Goal: Task Accomplishment & Management: Complete application form

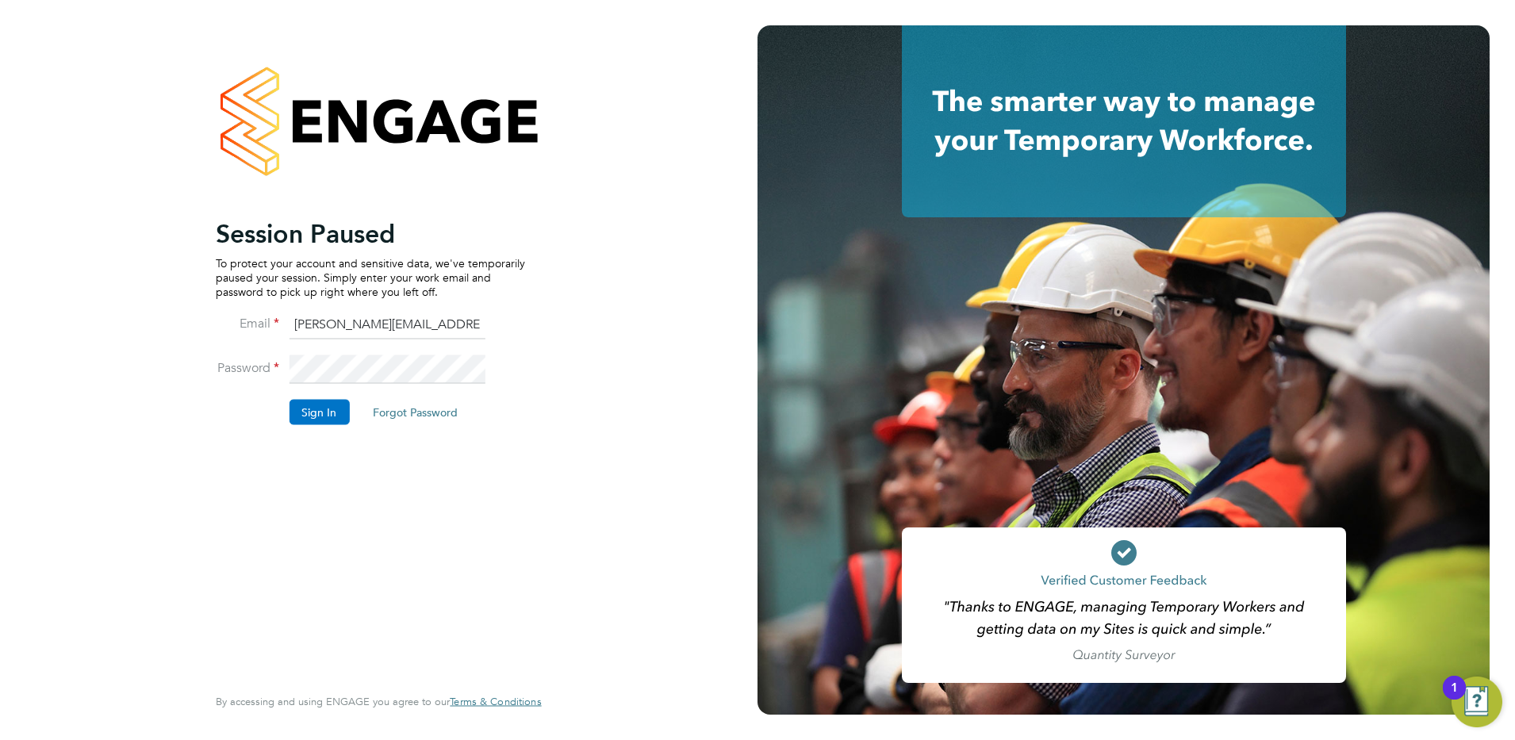
click at [306, 414] on button "Sign In" at bounding box center [319, 411] width 60 height 25
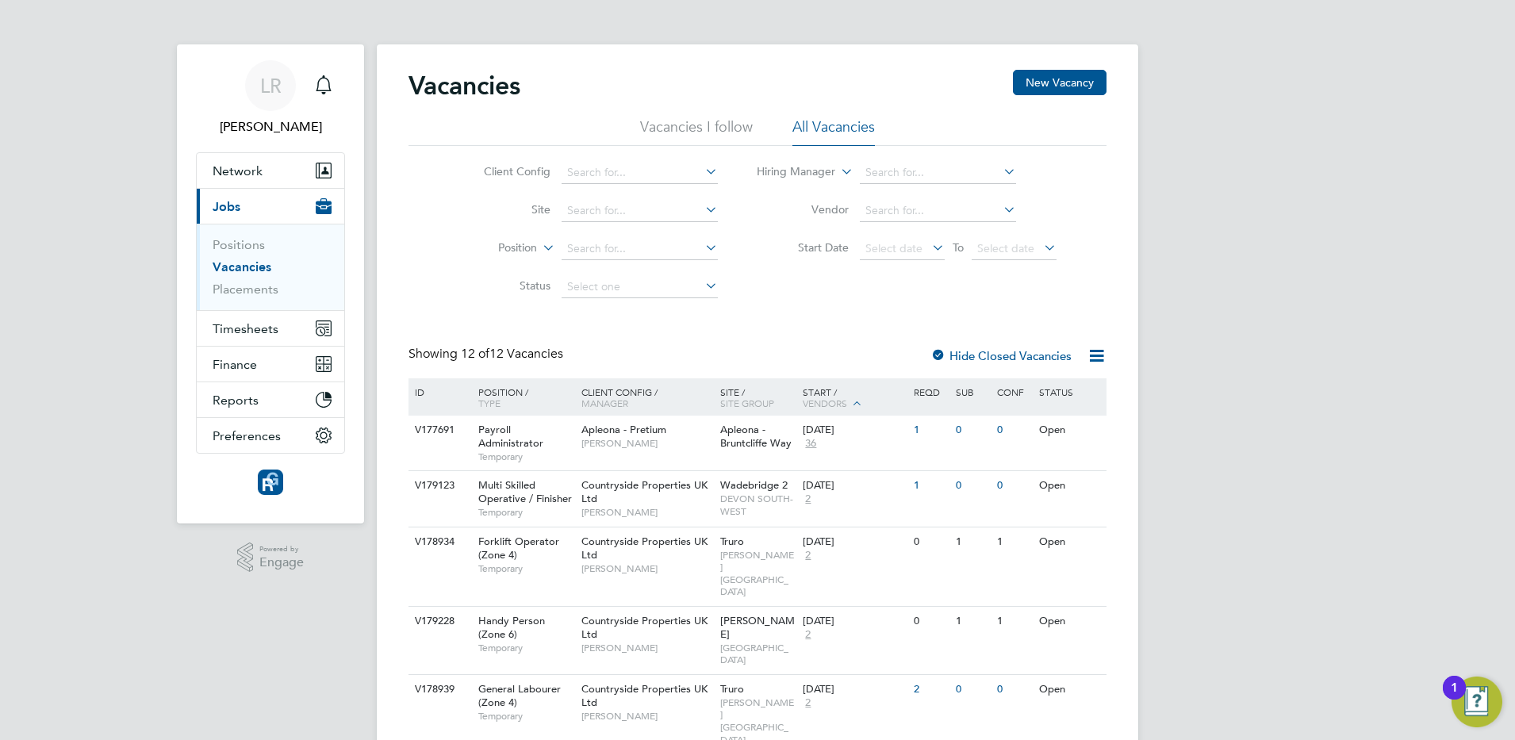
scroll to position [378, 0]
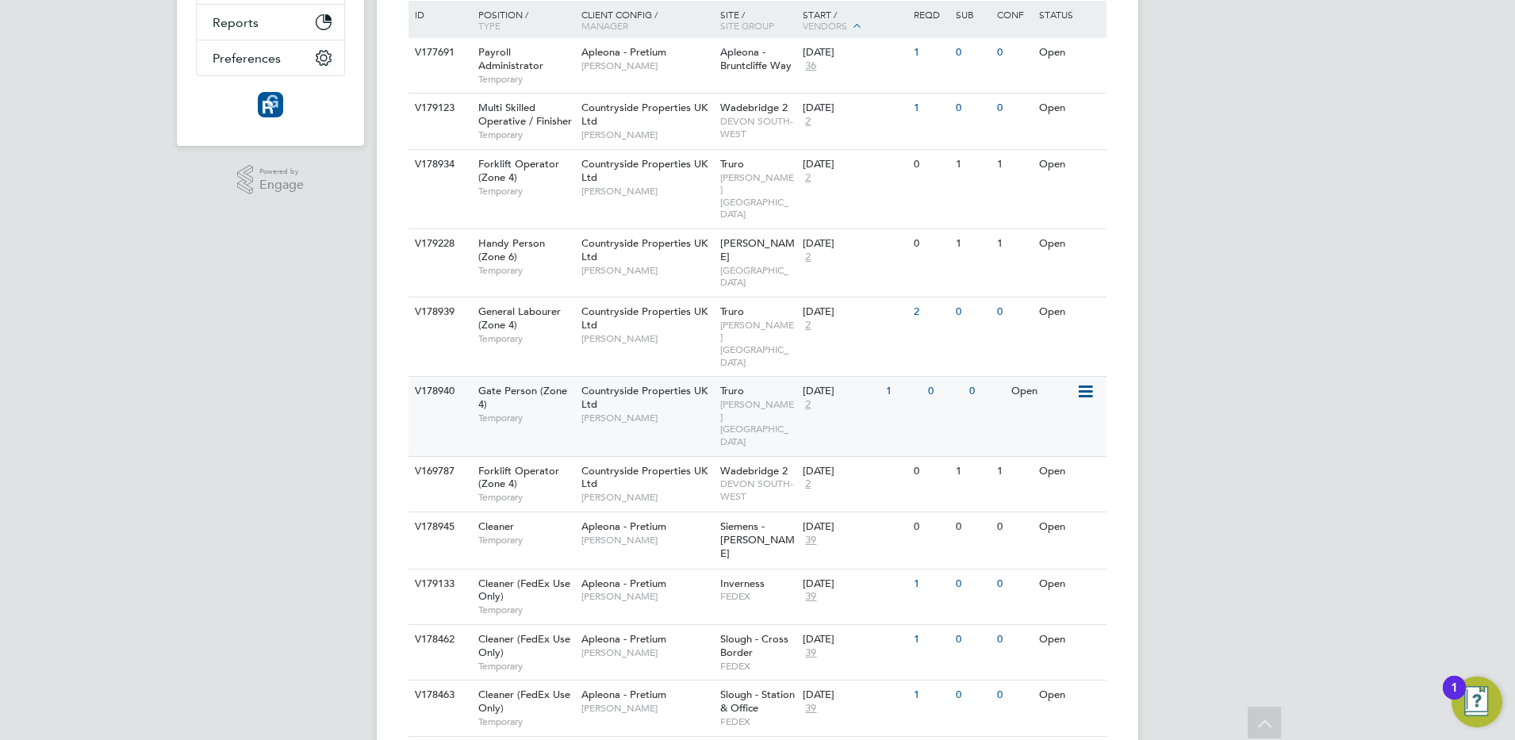
click at [926, 376] on div "V178940 Gate Person (Zone 4) Temporary Countryside Properties UK Ltd Martin Ben…" at bounding box center [757, 415] width 698 height 79
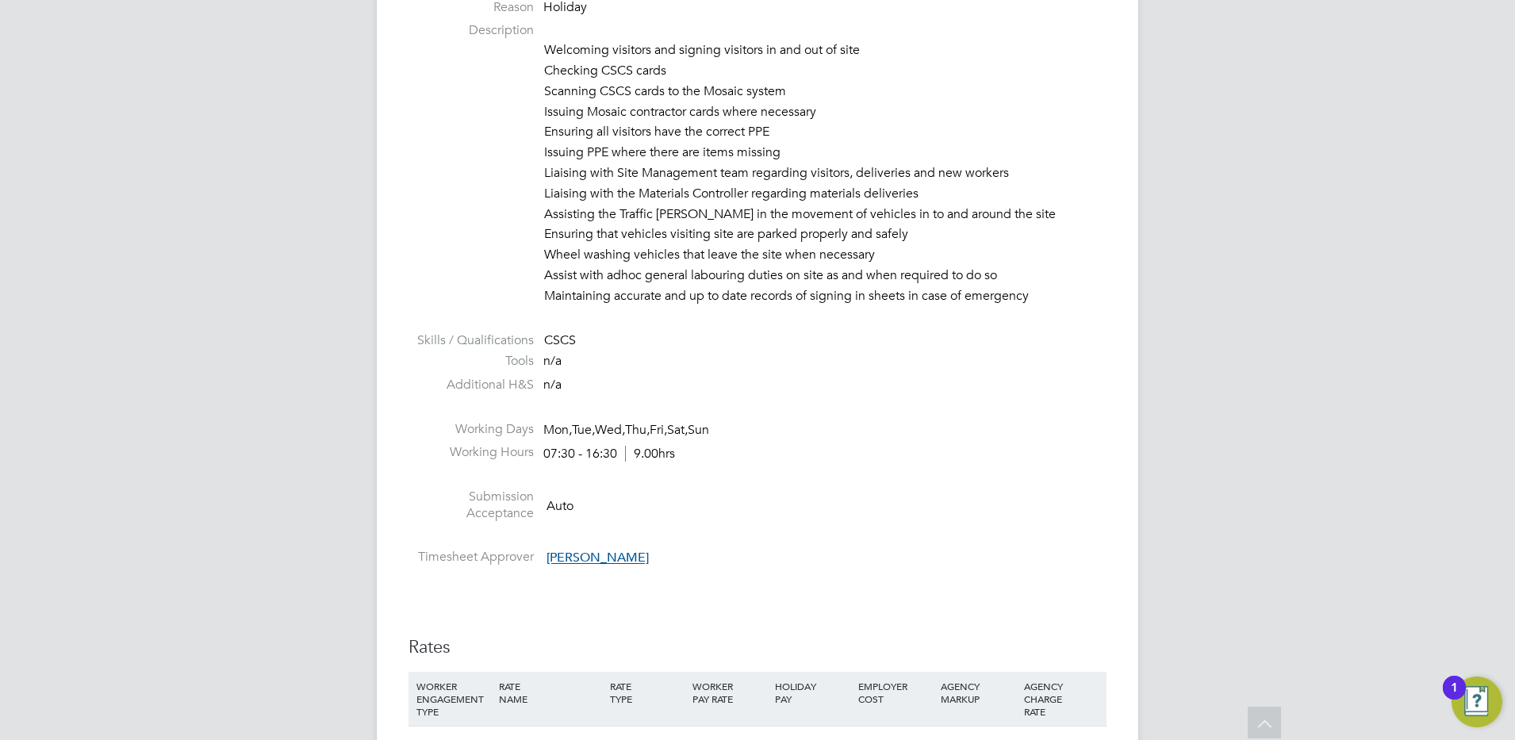
scroll to position [1295, 0]
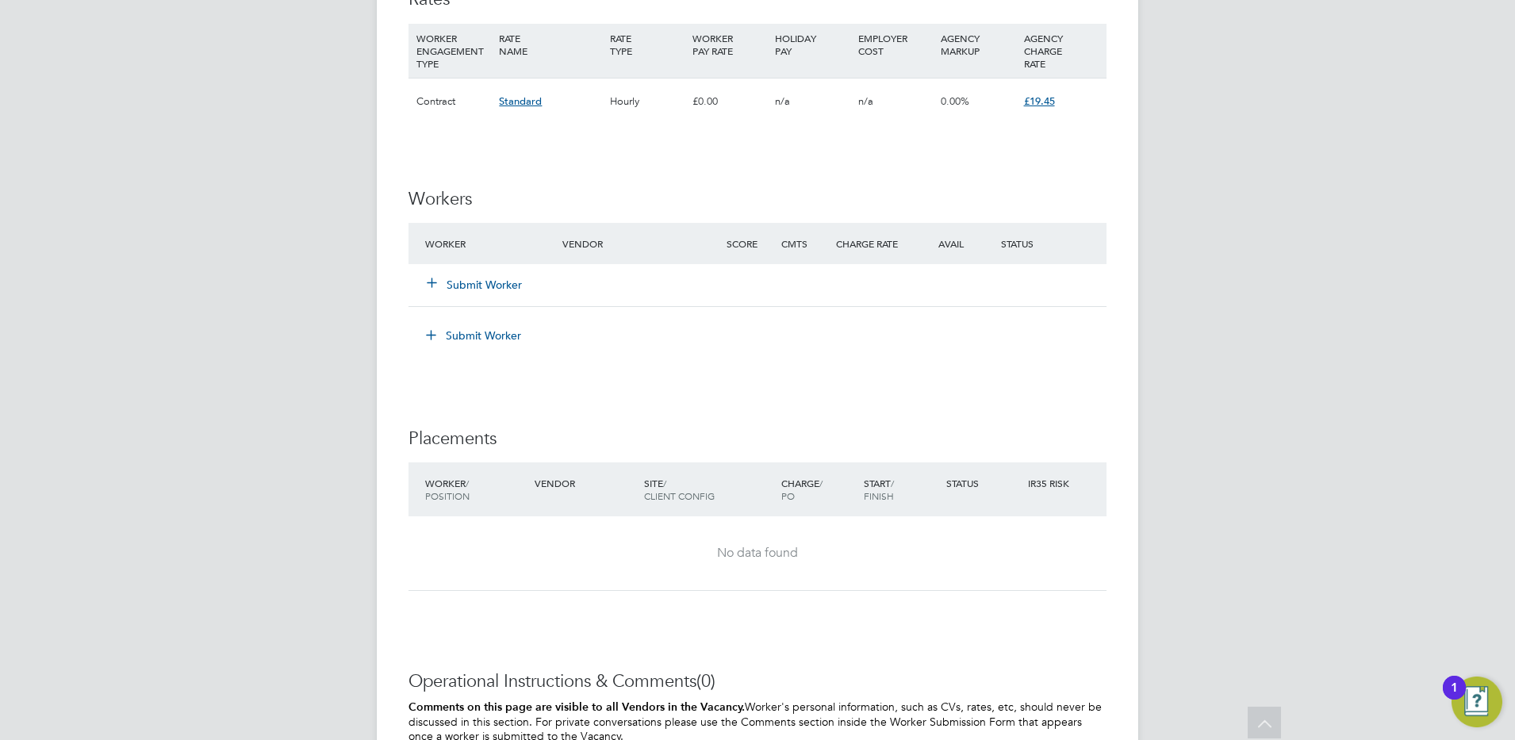
click at [468, 286] on button "Submit Worker" at bounding box center [474, 285] width 95 height 16
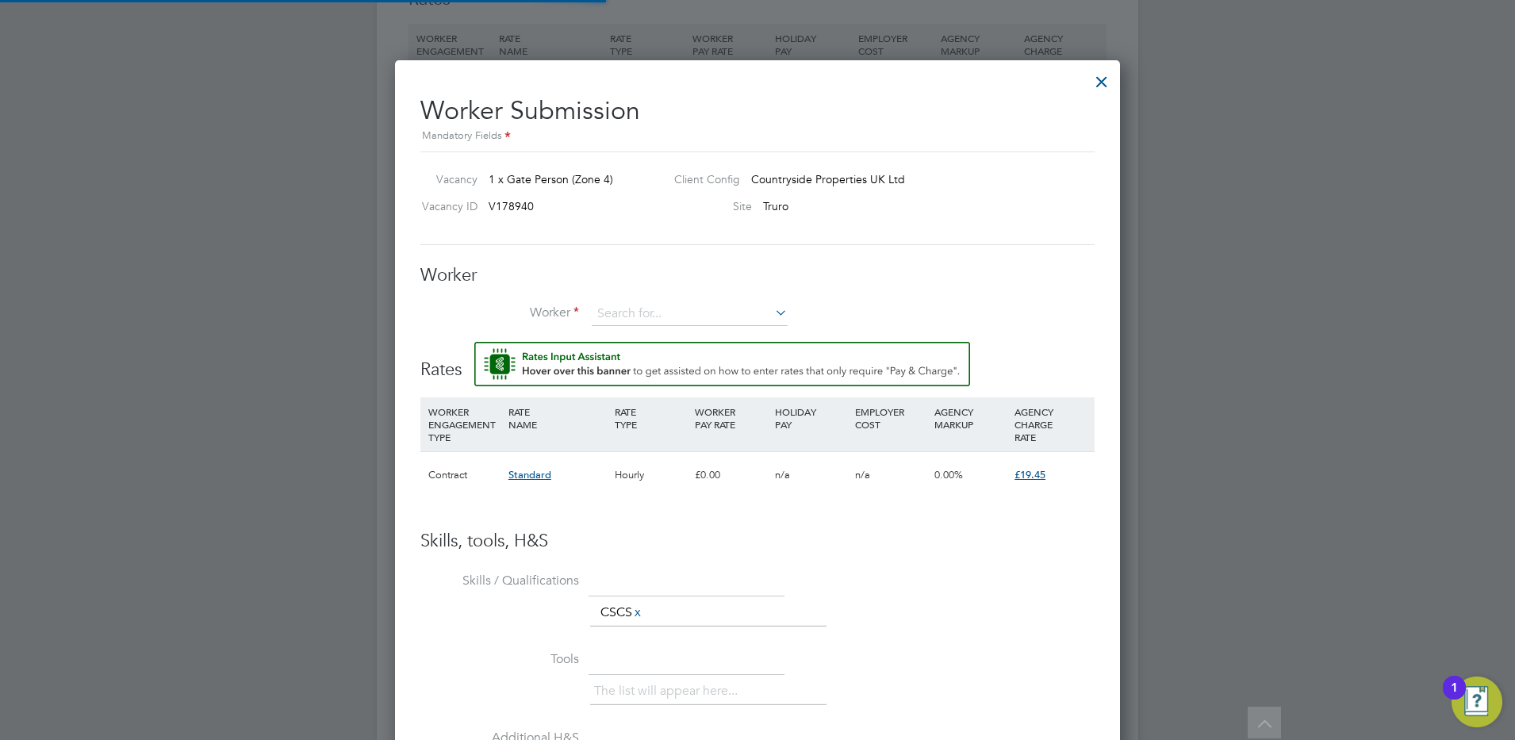
scroll to position [979, 726]
click at [684, 318] on input at bounding box center [690, 314] width 196 height 24
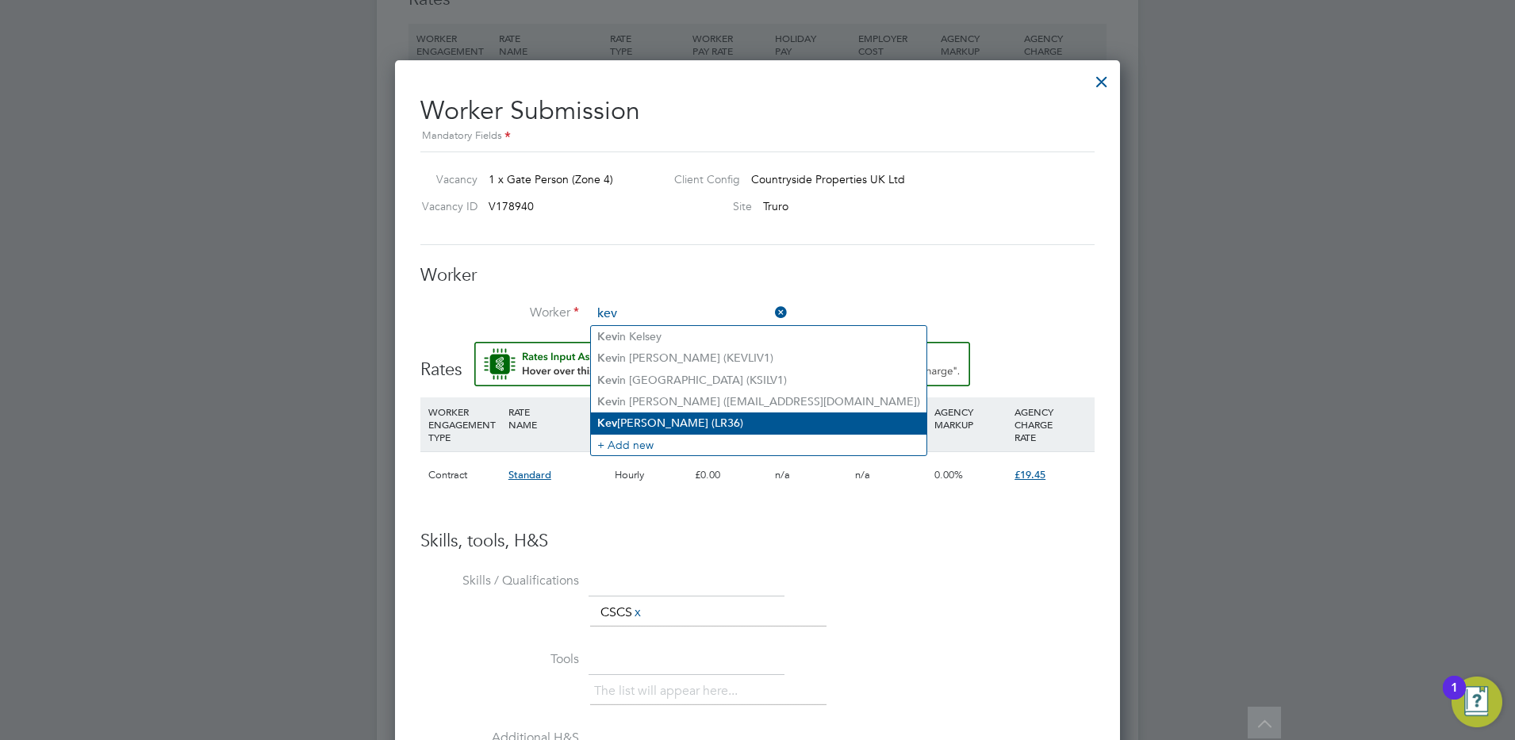
click at [608, 416] on b "Kev" at bounding box center [607, 422] width 20 height 13
type input "Kev Wilkinson (LR36)"
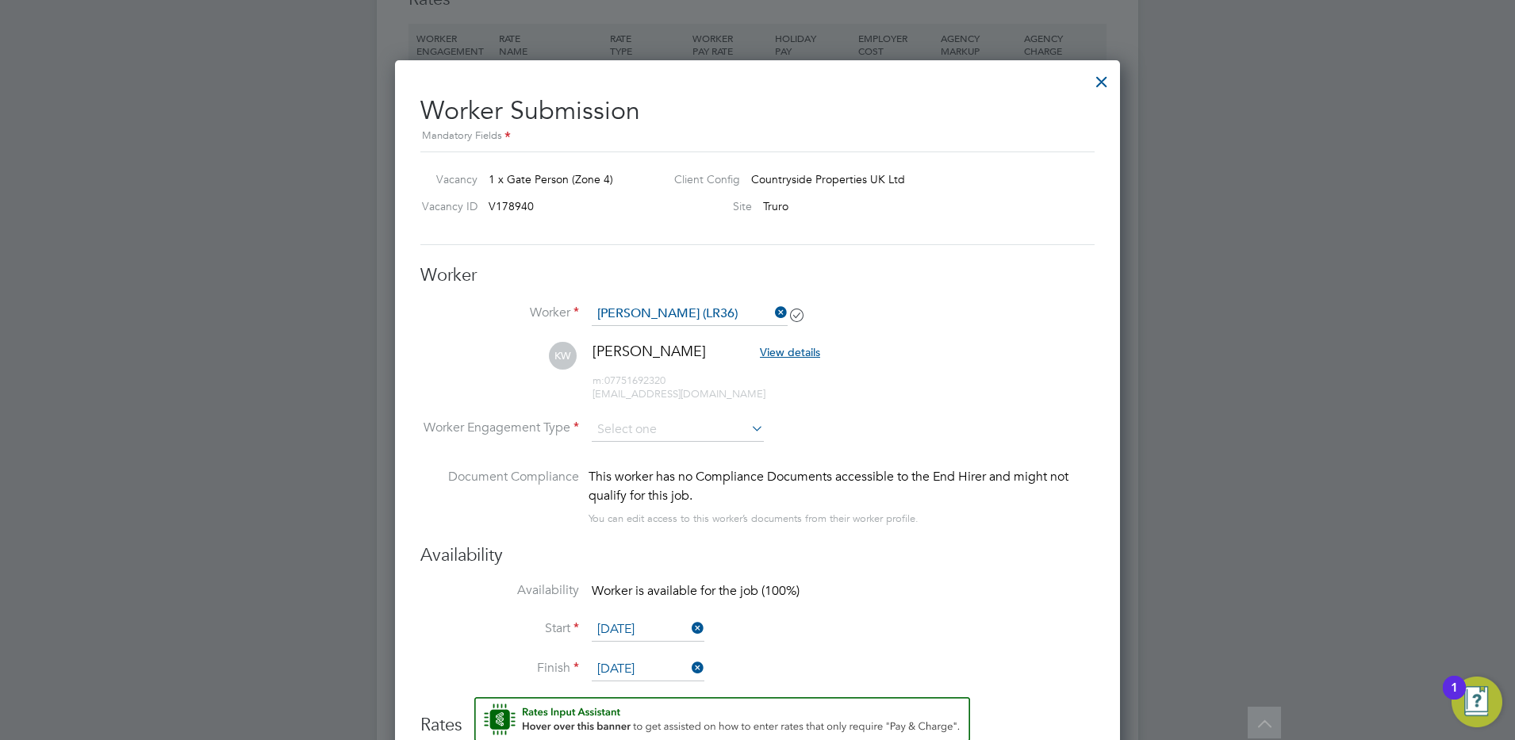
scroll to position [1491, 0]
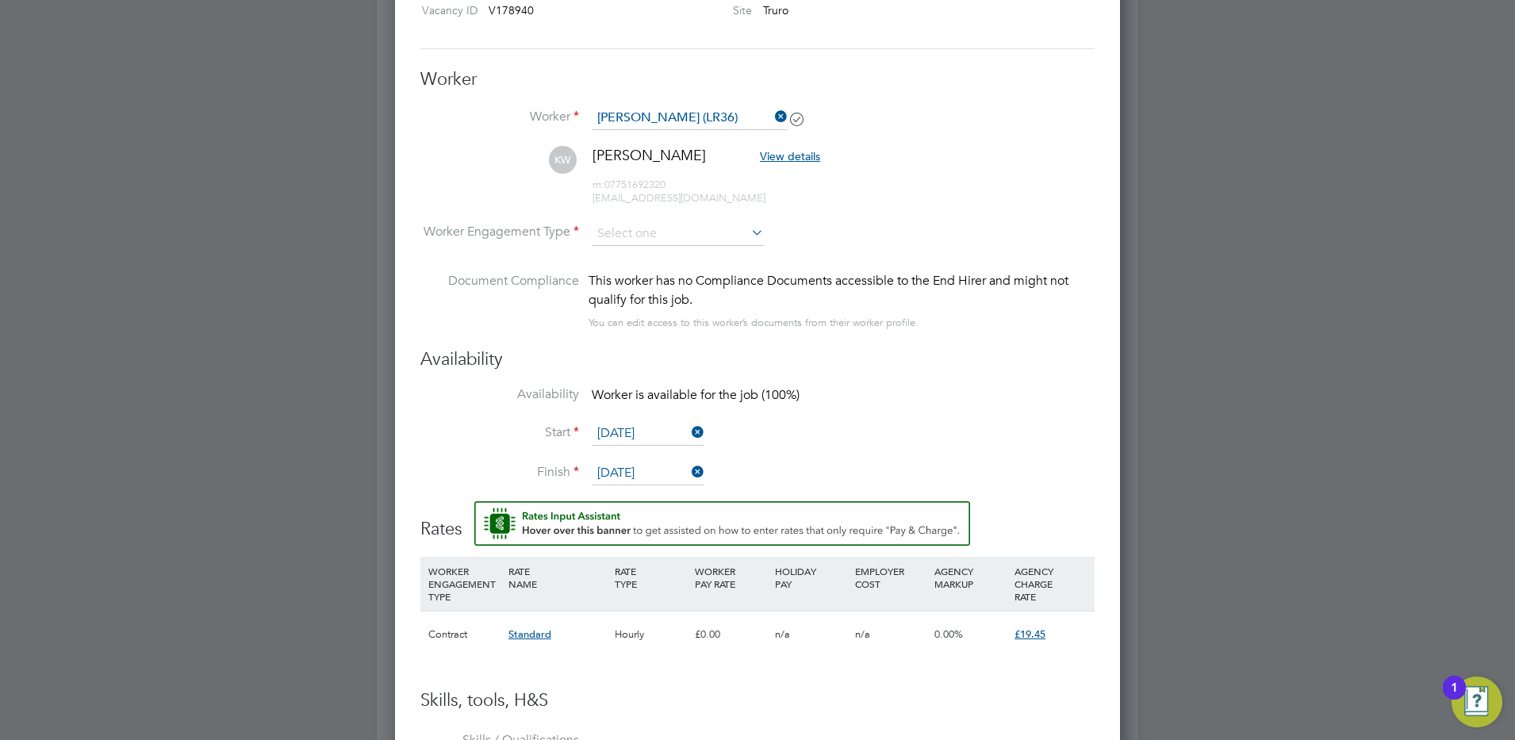
click at [521, 634] on span "Standard" at bounding box center [529, 633] width 43 height 13
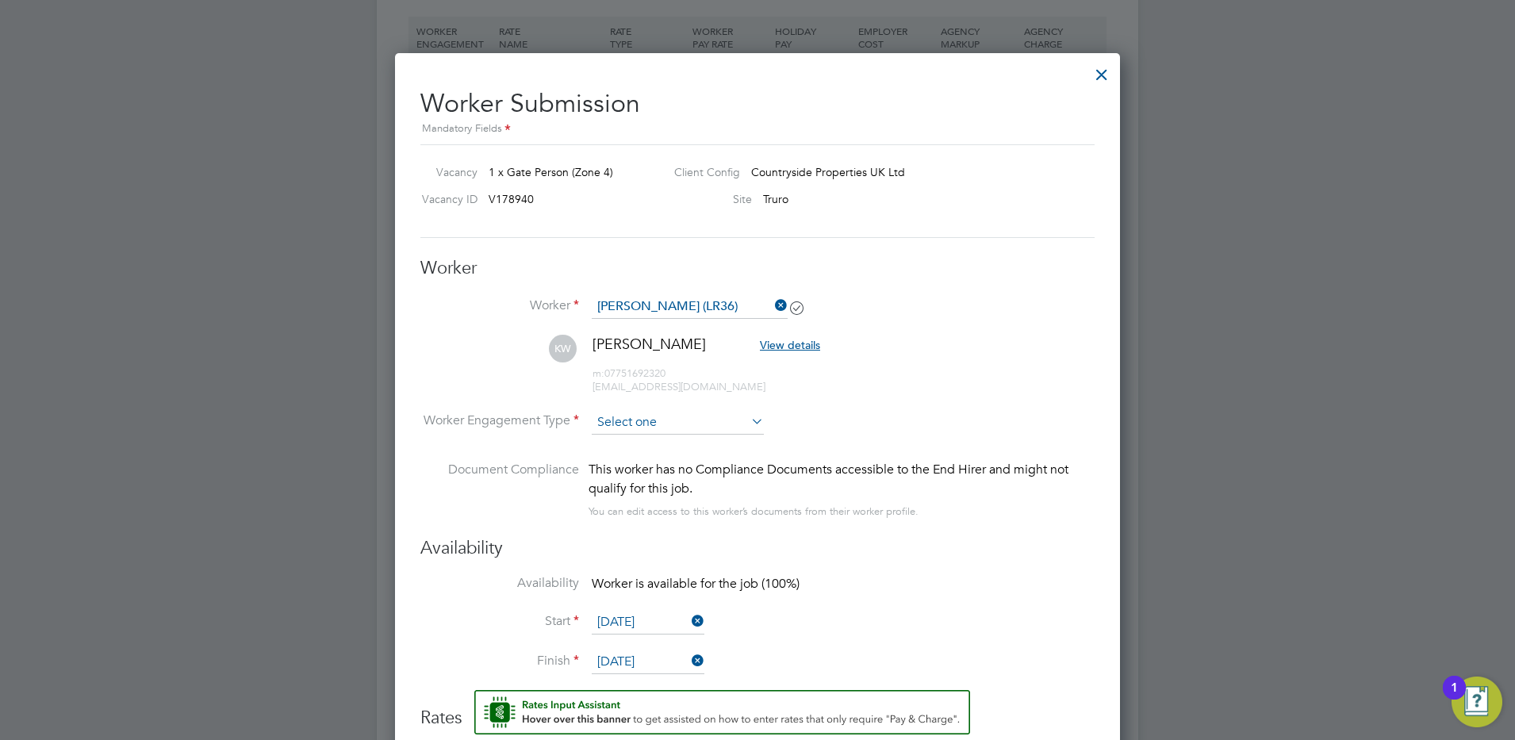
click at [623, 417] on input at bounding box center [678, 423] width 172 height 24
click at [624, 444] on li "Contract" at bounding box center [678, 444] width 174 height 21
type input "Contract"
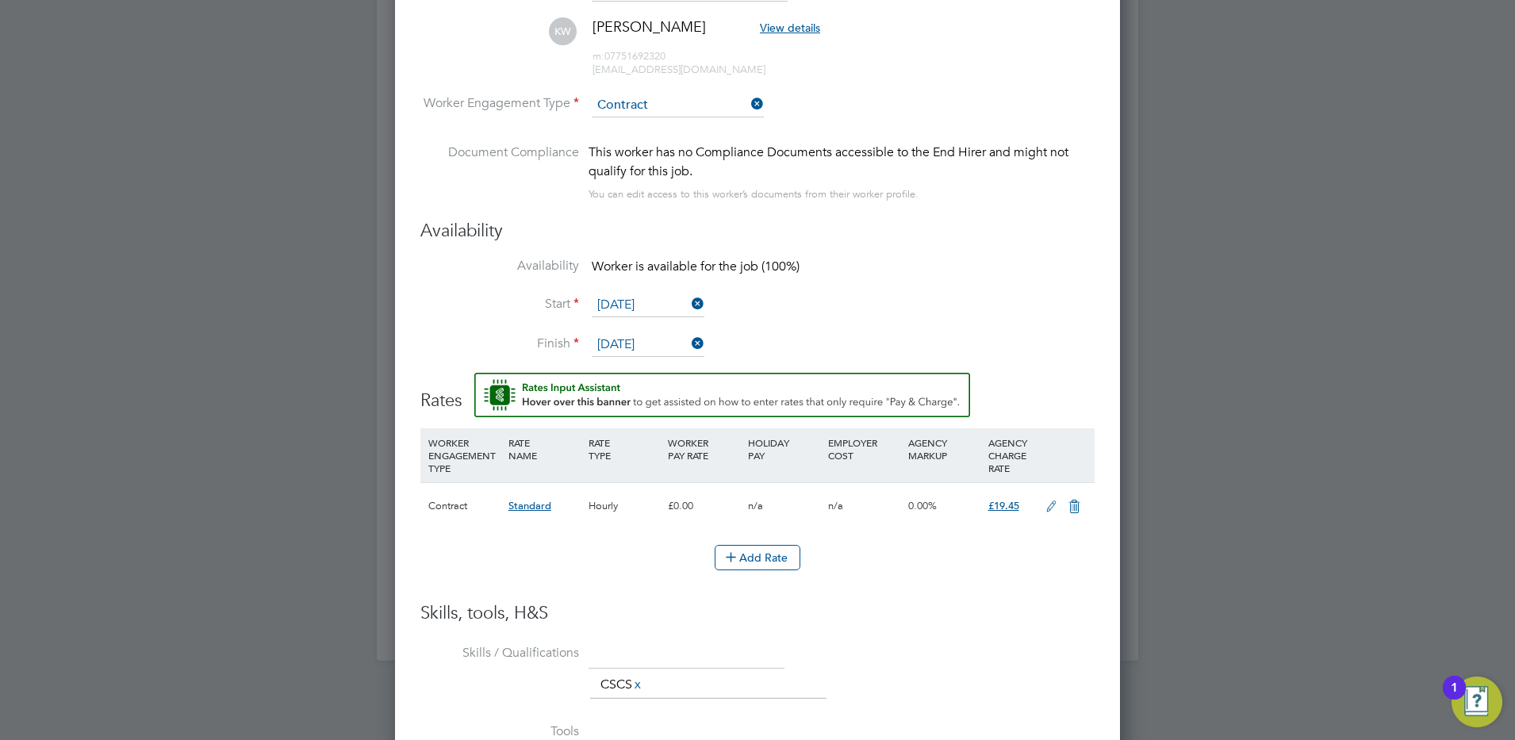
scroll to position [1659, 0]
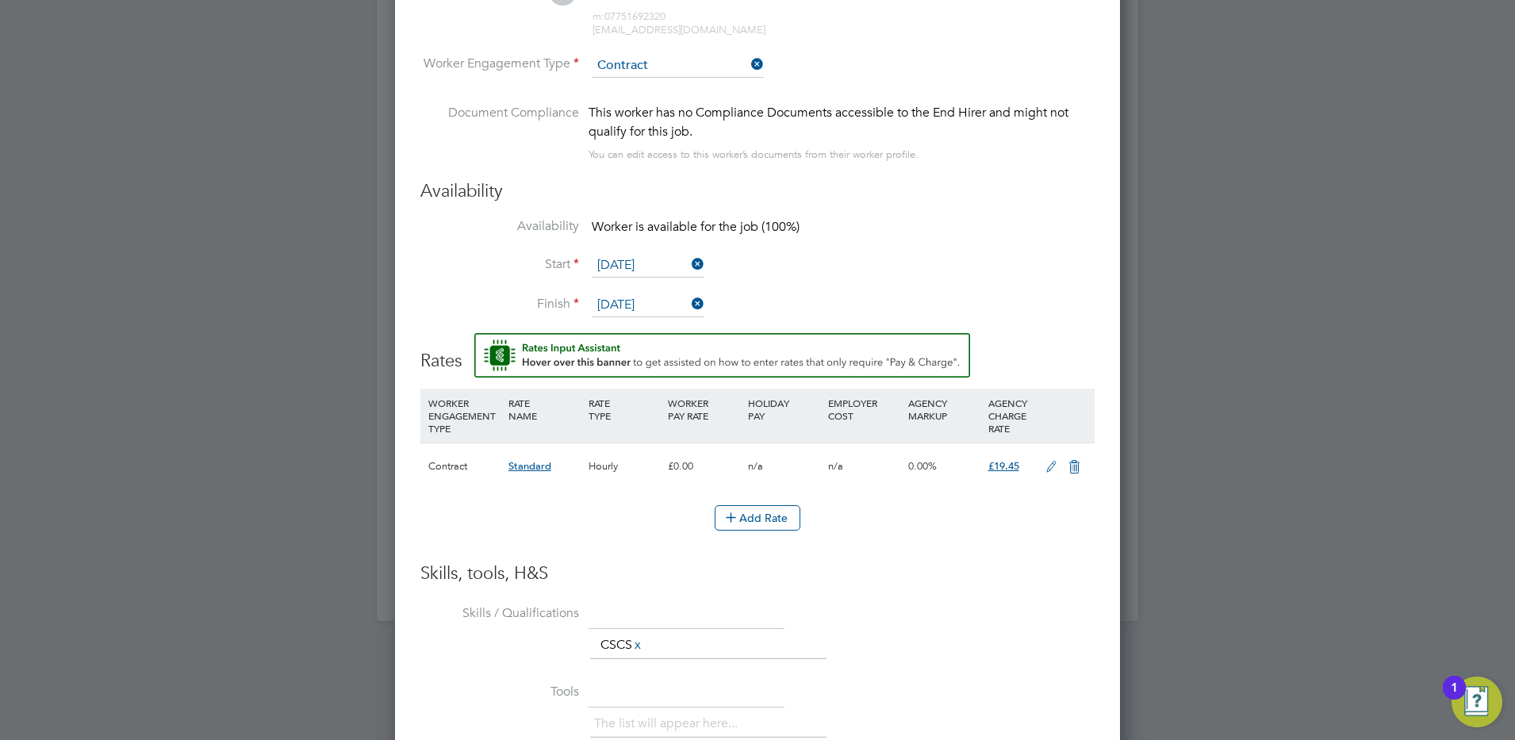
click at [1052, 461] on icon at bounding box center [1051, 467] width 20 height 13
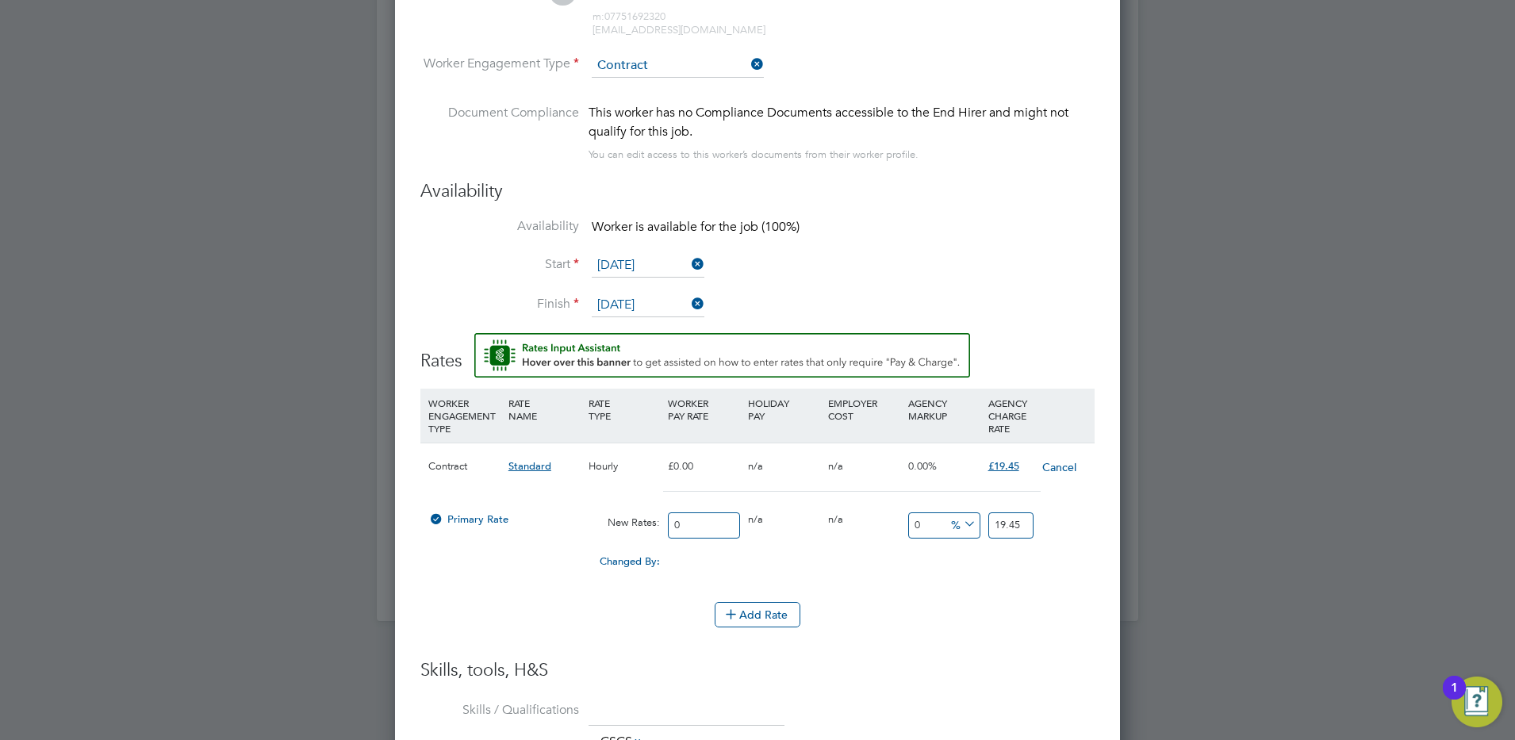
scroll to position [1473, 726]
click at [1027, 519] on input "19.45" at bounding box center [1010, 525] width 45 height 26
type input "1"
type input "21.92"
click at [684, 517] on input "0" at bounding box center [704, 525] width 72 height 26
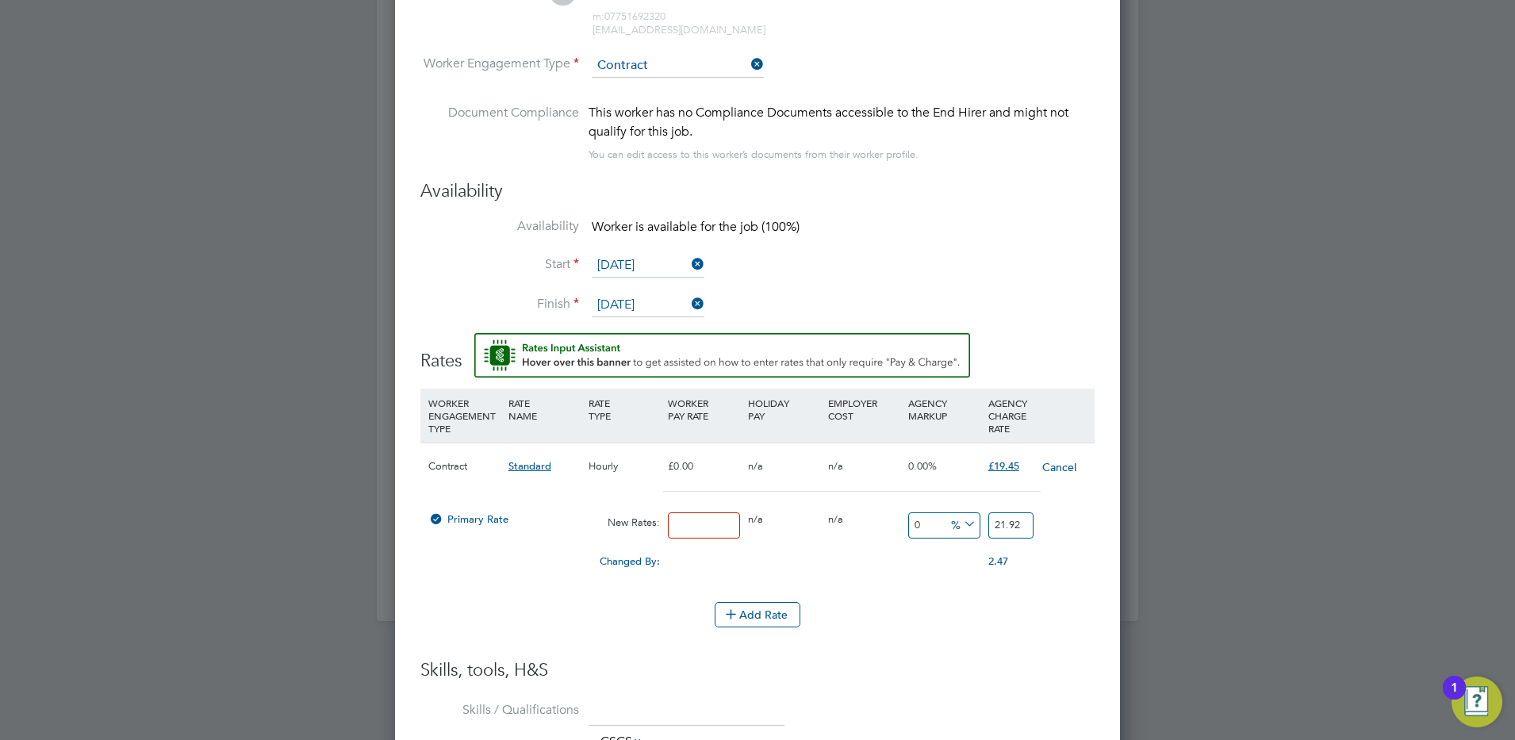
type input "1"
type input "18"
type input "18.00"
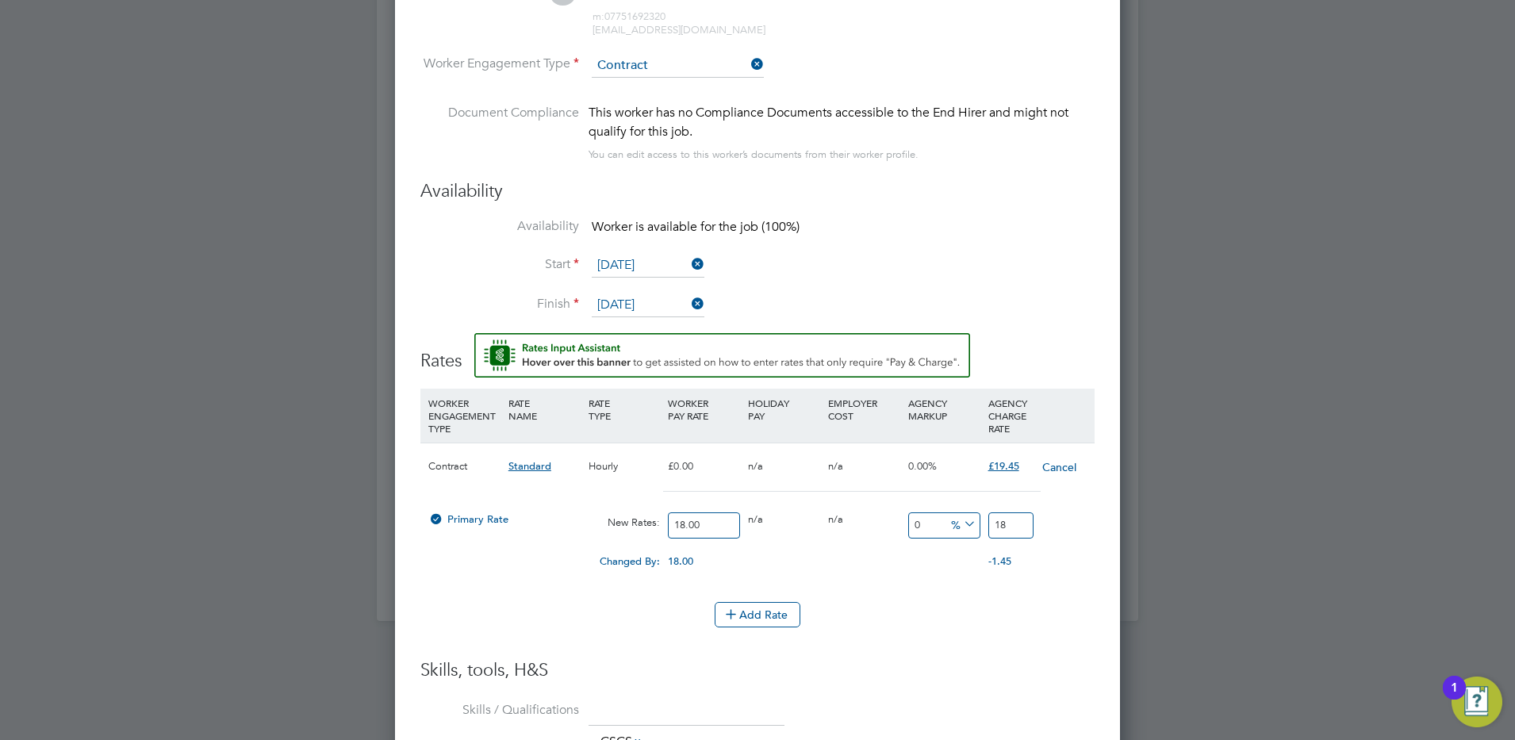
click at [825, 565] on div "Changed By: 18.00 0.00 0.00 0.00 -19.45 -1.45" at bounding box center [757, 566] width 674 height 40
click at [1025, 523] on input "18" at bounding box center [1010, 525] width 45 height 26
type input "-94.44444444444444"
type input "1"
type input "-88.88888888888889"
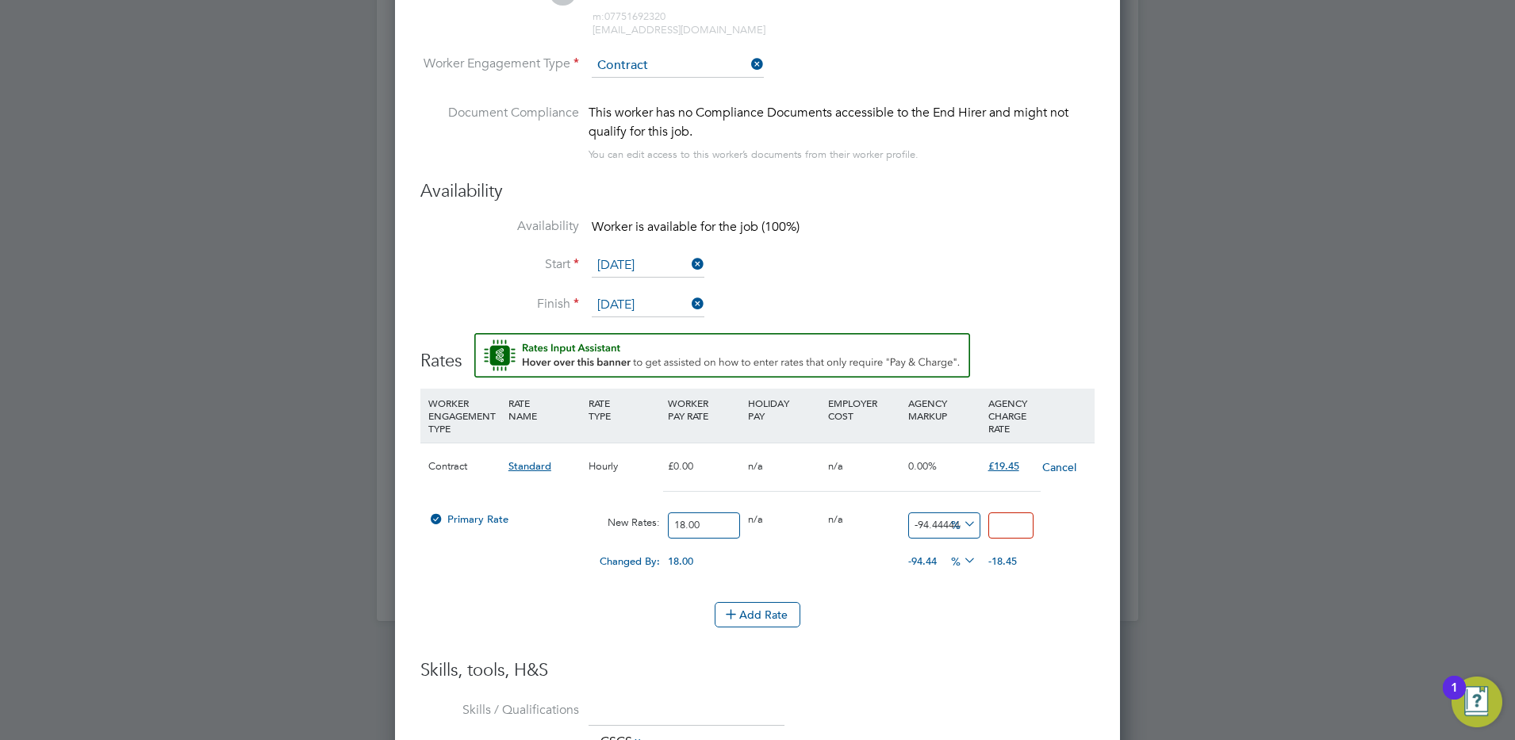
type input "2"
type input "16.666666666666668"
type input "21"
type input "21.666666666666668"
type input "21.9"
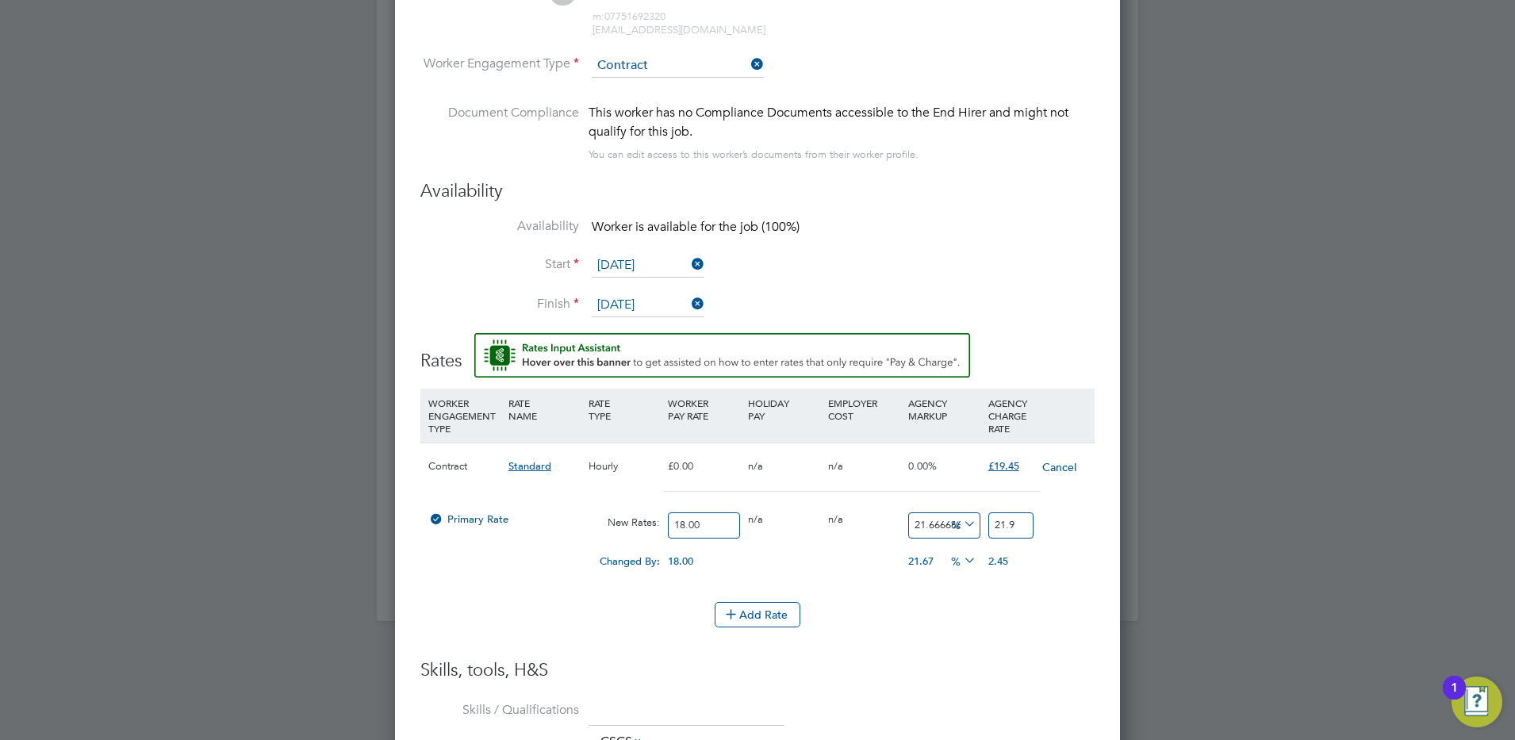
type input "21.944444444444443"
type input "21.95"
type input "21.666666666666668"
type input "21.9"
type input "21.77777777777778"
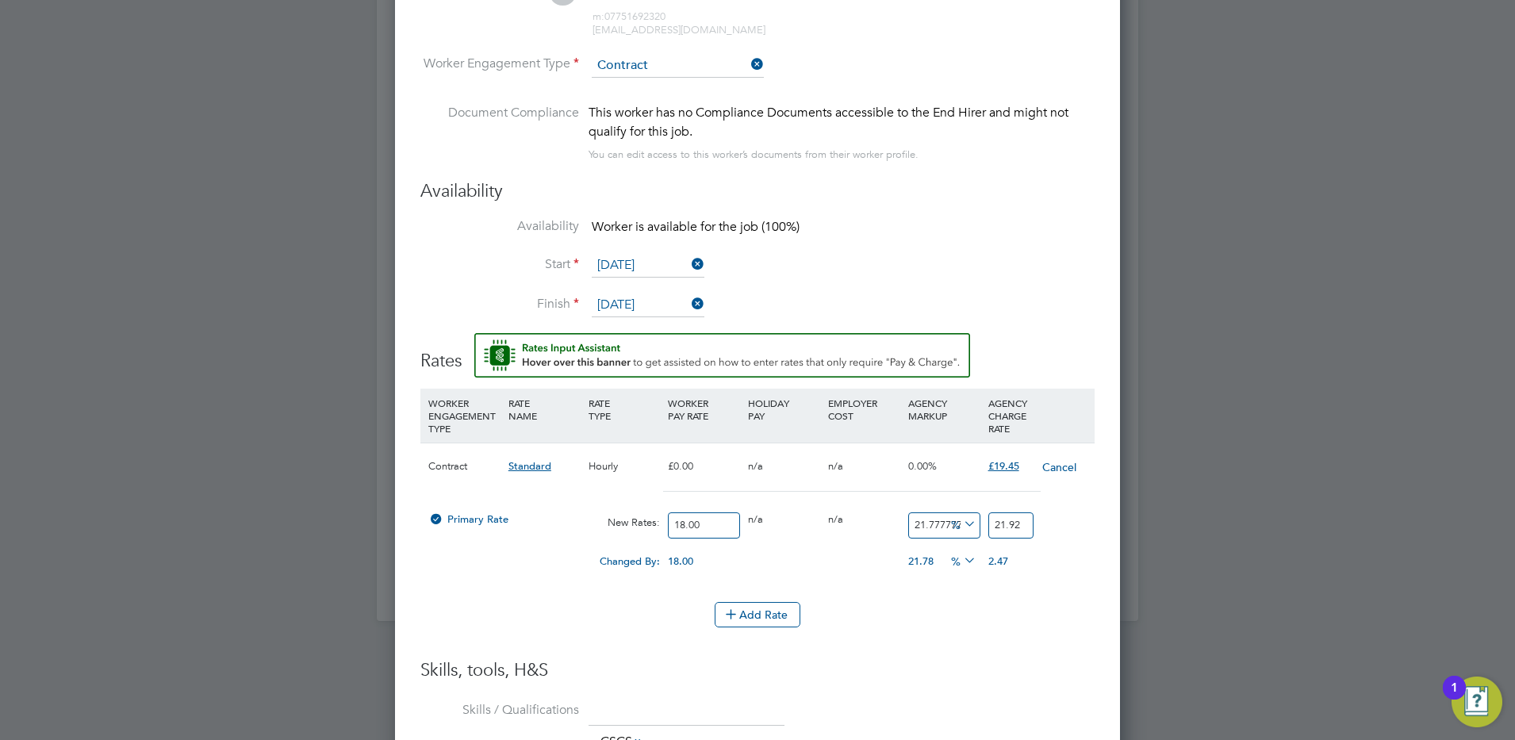
type input "21.92"
click at [960, 523] on icon at bounding box center [960, 524] width 0 height 22
click at [962, 557] on li "£" at bounding box center [964, 562] width 38 height 21
click at [944, 626] on div "Add Rate" at bounding box center [757, 614] width 674 height 25
click at [910, 617] on div "Add Rate" at bounding box center [757, 614] width 674 height 25
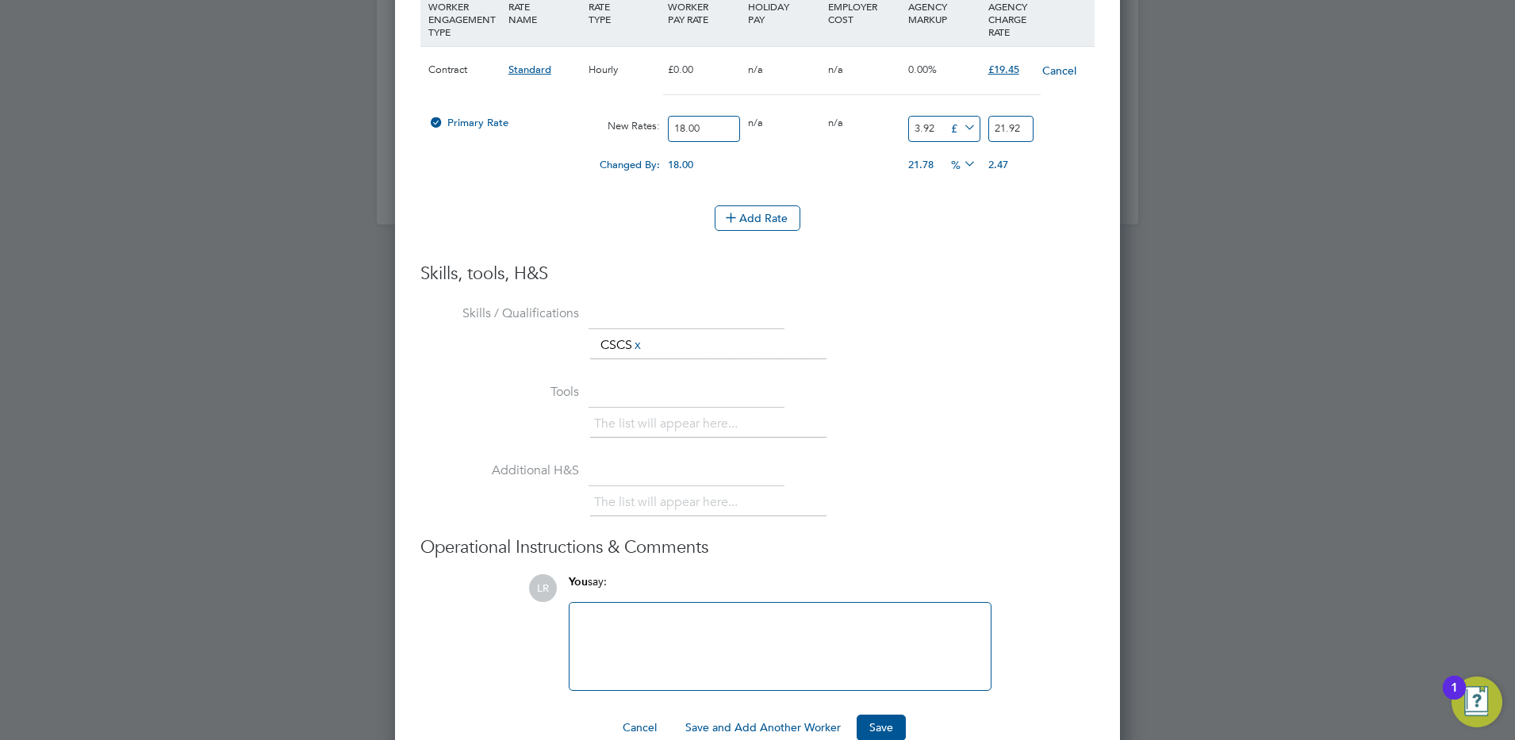
scroll to position [2087, 0]
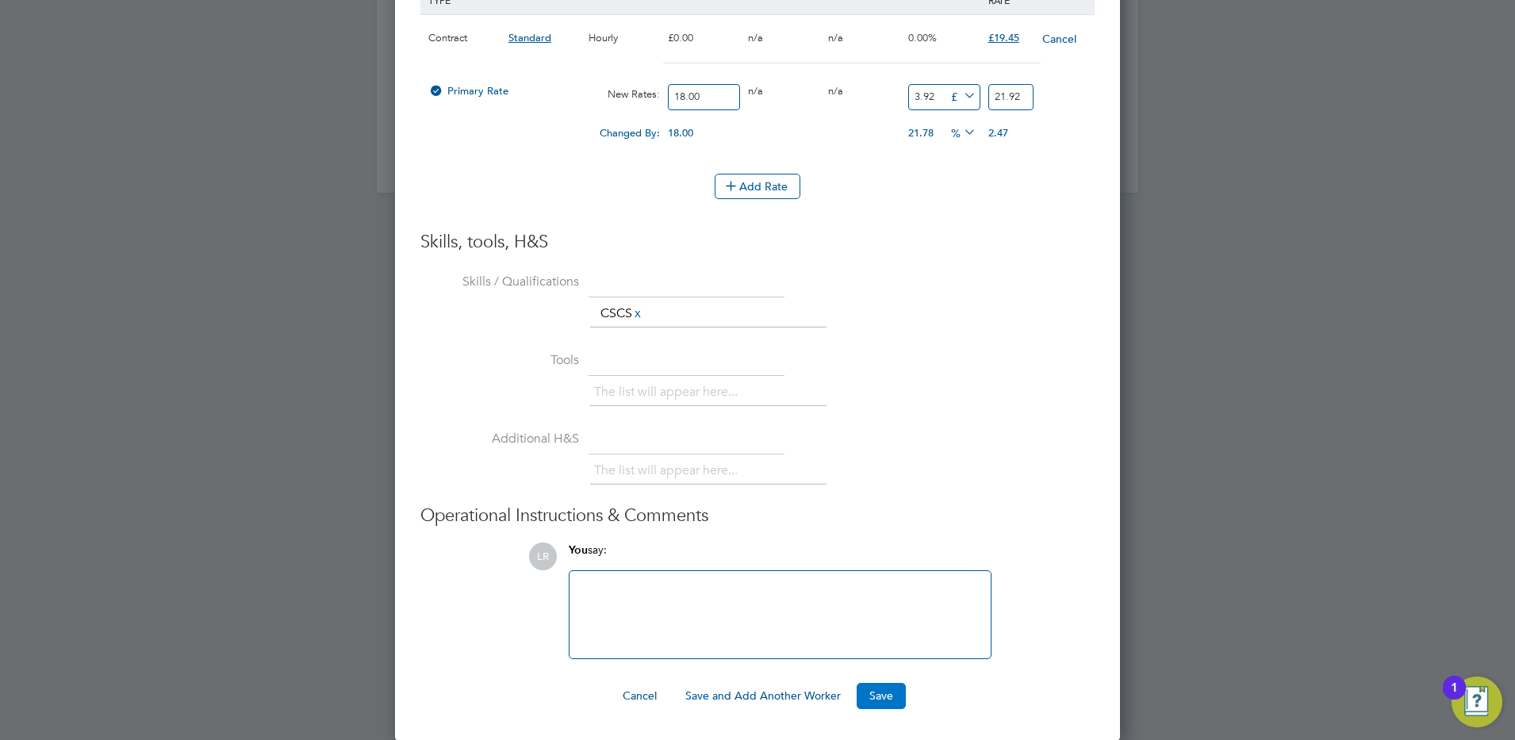
click at [884, 697] on button "Save" at bounding box center [881, 695] width 49 height 25
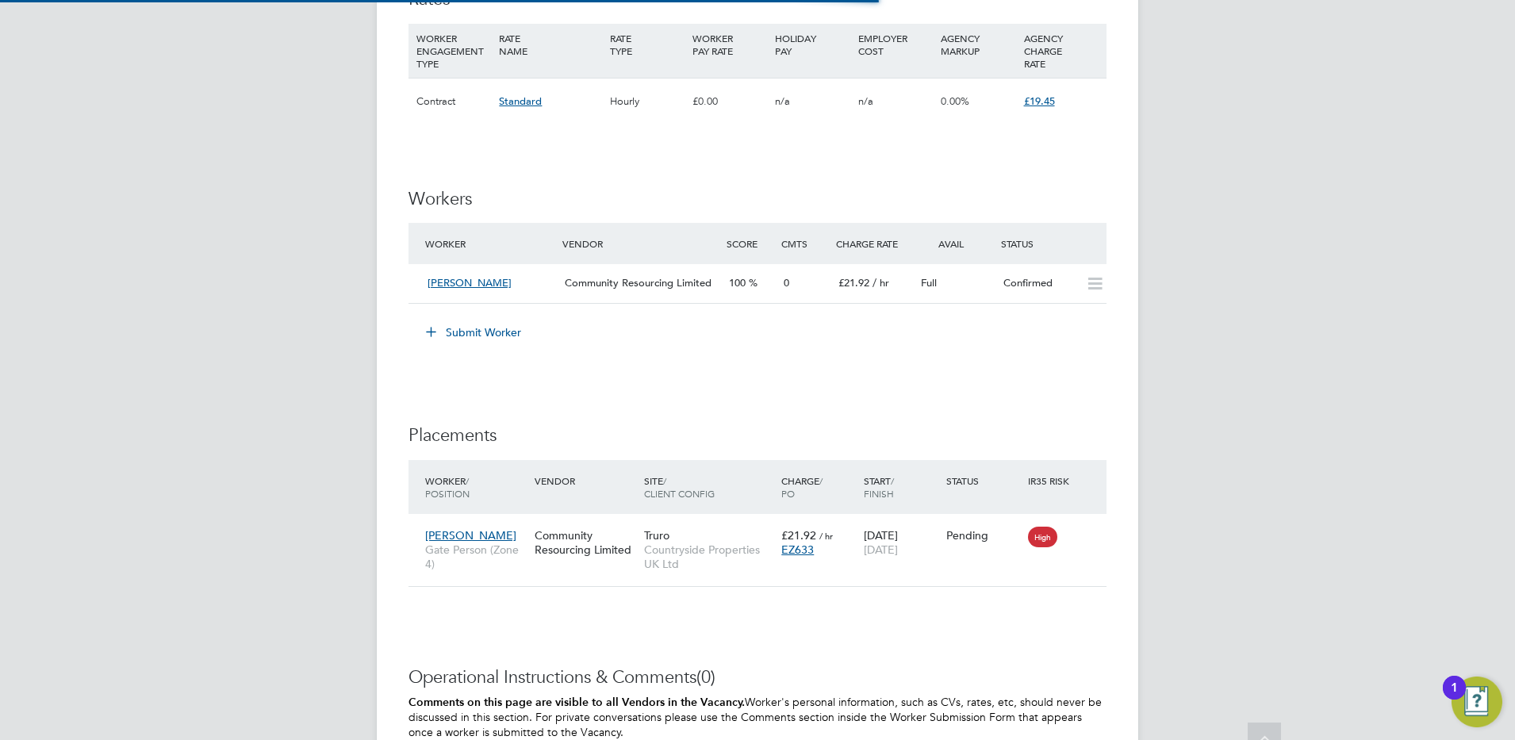
scroll to position [59, 110]
click at [1000, 549] on div "Pending" at bounding box center [983, 535] width 82 height 30
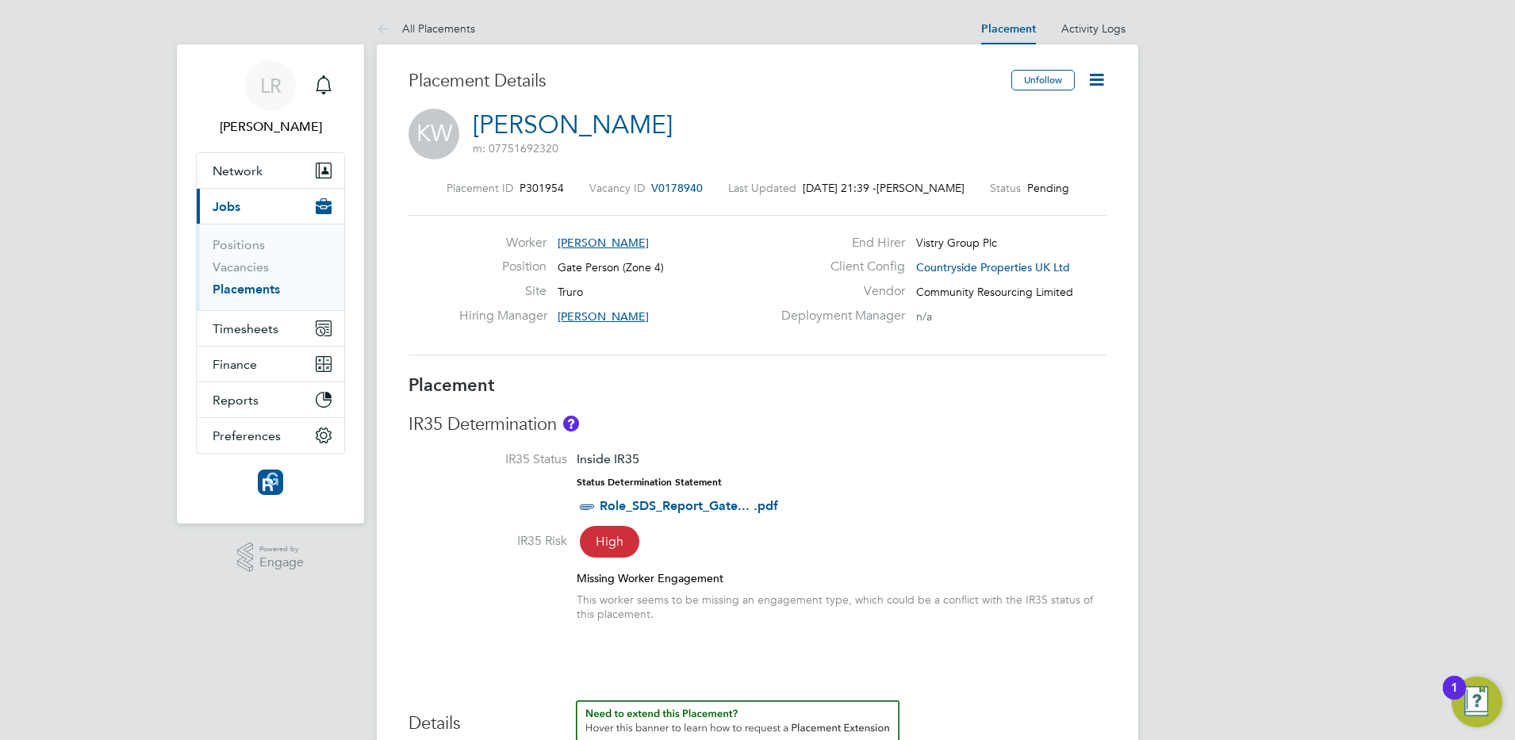
click at [1100, 79] on icon at bounding box center [1097, 80] width 20 height 20
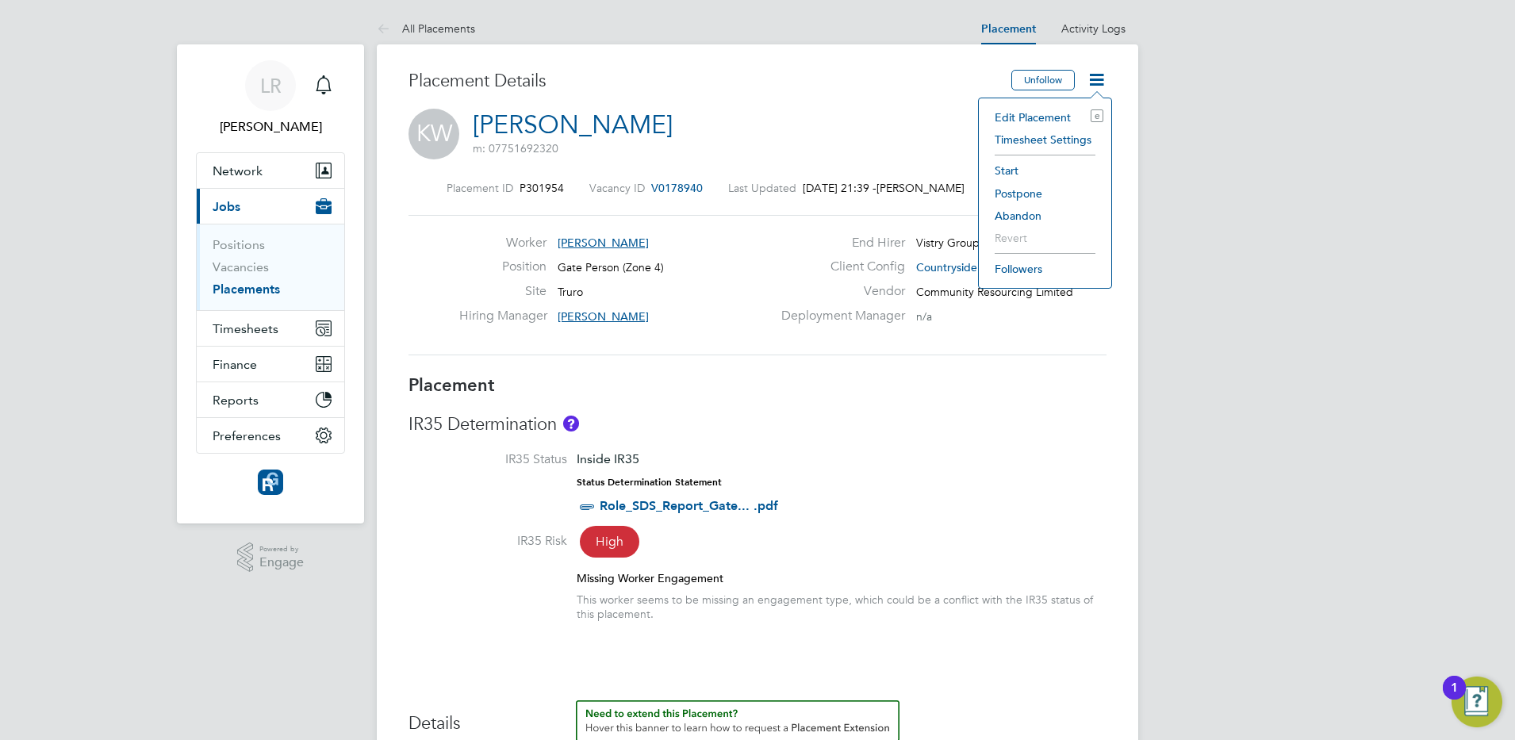
click at [1000, 168] on li "Start" at bounding box center [1045, 170] width 117 height 22
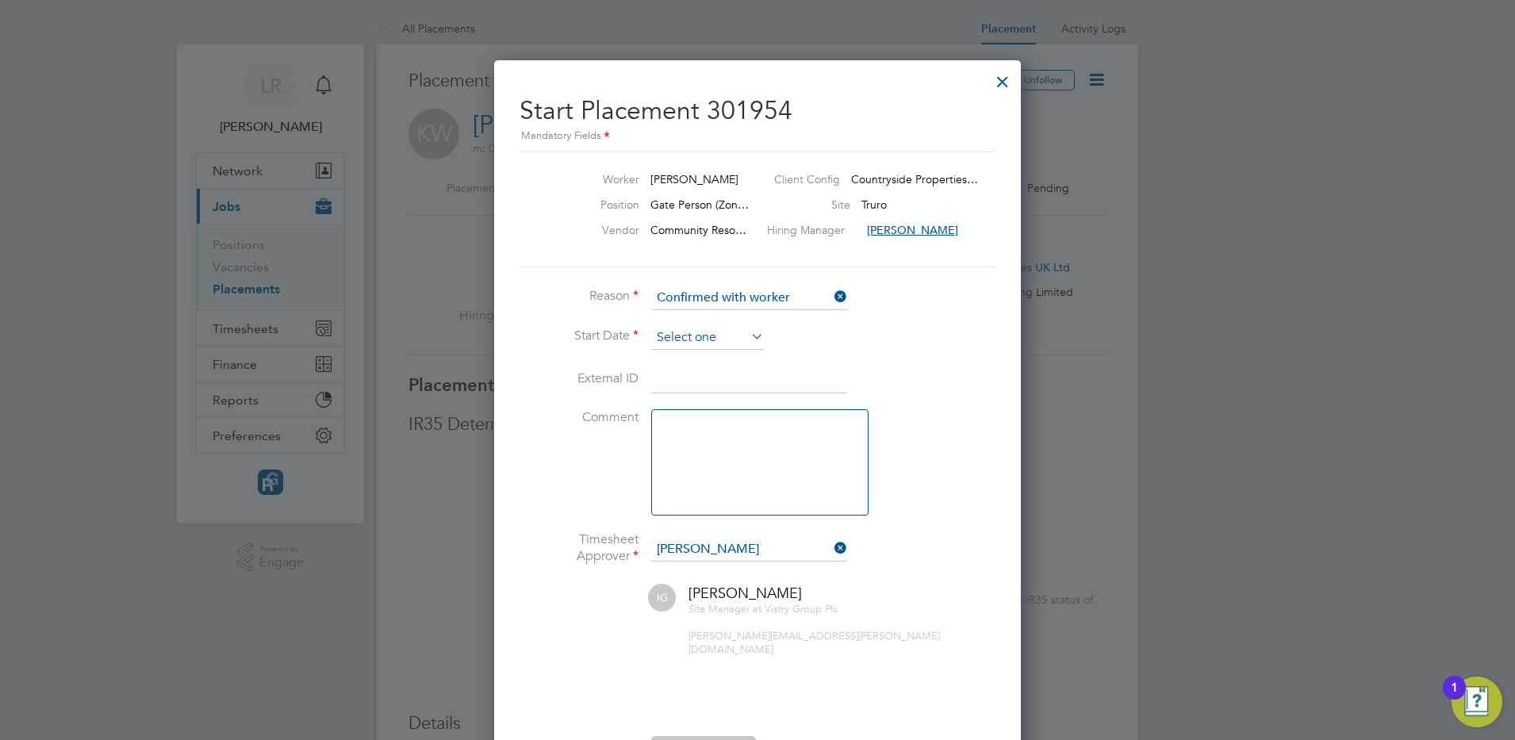
click at [700, 331] on input at bounding box center [707, 338] width 113 height 24
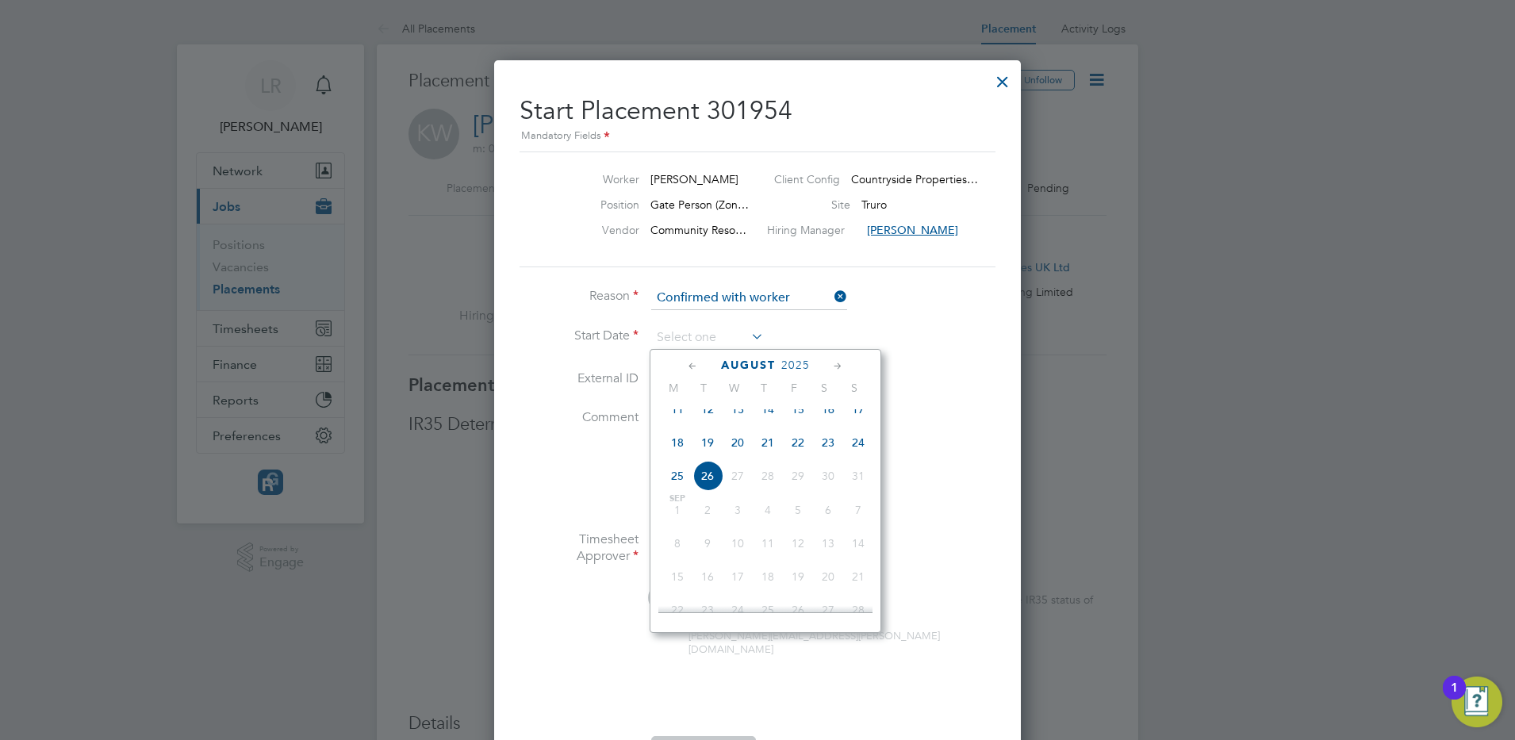
click at [675, 458] on span "18" at bounding box center [677, 442] width 30 height 30
type input "[DATE]"
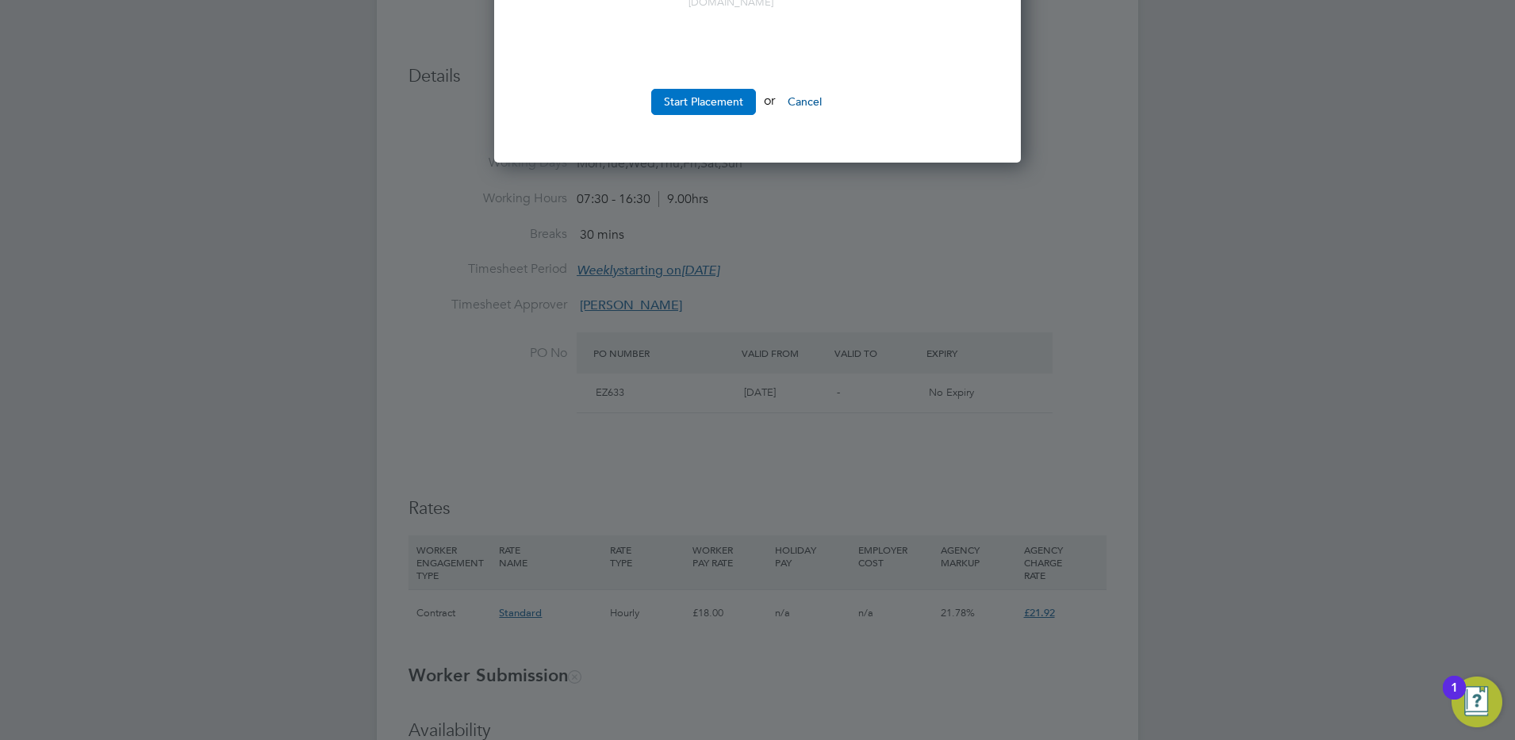
click at [695, 89] on button "Start Placement" at bounding box center [703, 101] width 105 height 25
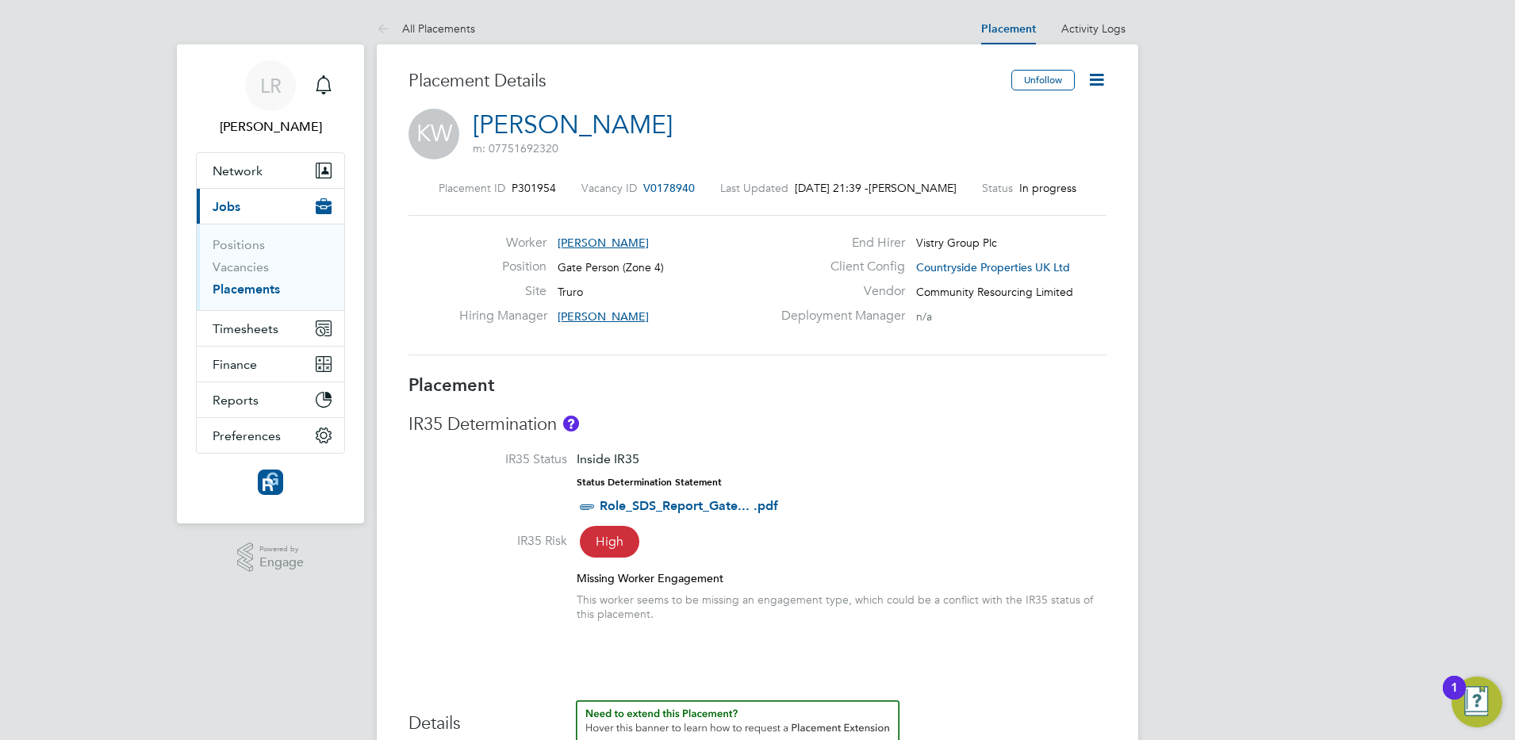
scroll to position [2, 0]
click at [252, 286] on link "Placements" at bounding box center [246, 287] width 67 height 15
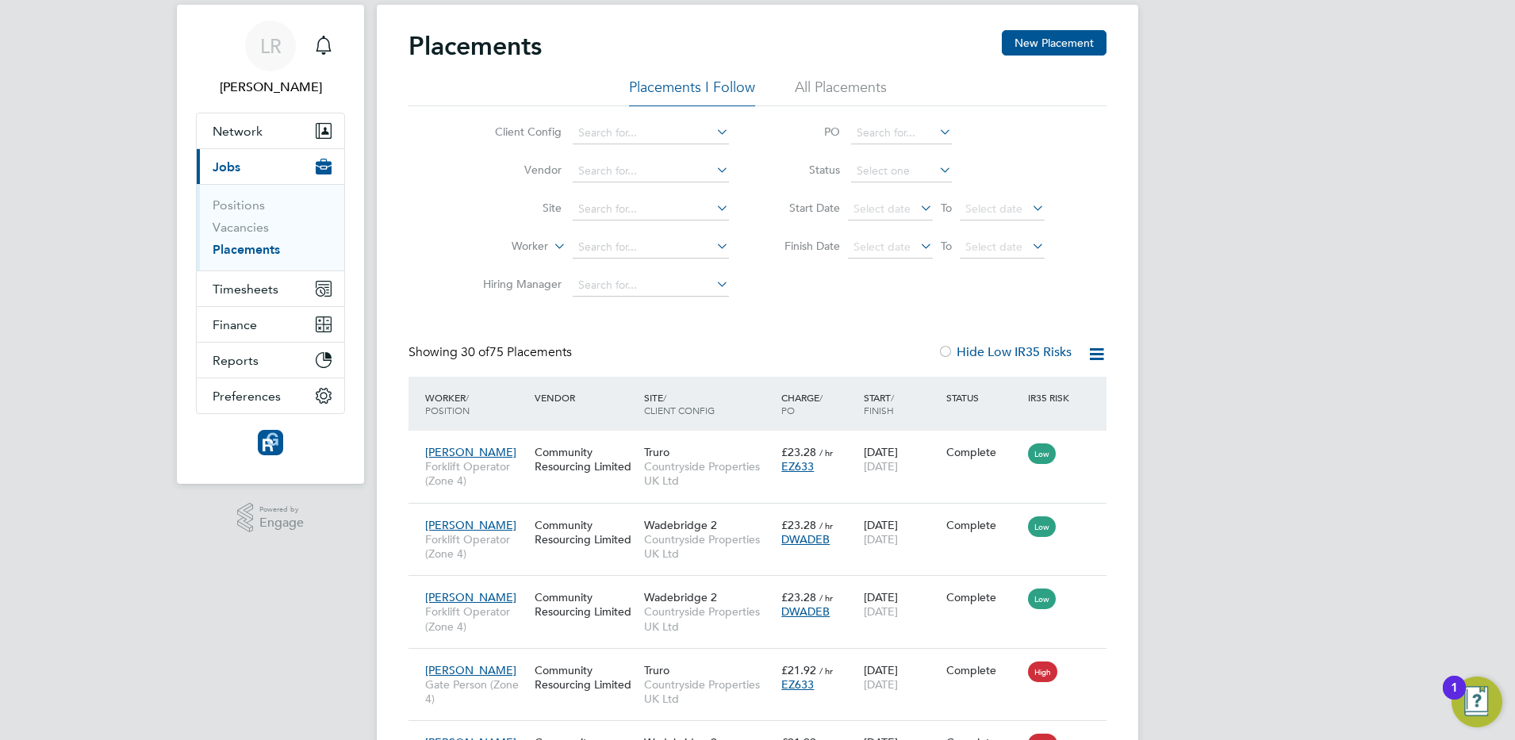
scroll to position [8, 8]
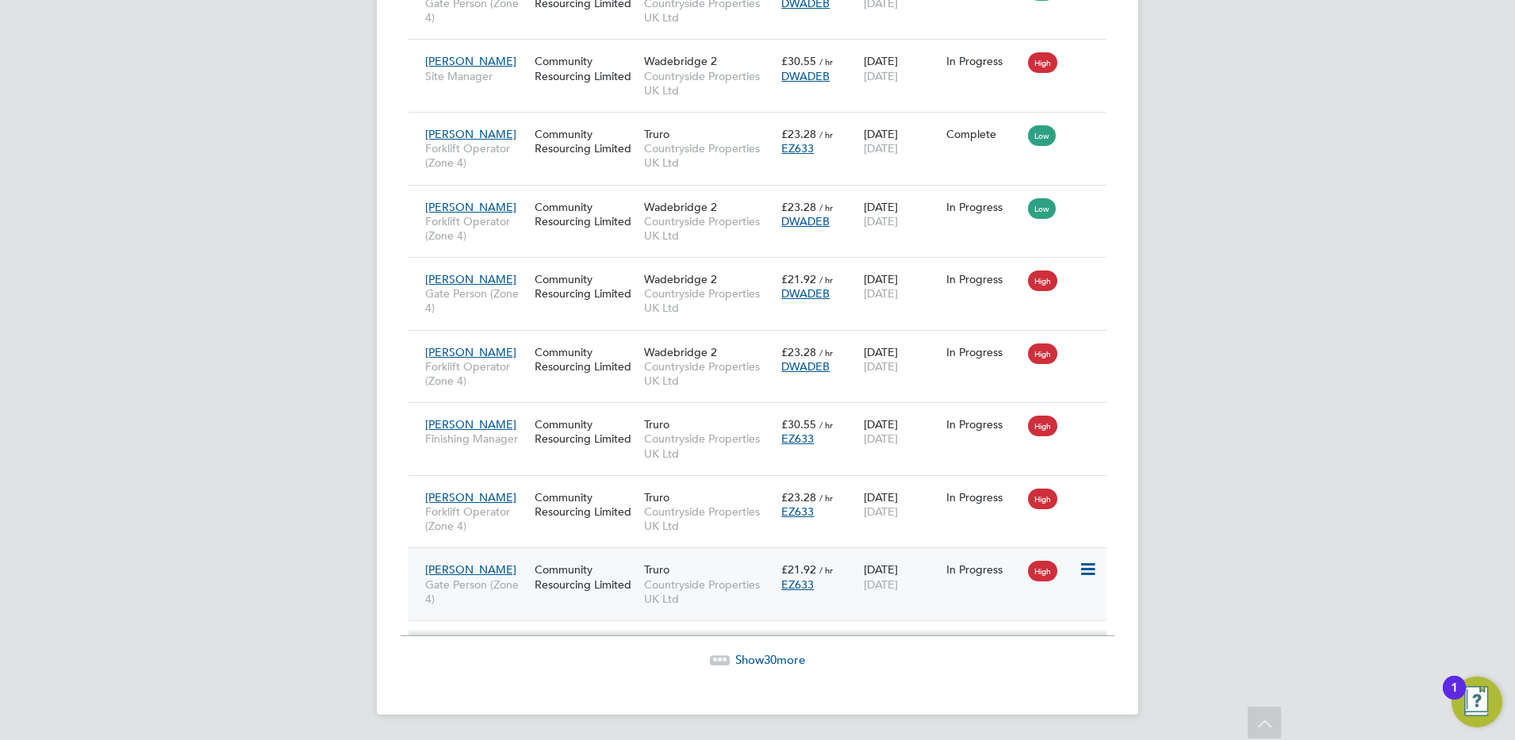
click at [475, 565] on span "[PERSON_NAME]" at bounding box center [470, 569] width 91 height 14
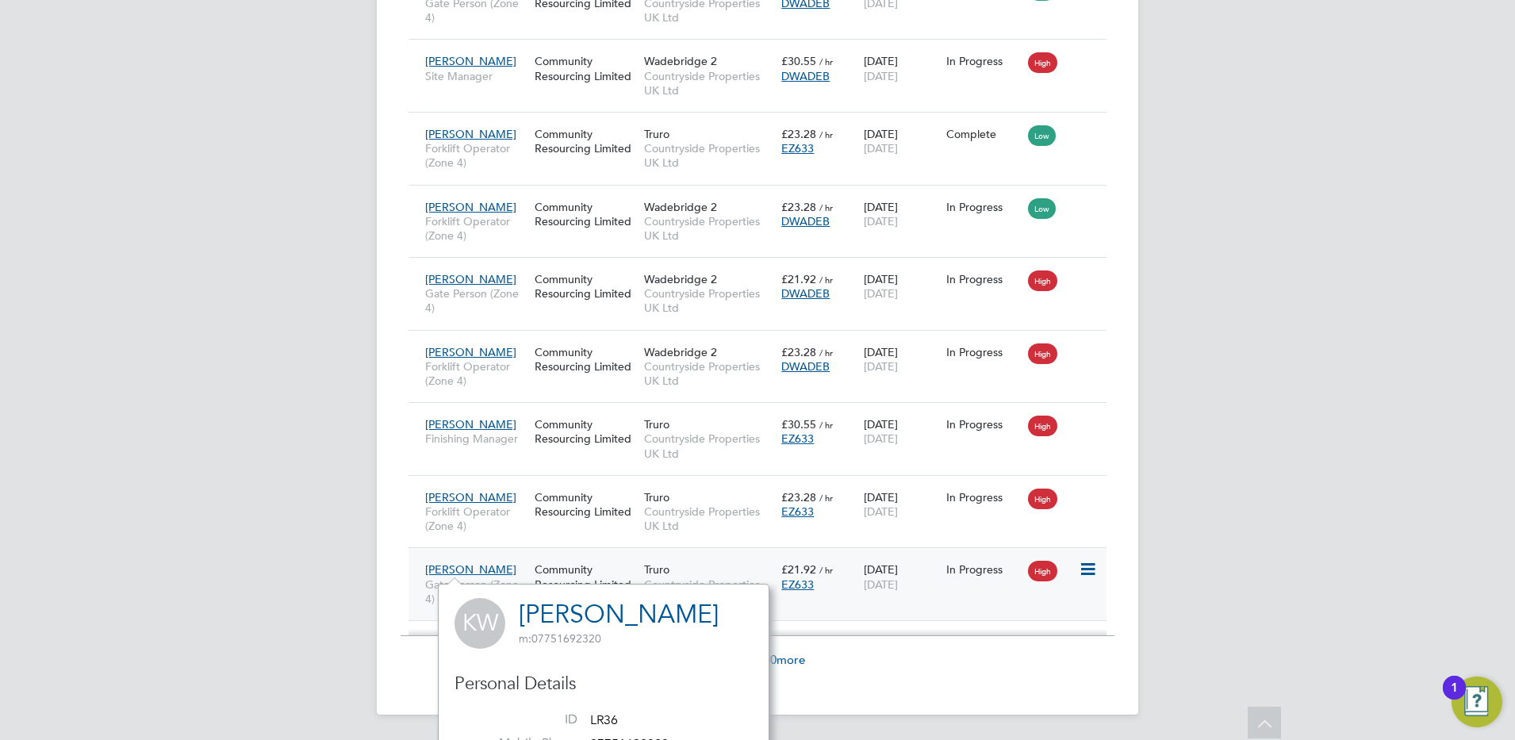
click at [742, 566] on div "Truro Countryside Properties UK Ltd" at bounding box center [708, 583] width 137 height 59
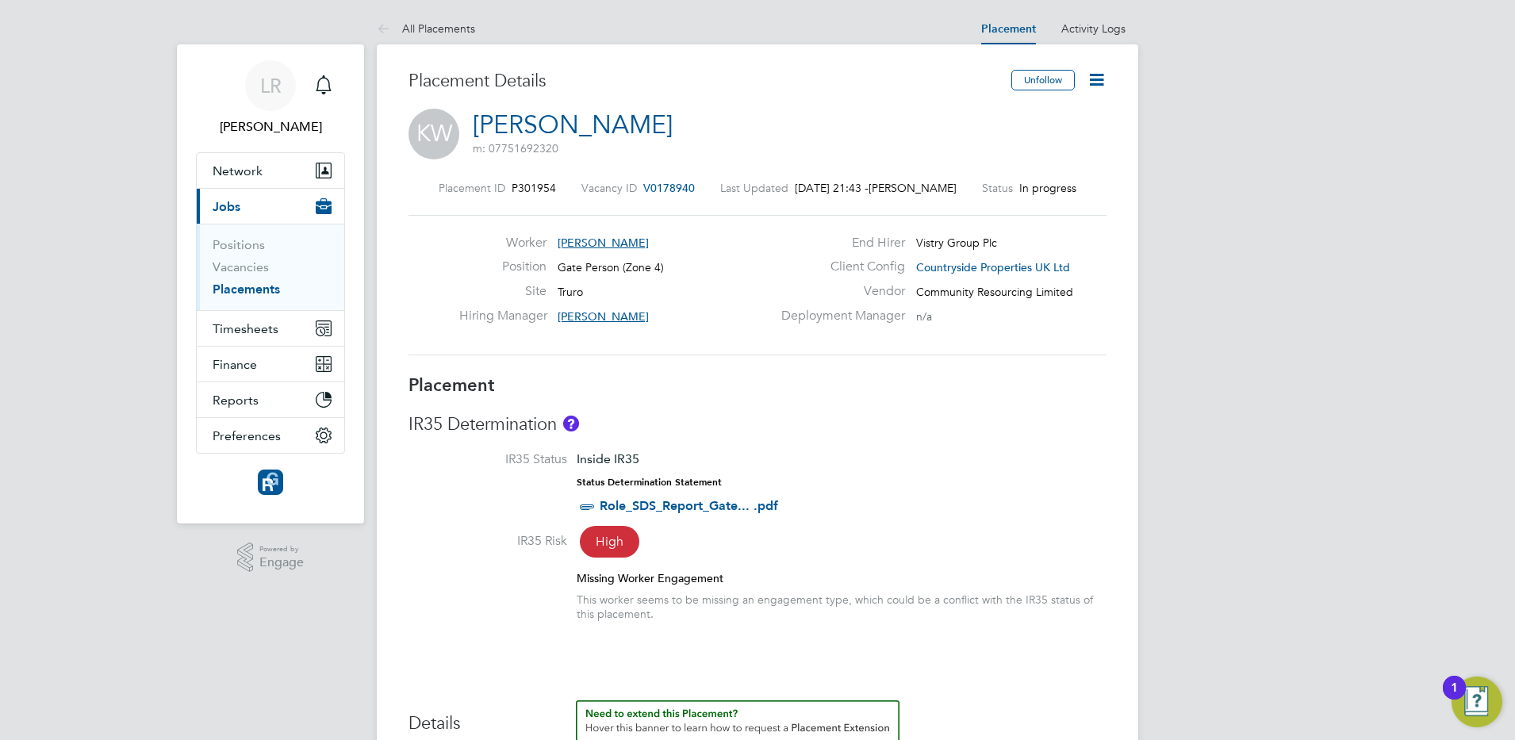
click at [591, 128] on link "[PERSON_NAME]" at bounding box center [573, 124] width 200 height 31
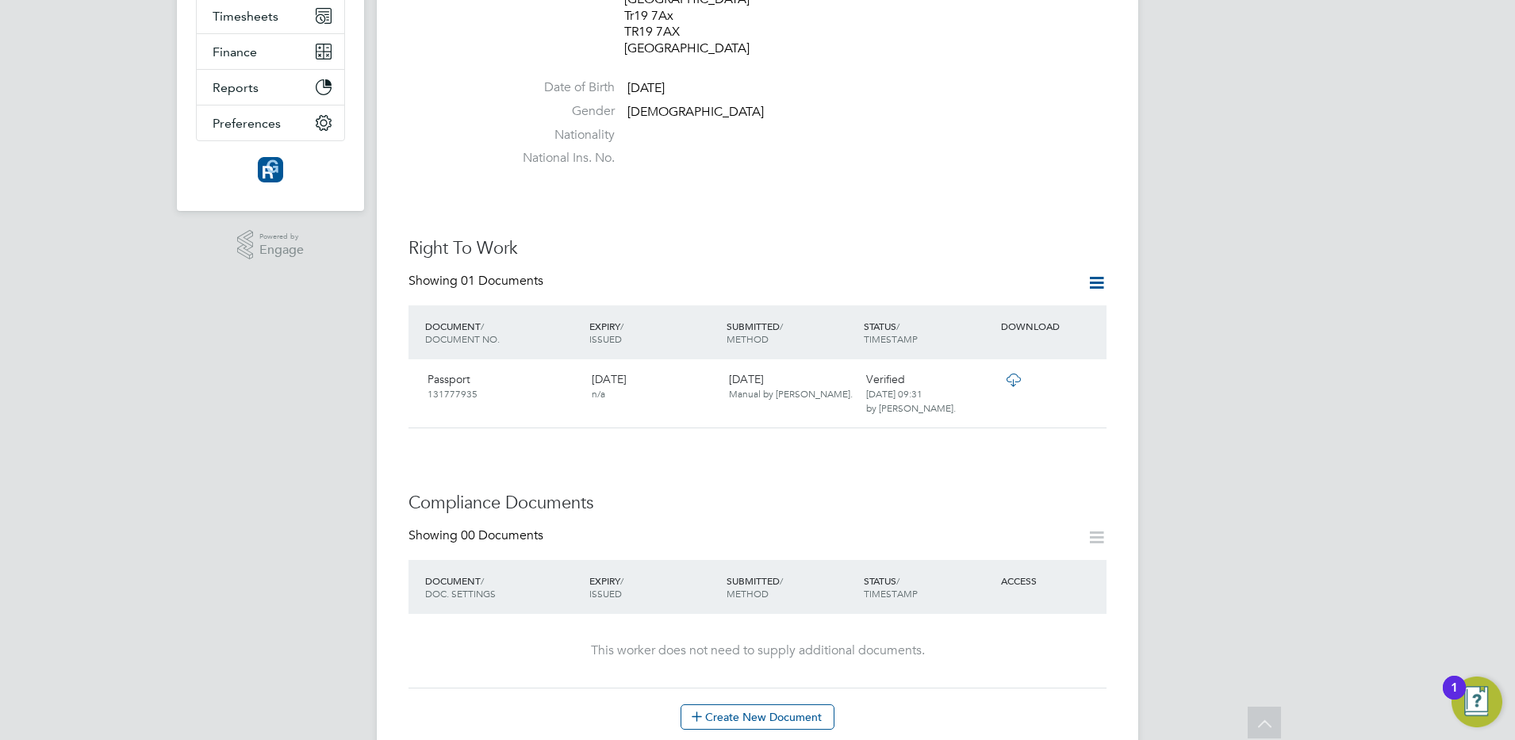
scroll to position [634, 0]
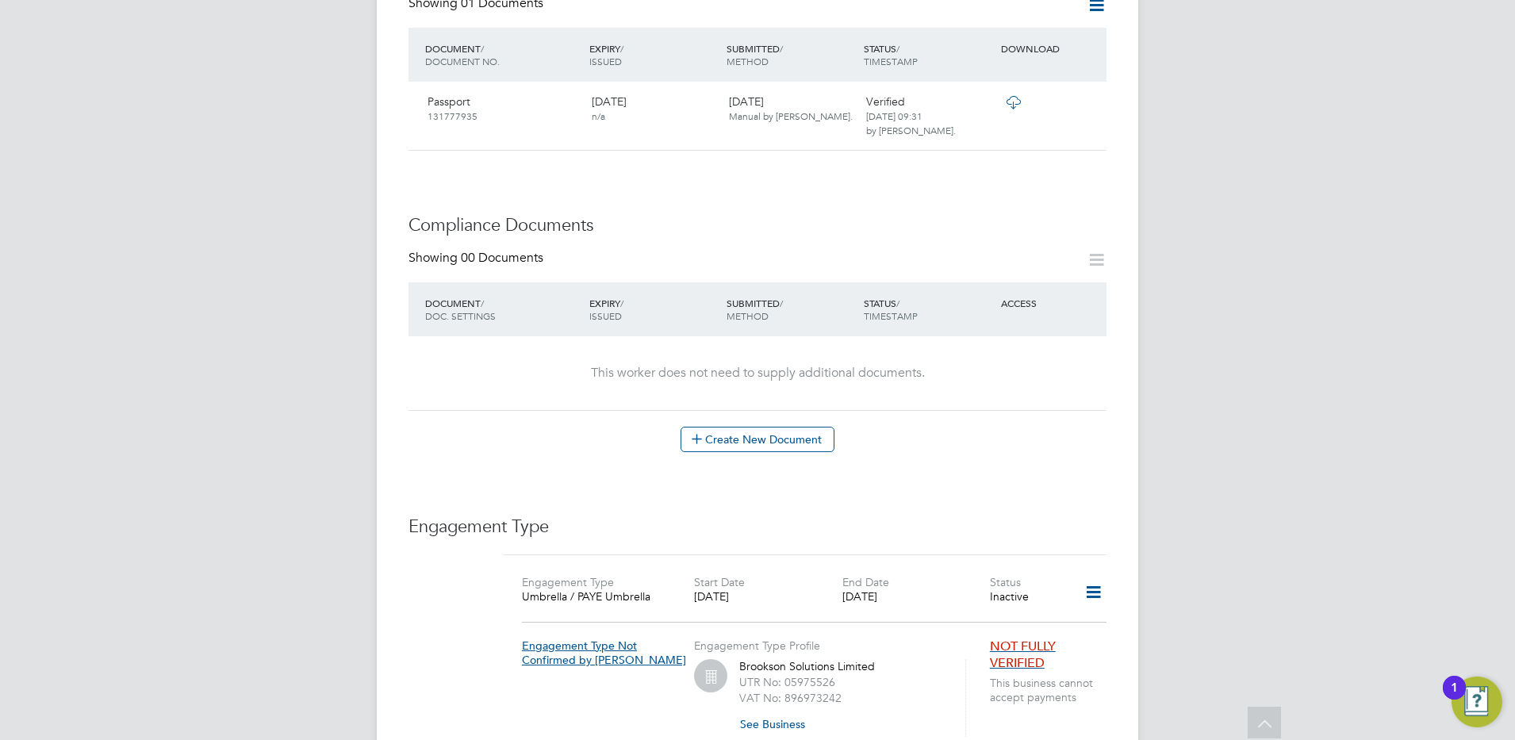
click at [1006, 638] on span "NOT FULLY VERIFIED" at bounding box center [1023, 654] width 66 height 33
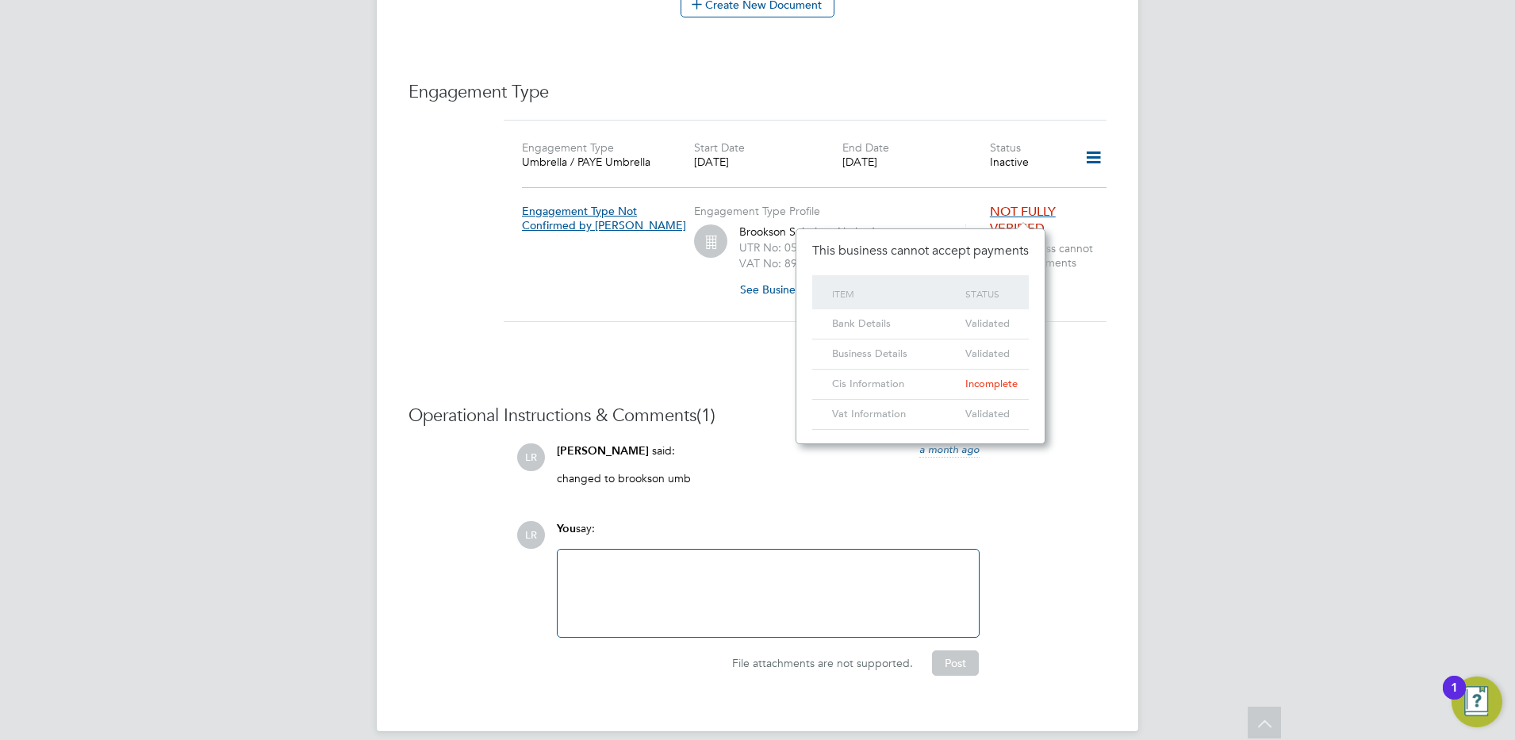
click at [1094, 141] on icon at bounding box center [1093, 158] width 28 height 36
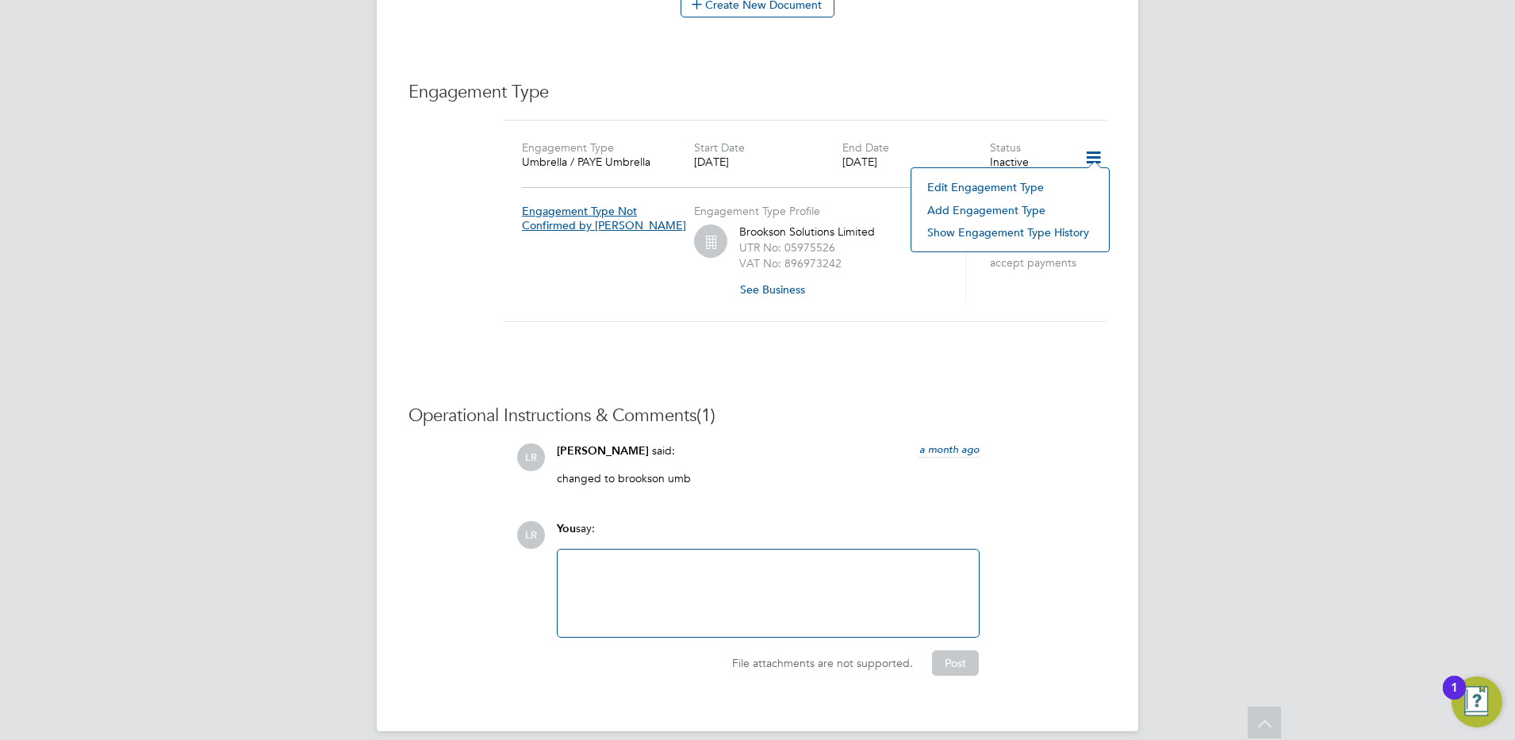
click at [949, 182] on li "Edit Engagement Type" at bounding box center [1010, 187] width 182 height 22
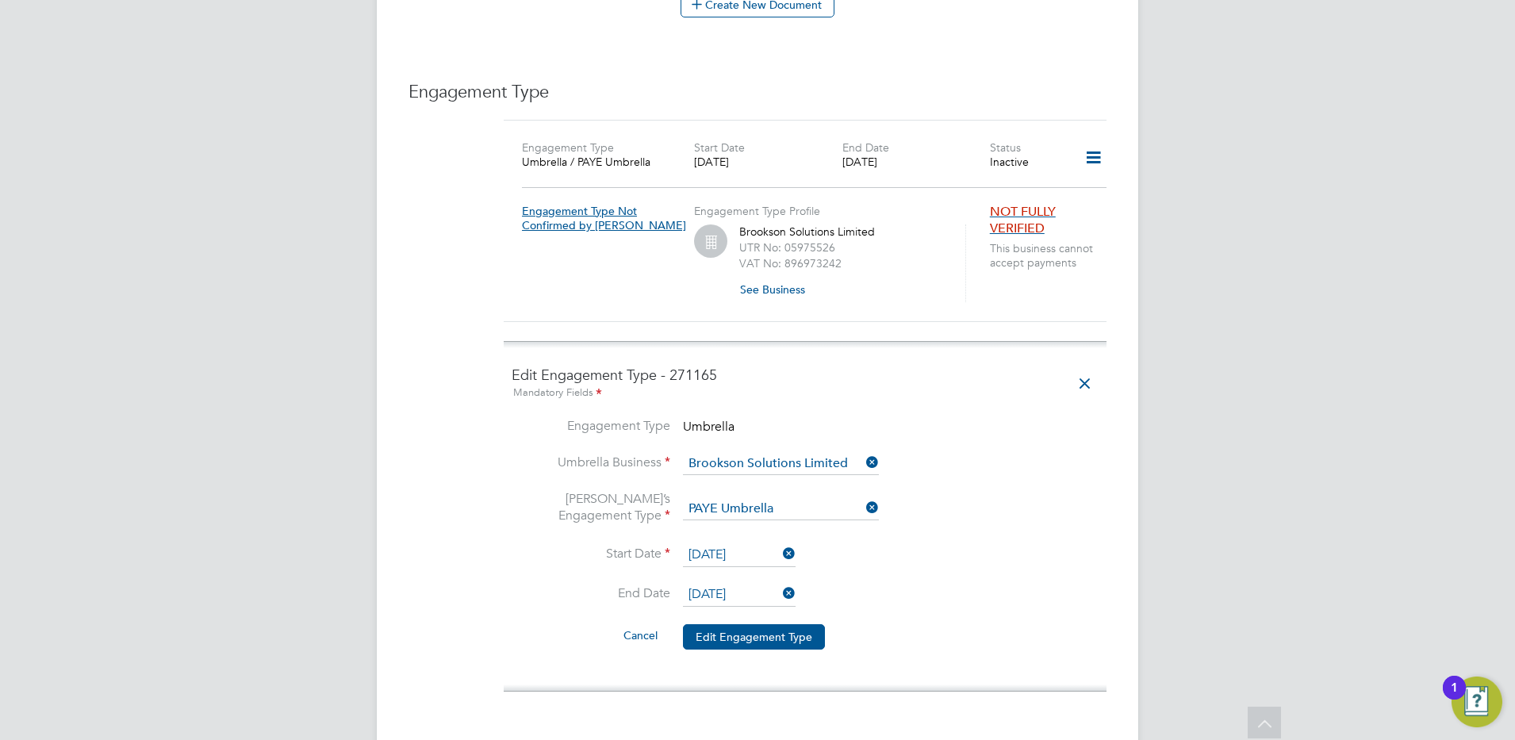
click at [780, 542] on icon at bounding box center [780, 553] width 0 height 22
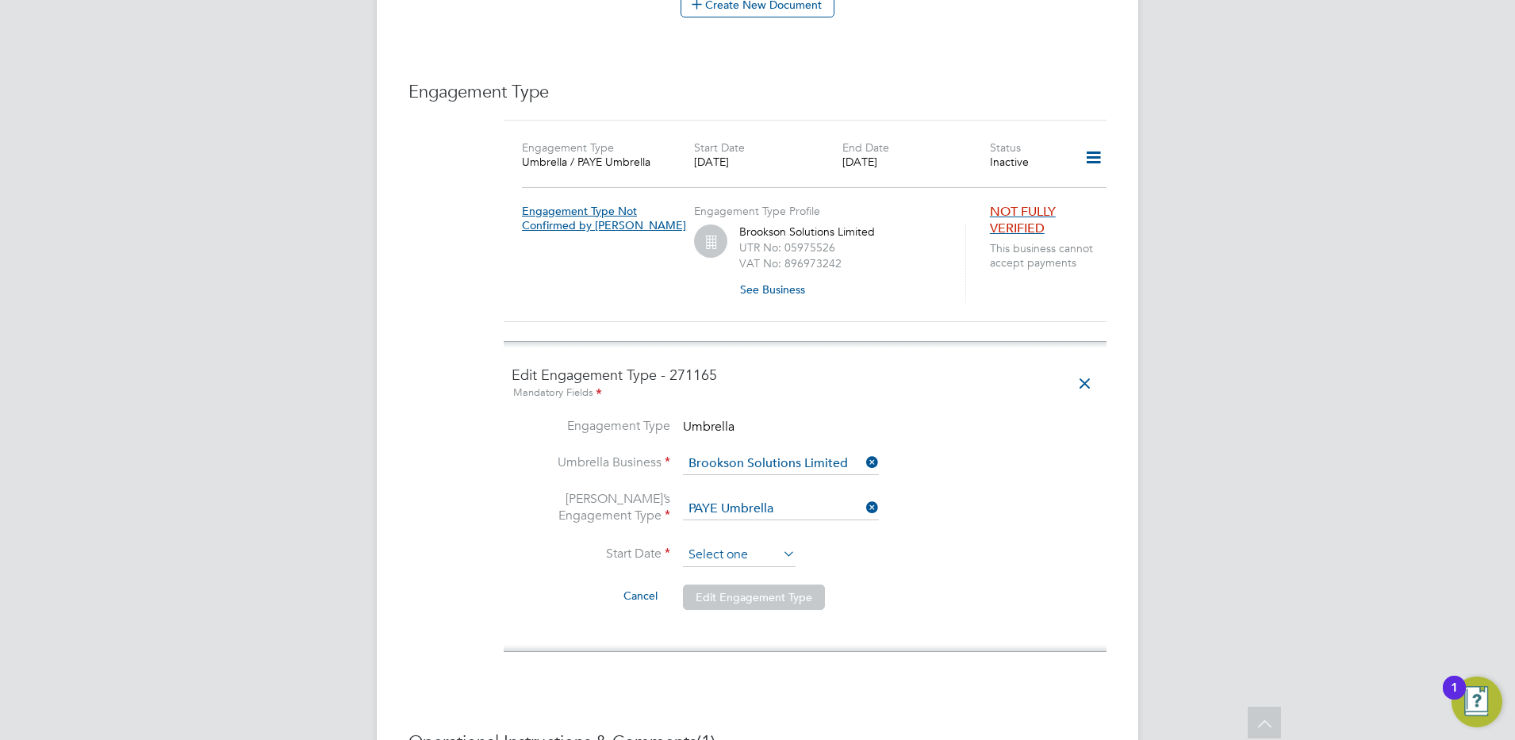
click at [738, 543] on input at bounding box center [739, 555] width 113 height 24
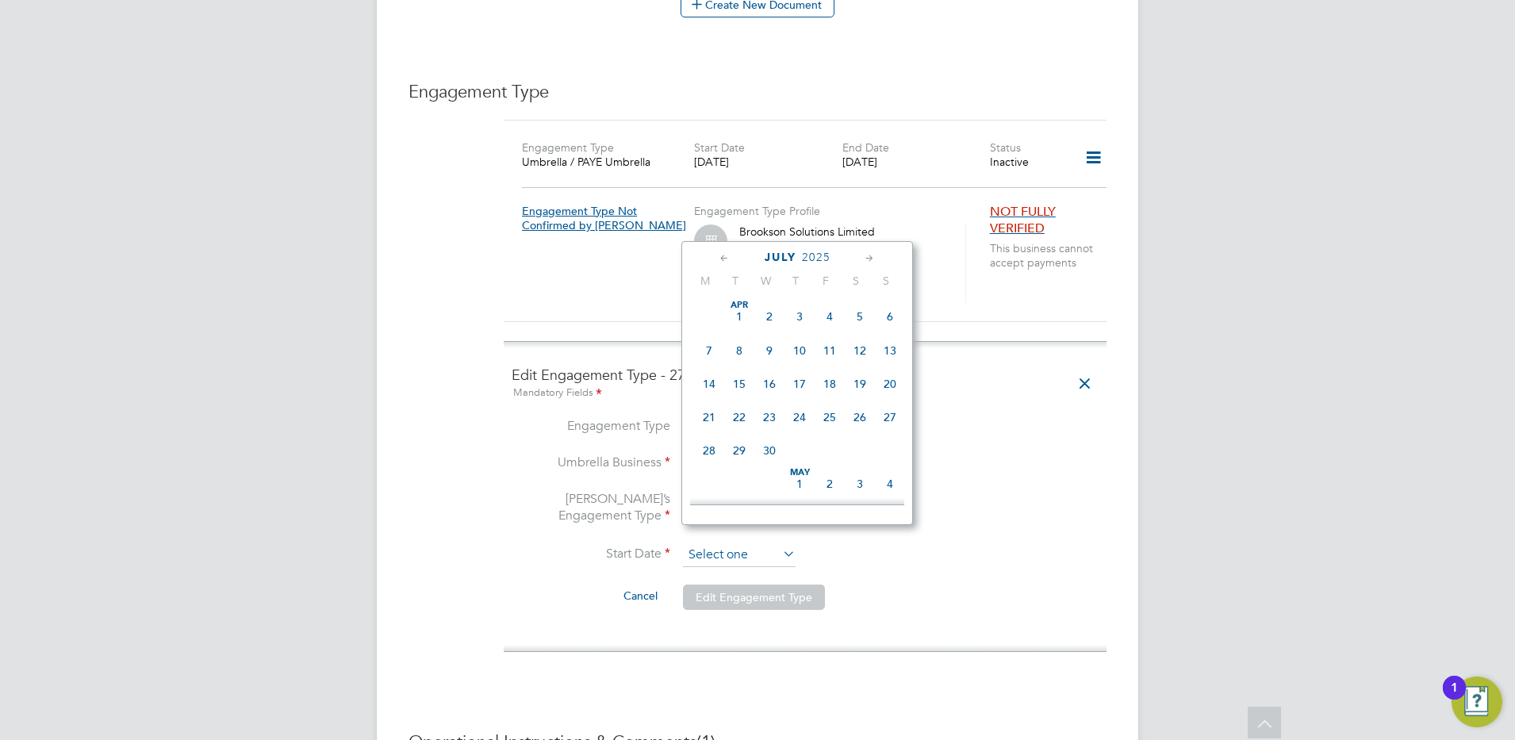
scroll to position [549, 0]
click at [868, 255] on icon at bounding box center [869, 258] width 15 height 17
click at [726, 257] on icon at bounding box center [724, 258] width 15 height 17
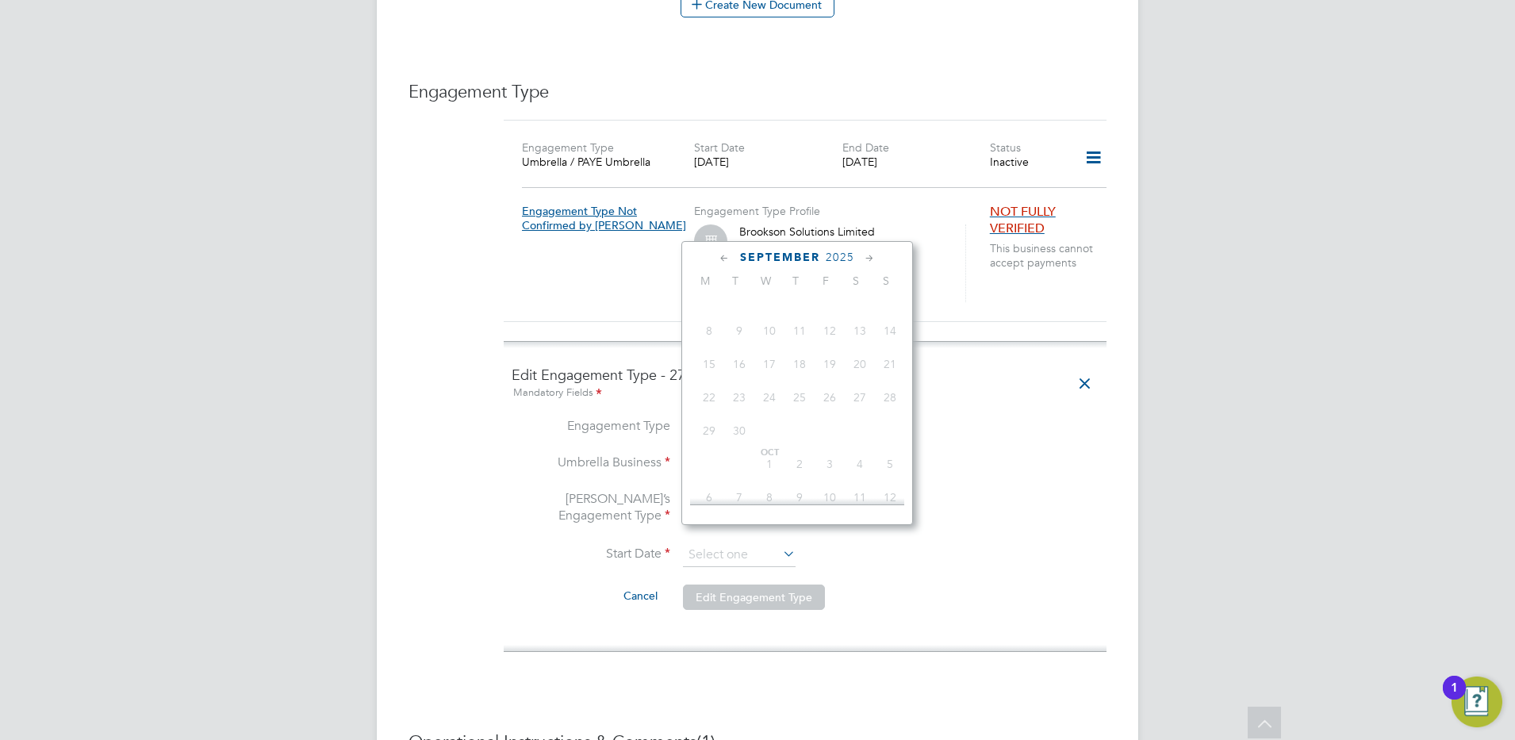
scroll to position [719, 0]
click at [710, 415] on span "18" at bounding box center [709, 401] width 30 height 30
click at [1074, 553] on li "Start Date" at bounding box center [805, 563] width 587 height 40
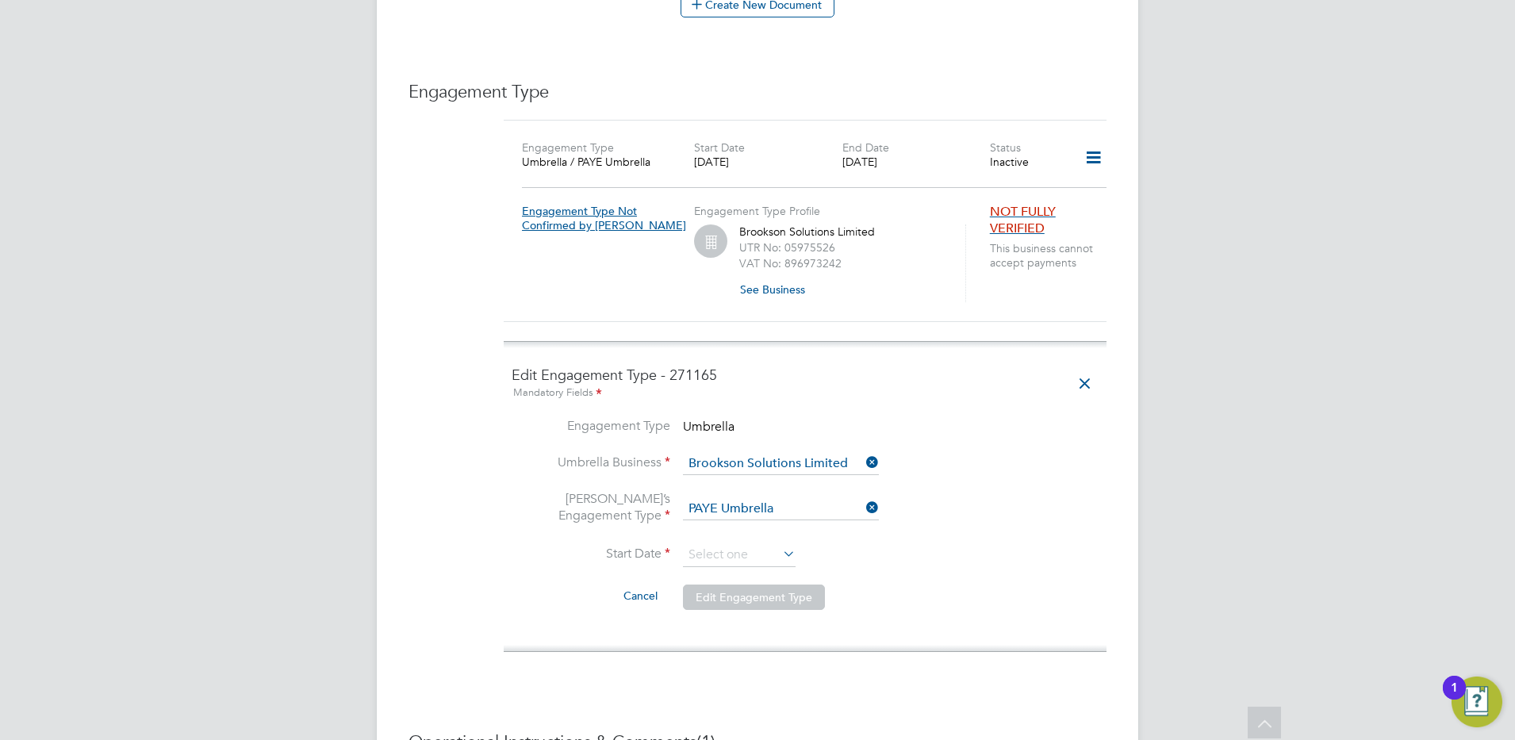
click at [918, 561] on li "Start Date" at bounding box center [805, 563] width 587 height 40
click at [719, 543] on input at bounding box center [739, 555] width 113 height 24
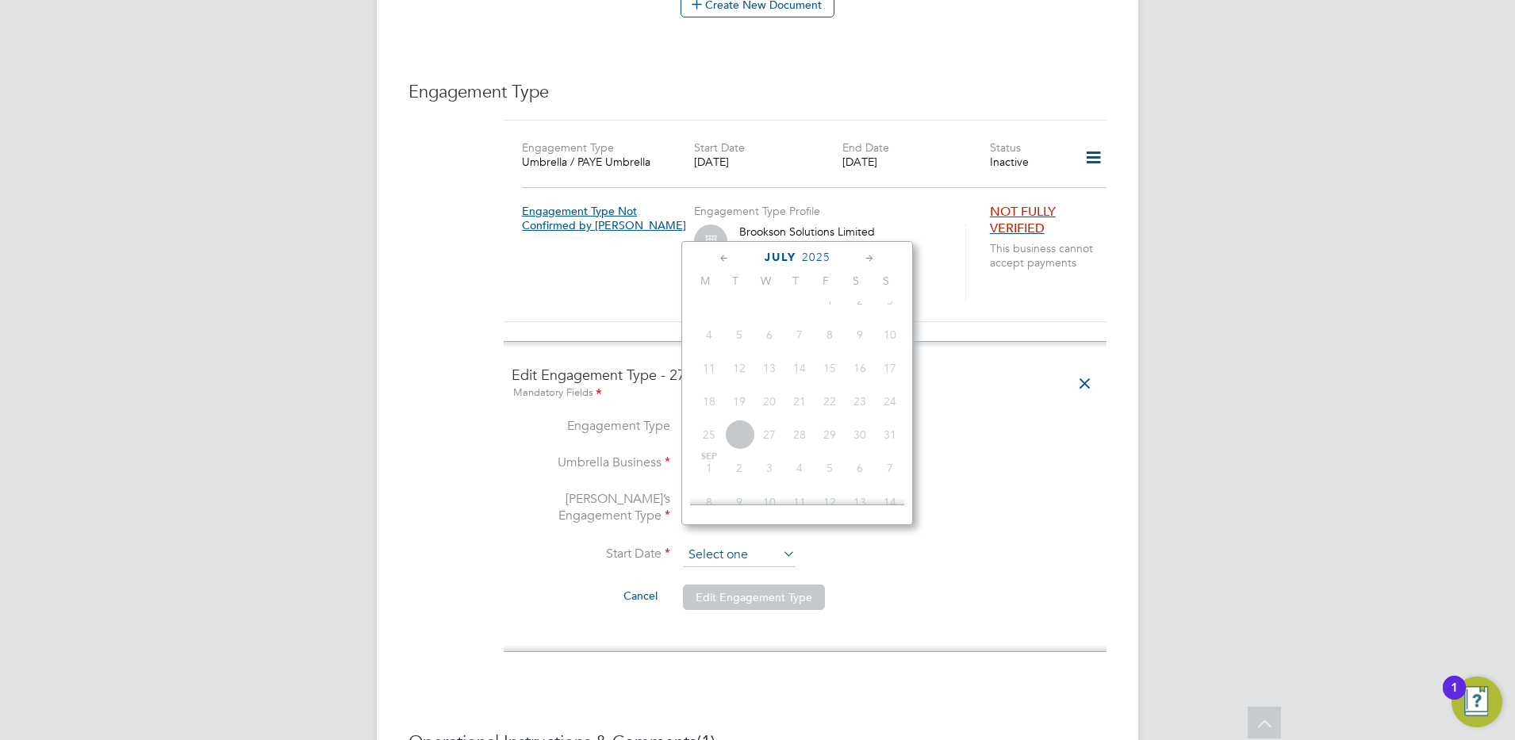
scroll to position [549, 0]
click at [868, 250] on icon at bounding box center [869, 258] width 15 height 17
drag, startPoint x: 1010, startPoint y: 543, endPoint x: 1003, endPoint y: 536, distance: 10.1
click at [1010, 543] on li "Start Date" at bounding box center [805, 563] width 587 height 40
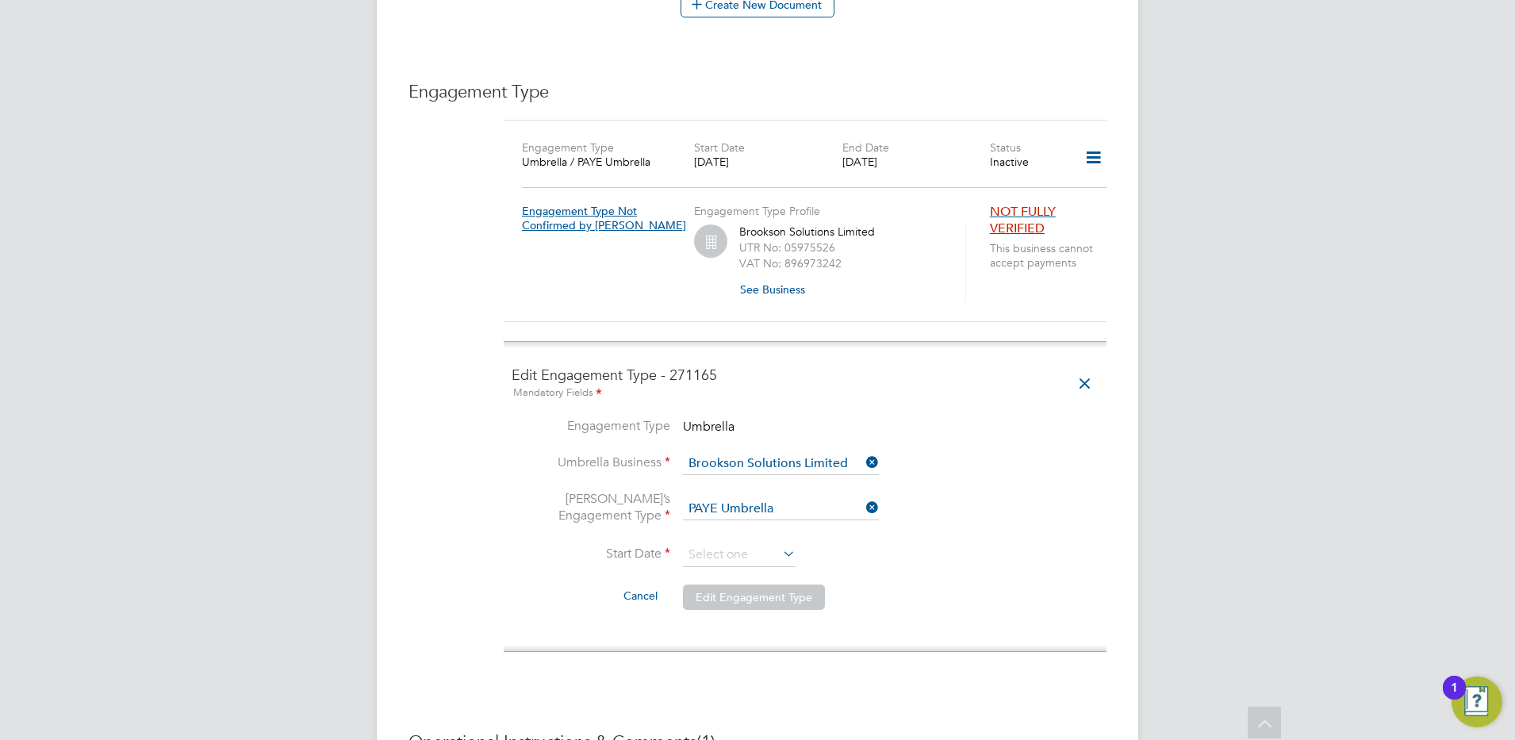
click at [1079, 367] on icon at bounding box center [1085, 384] width 28 height 36
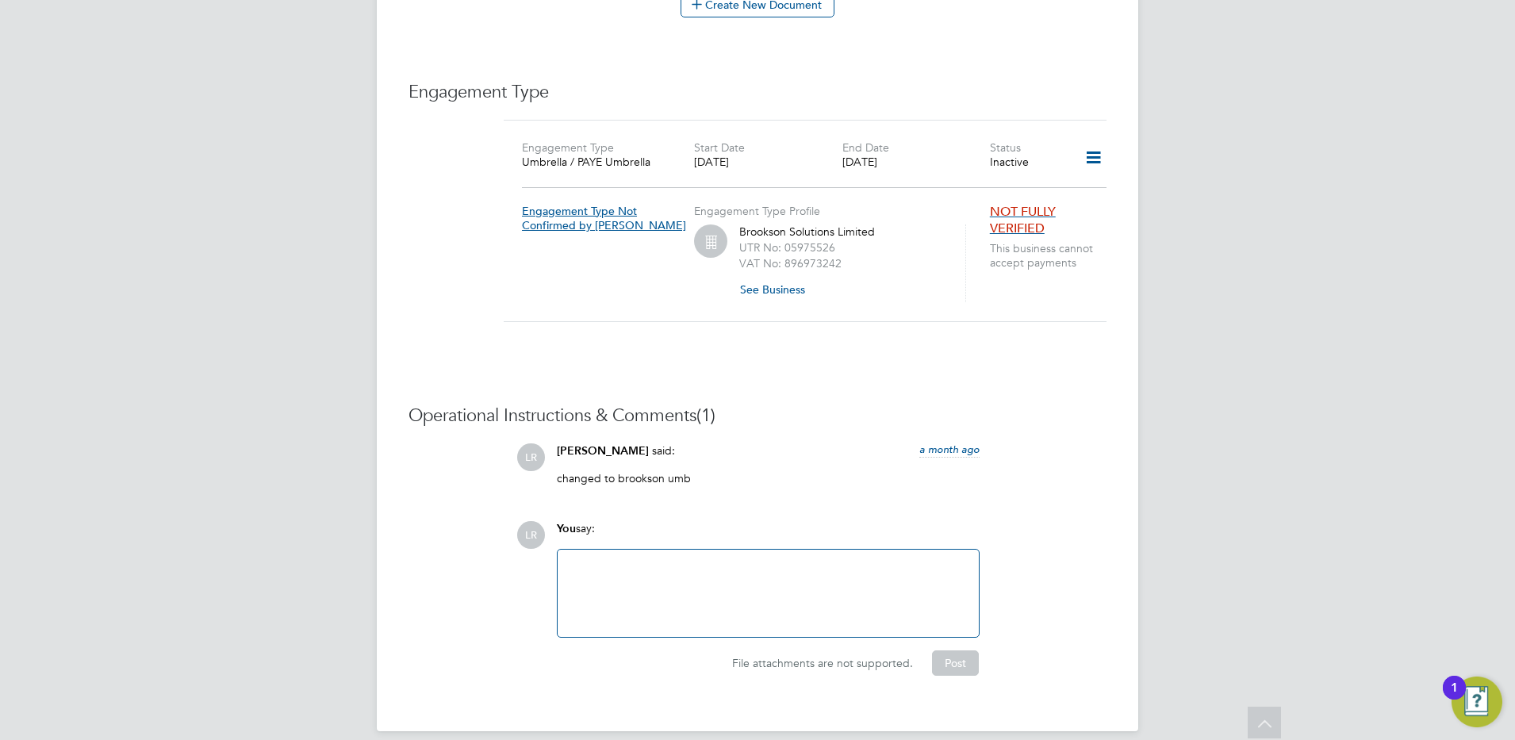
click at [1019, 204] on span "NOT FULLY VERIFIED" at bounding box center [1023, 220] width 66 height 33
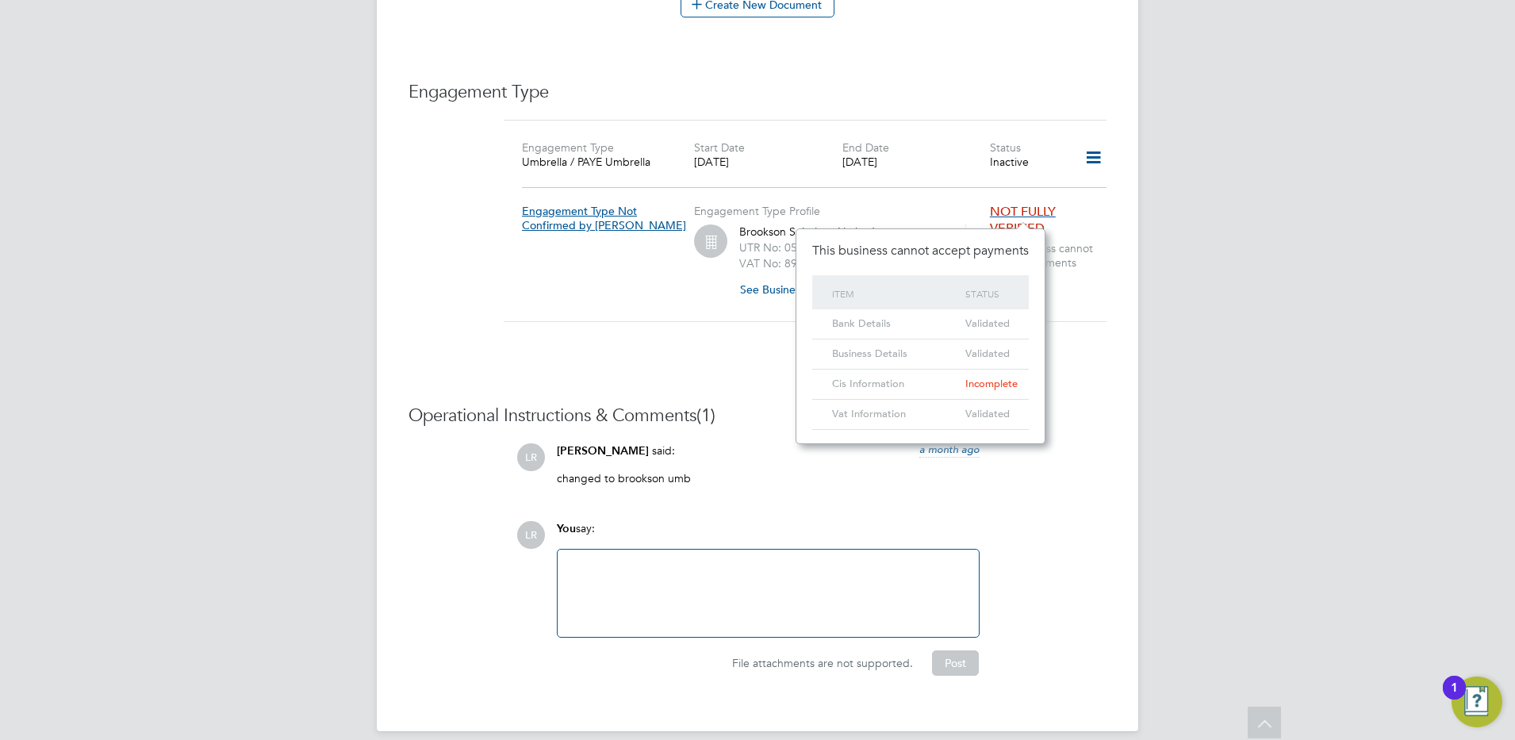
click at [1019, 204] on span "NOT FULLY VERIFIED" at bounding box center [1023, 220] width 66 height 33
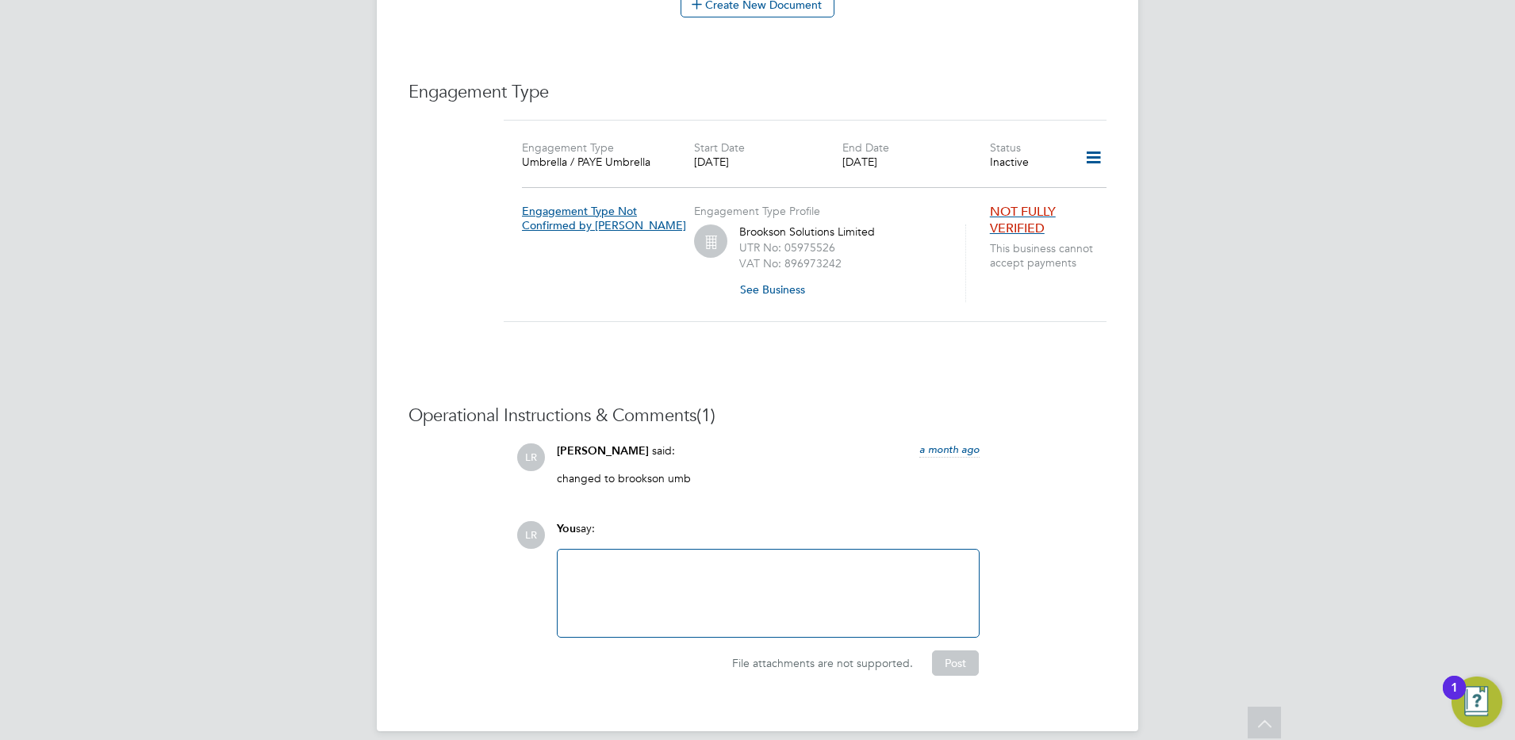
scroll to position [422, 0]
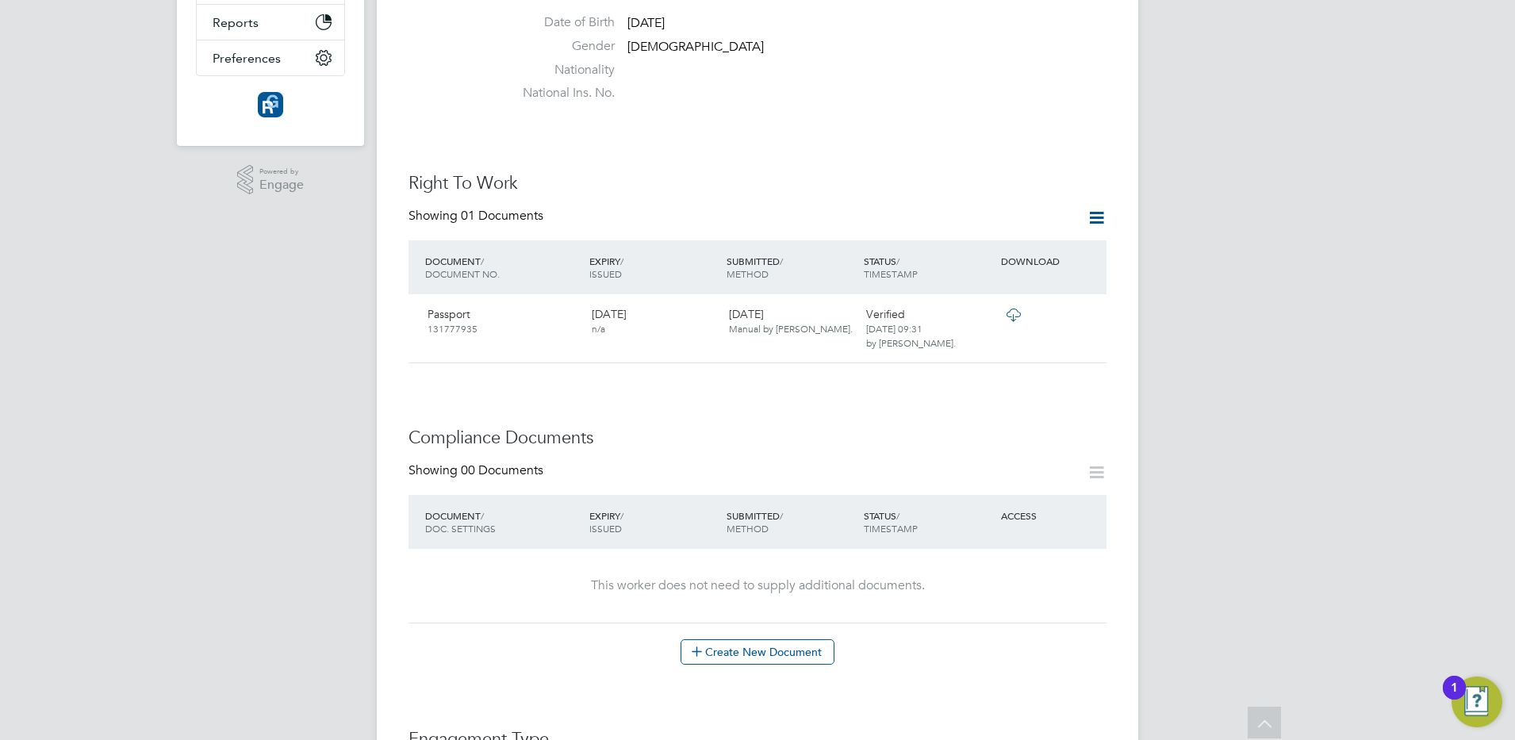
click at [1087, 208] on icon at bounding box center [1097, 218] width 20 height 20
click at [1097, 462] on icon at bounding box center [1097, 472] width 20 height 20
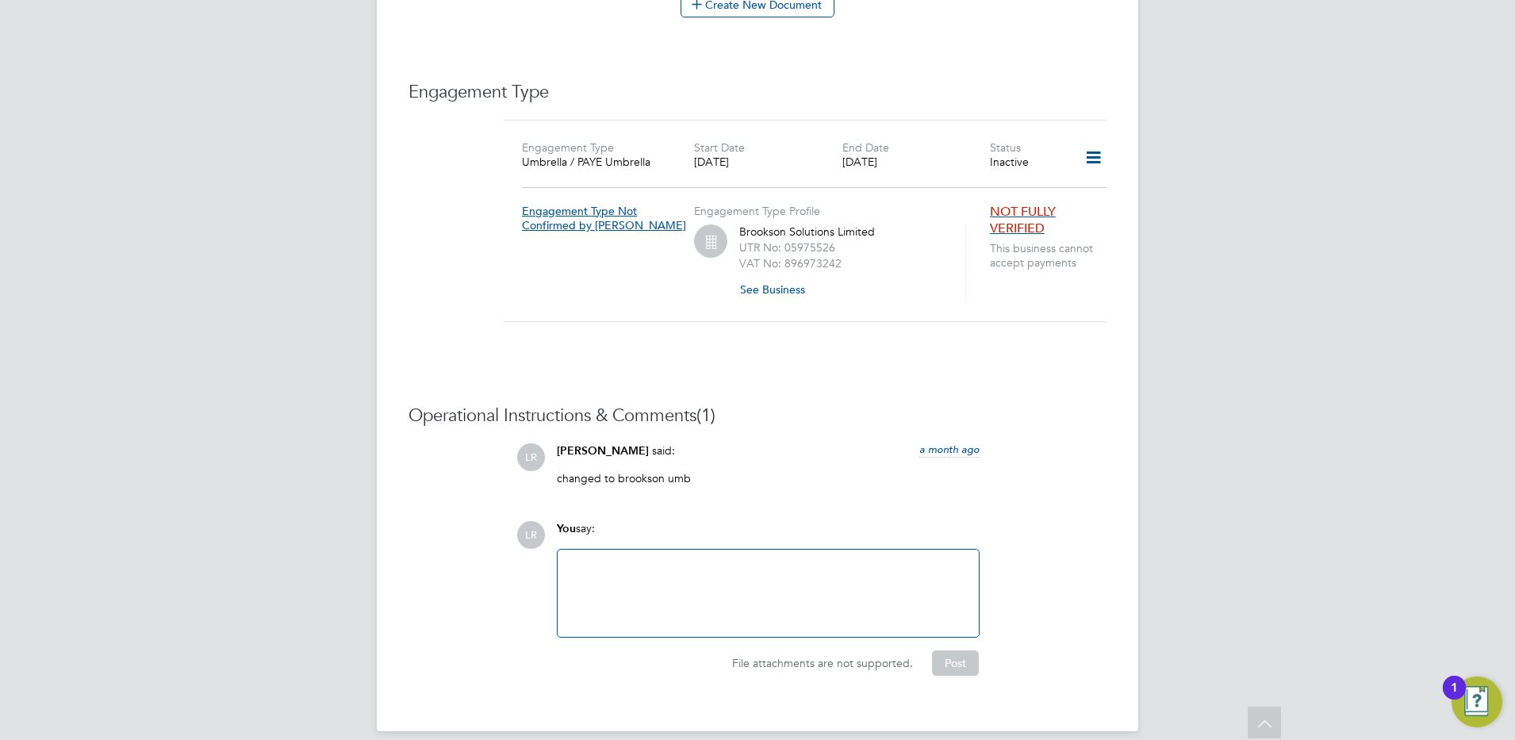
click at [1089, 140] on icon at bounding box center [1093, 158] width 28 height 36
click at [972, 210] on li "Add Engagement Type" at bounding box center [1010, 210] width 182 height 22
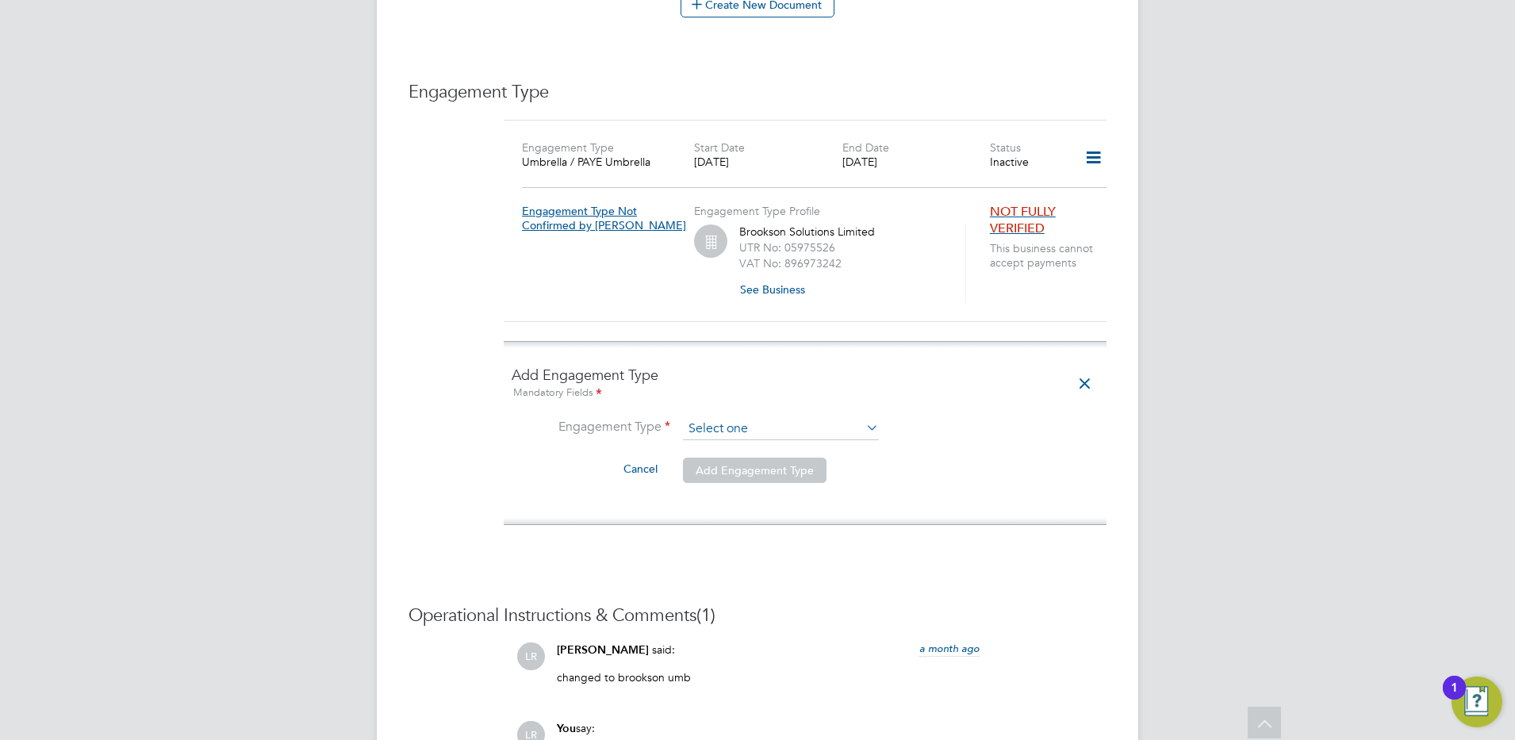
click at [738, 418] on input at bounding box center [781, 429] width 196 height 22
click at [706, 502] on li "Umbrella" at bounding box center [780, 502] width 197 height 23
type input "Umbrella"
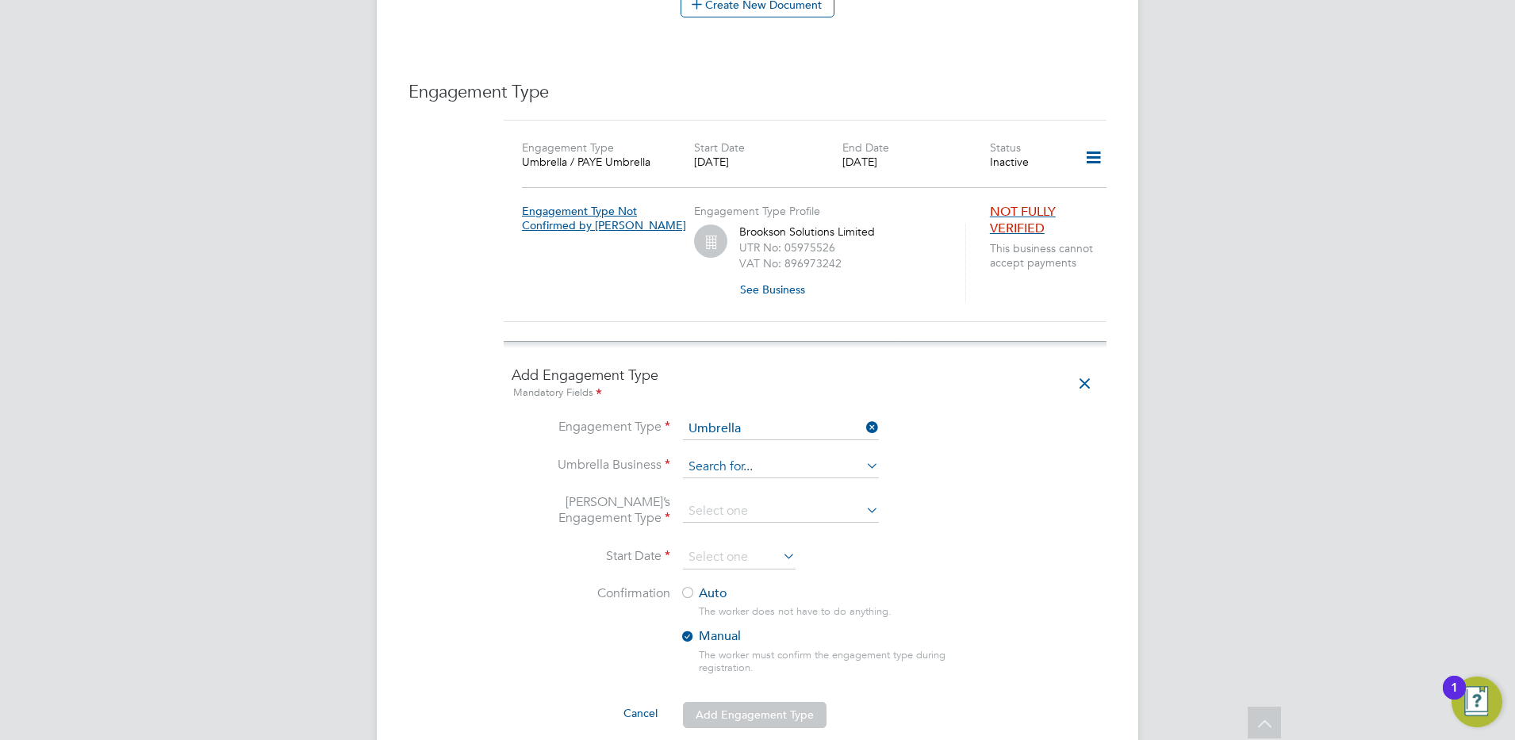
click at [721, 456] on input at bounding box center [781, 467] width 196 height 22
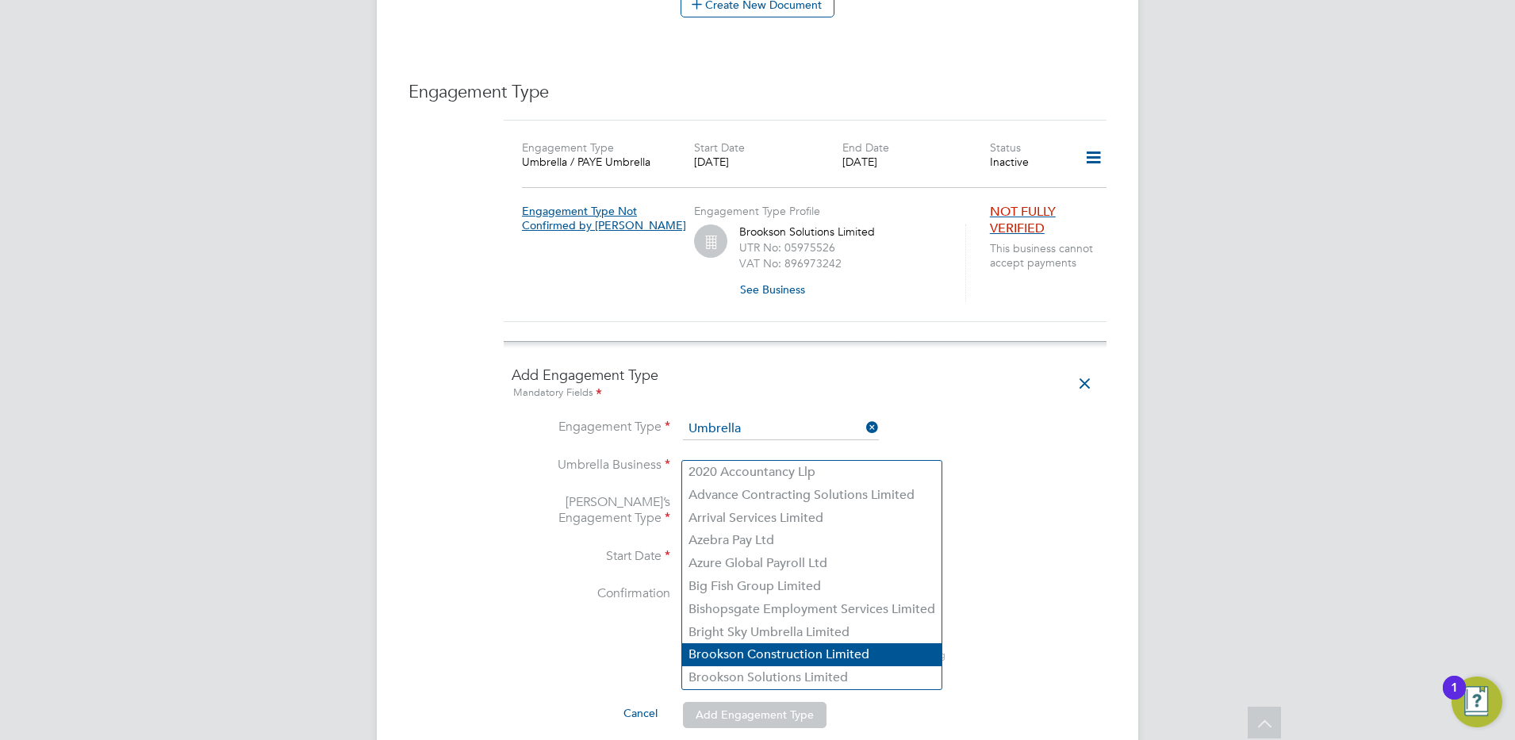
click at [694, 657] on li "Brookson Construction Limited" at bounding box center [811, 654] width 259 height 23
type input "Brookson Construction Limited"
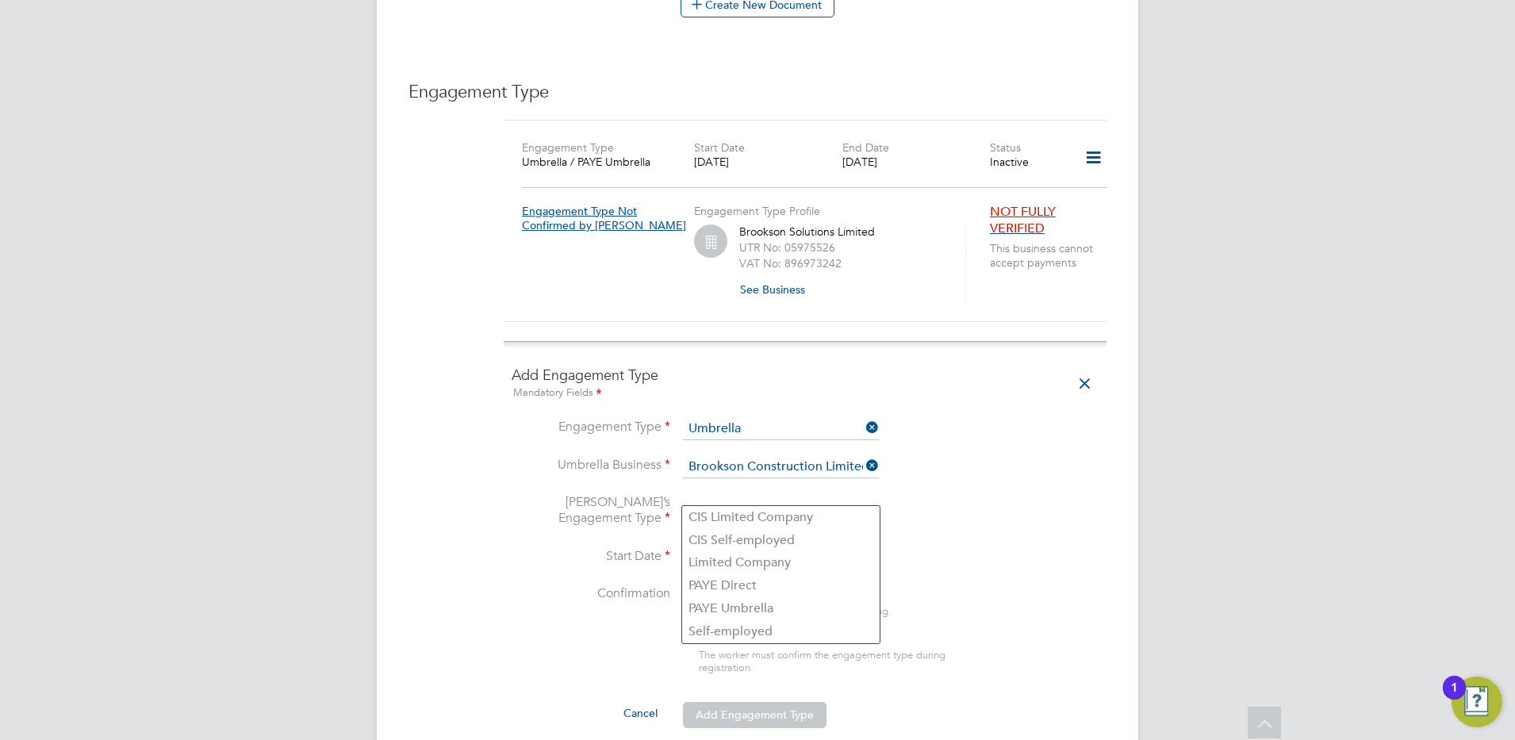
click at [705, 500] on input at bounding box center [781, 511] width 196 height 22
click at [730, 606] on li "PAYE Umbrella" at bounding box center [780, 608] width 197 height 23
type input "PAYE Umbrella"
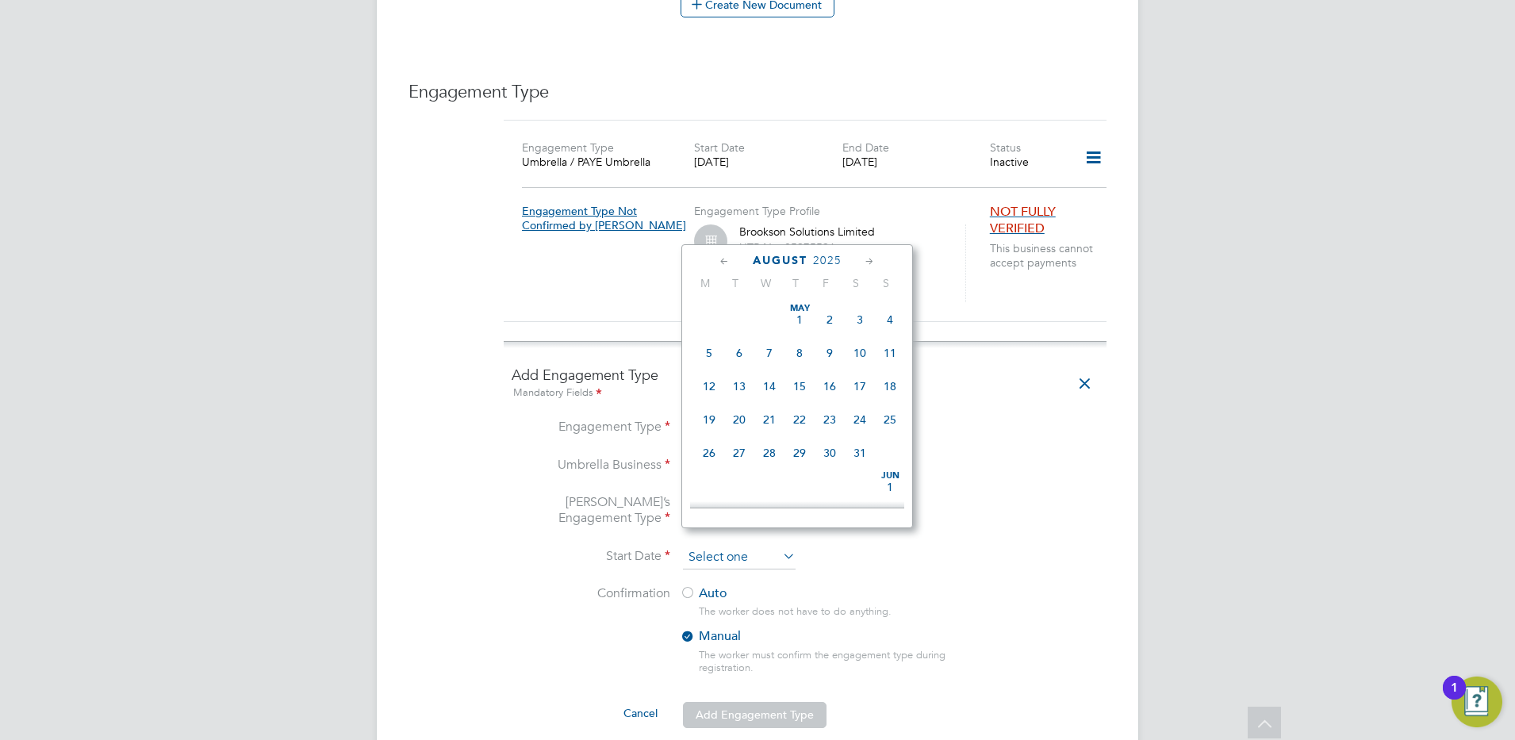
click at [711, 546] on input at bounding box center [739, 558] width 113 height 24
click at [713, 350] on span "18" at bounding box center [709, 338] width 30 height 30
type input "[DATE]"
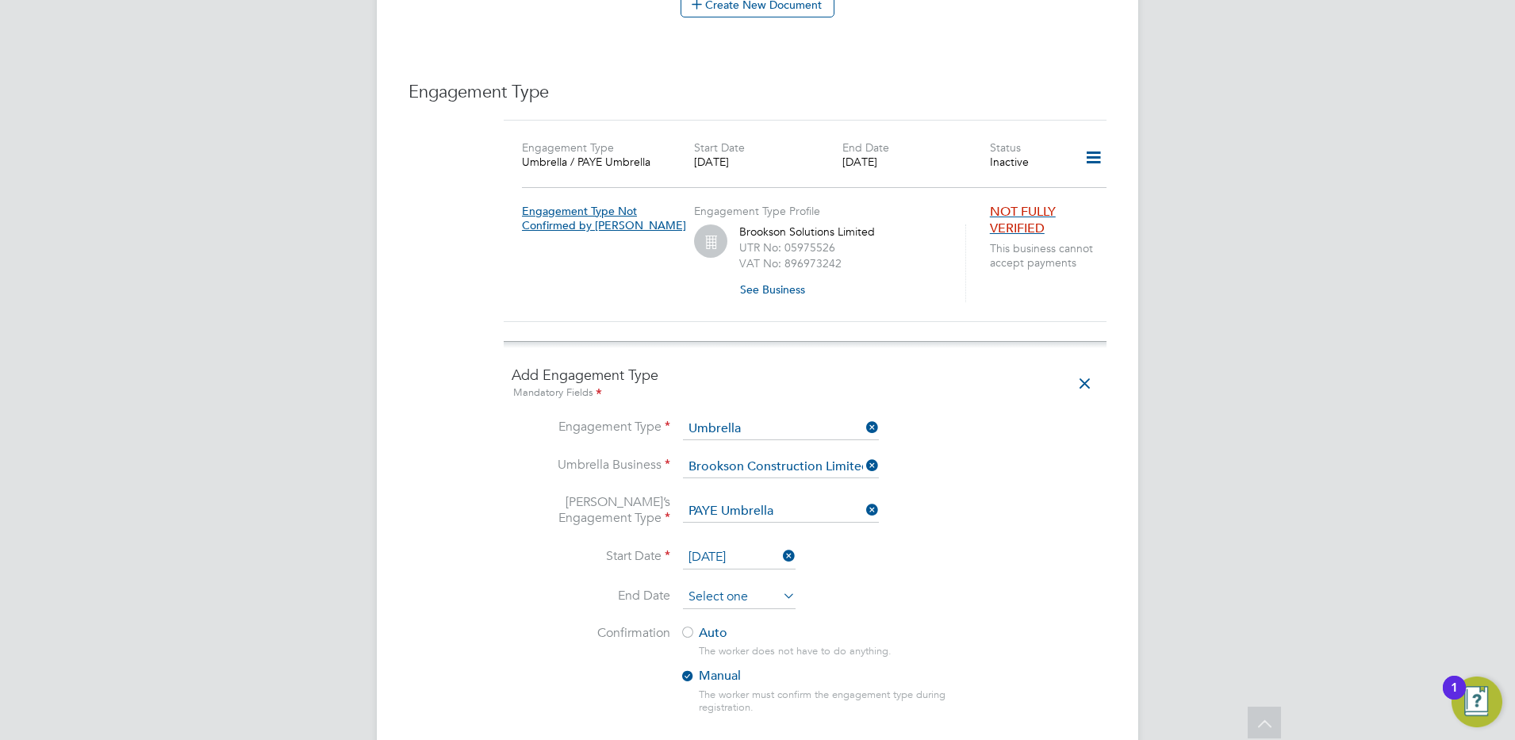
click at [709, 589] on input at bounding box center [739, 597] width 113 height 24
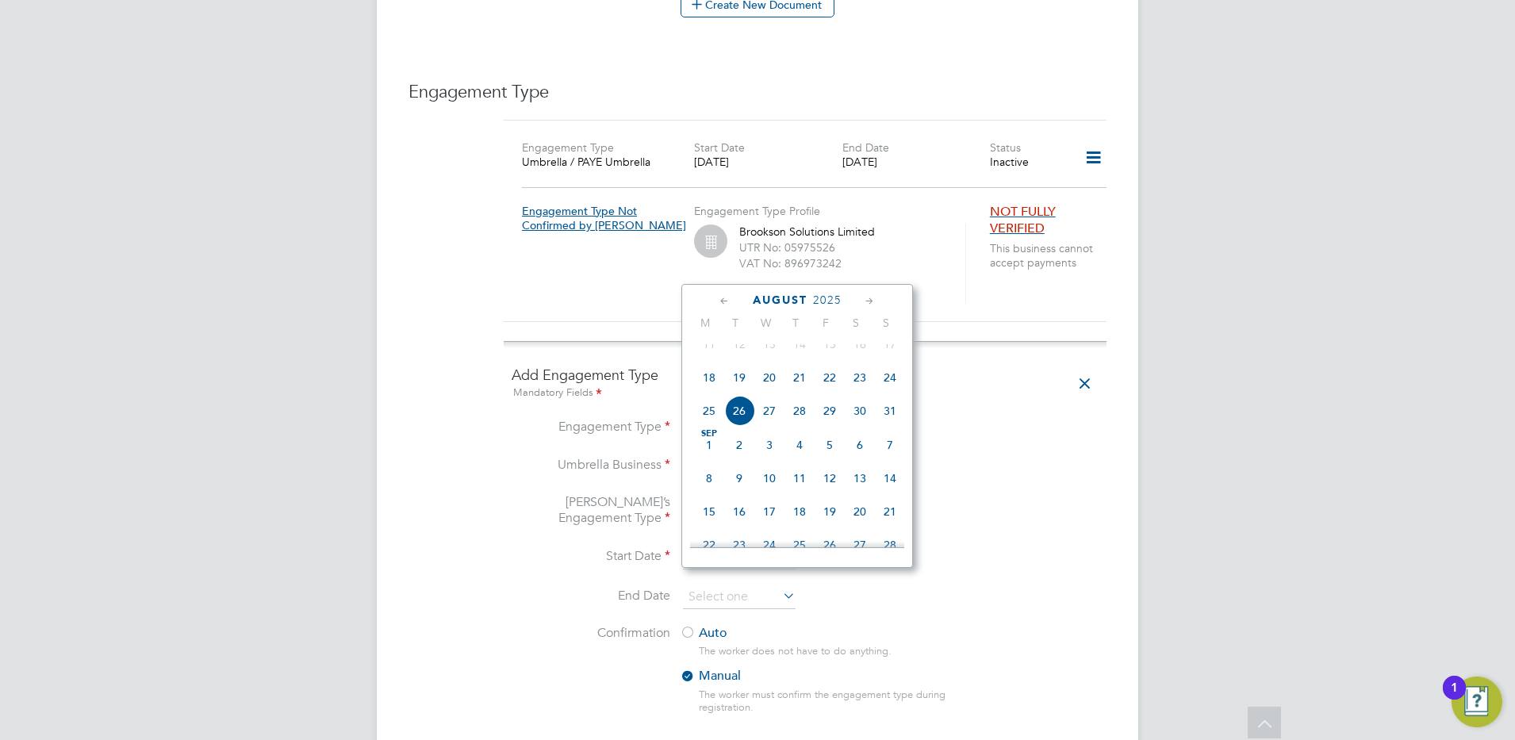
click at [865, 302] on icon at bounding box center [869, 301] width 15 height 17
click at [862, 457] on span "27" at bounding box center [860, 443] width 30 height 30
type input "[DATE]"
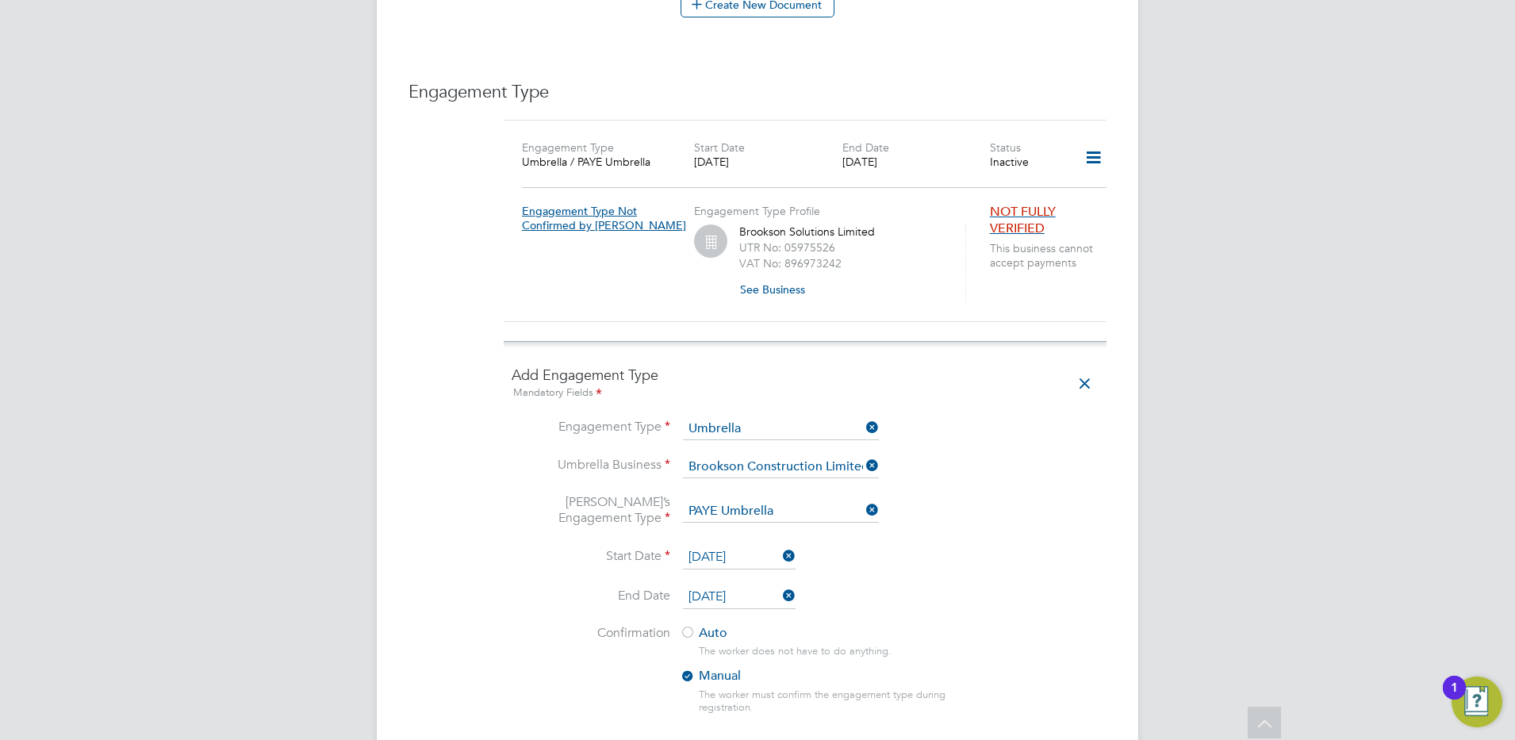
click at [1011, 606] on li "End Date 27 Sep 2025" at bounding box center [805, 605] width 587 height 40
click at [692, 626] on div at bounding box center [688, 634] width 16 height 16
click at [834, 593] on li "End Date 27 Sep 2025" at bounding box center [805, 605] width 587 height 40
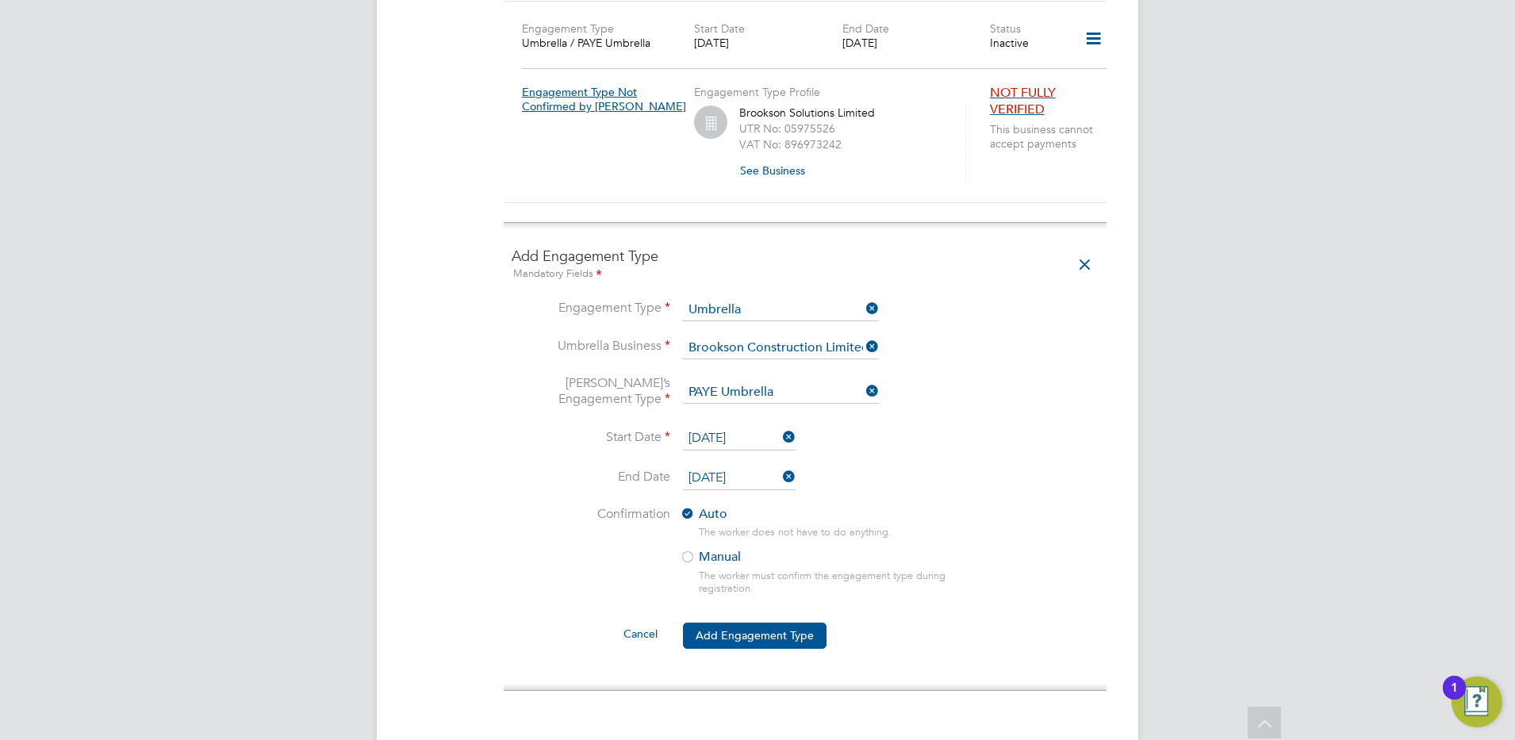
scroll to position [1228, 0]
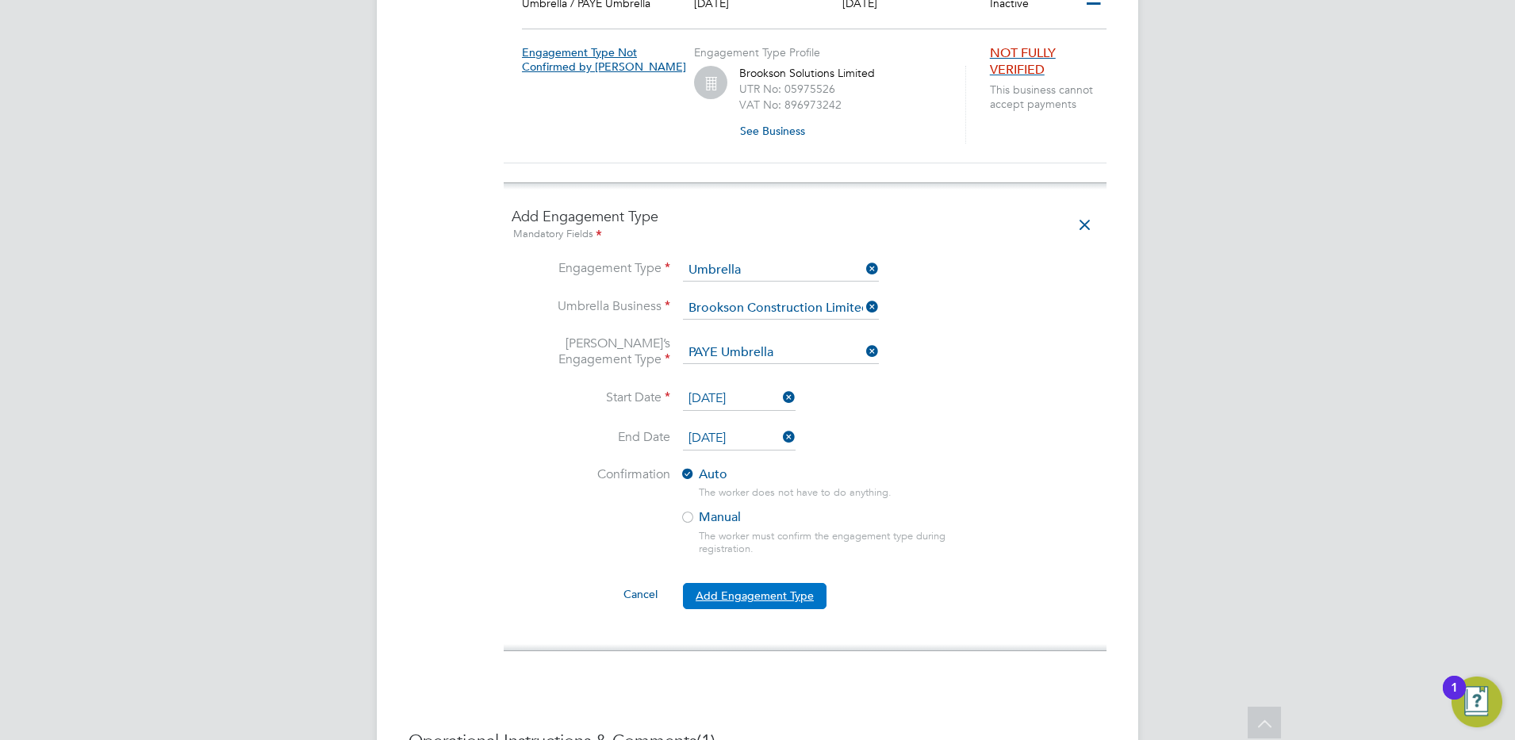
click at [719, 583] on button "Add Engagement Type" at bounding box center [755, 595] width 144 height 25
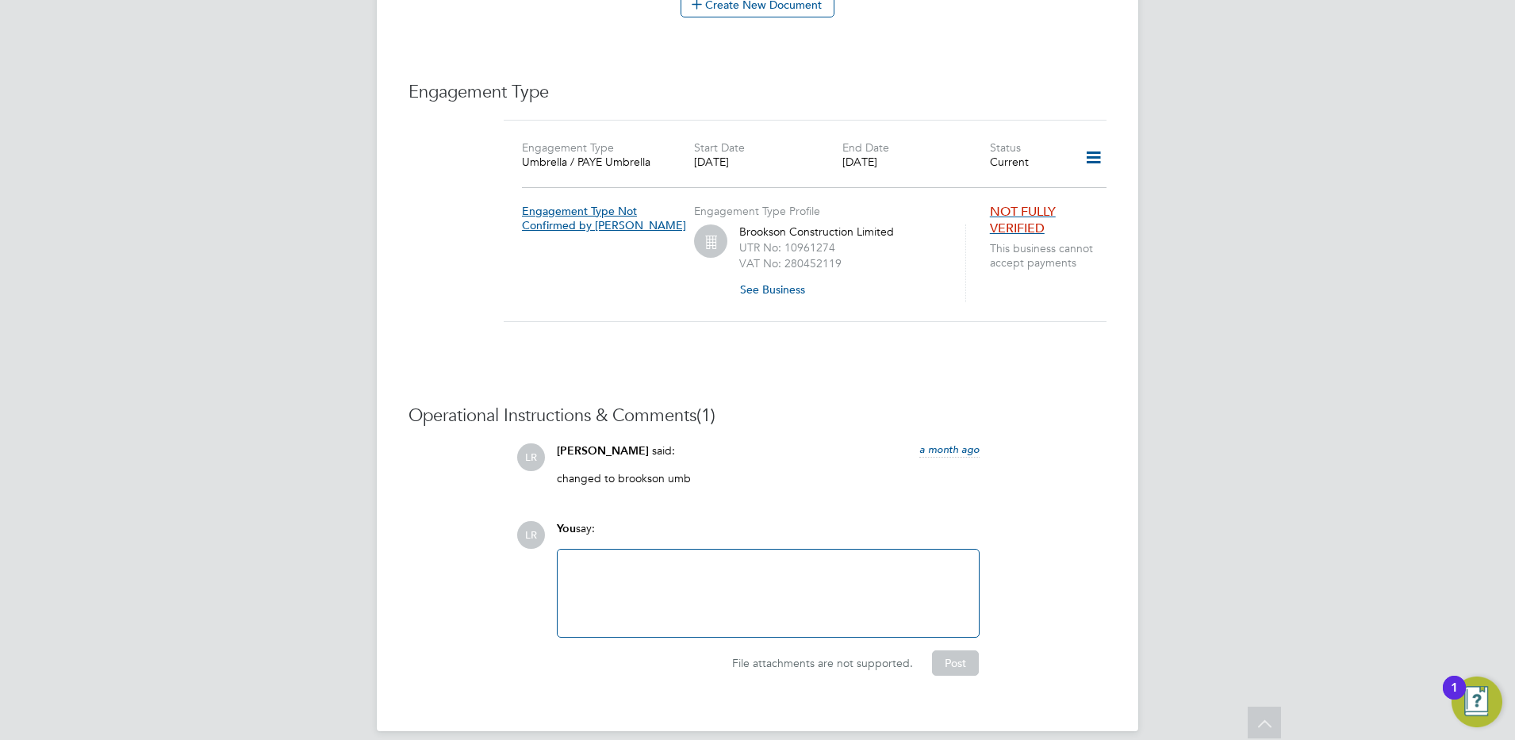
scroll to position [0, 0]
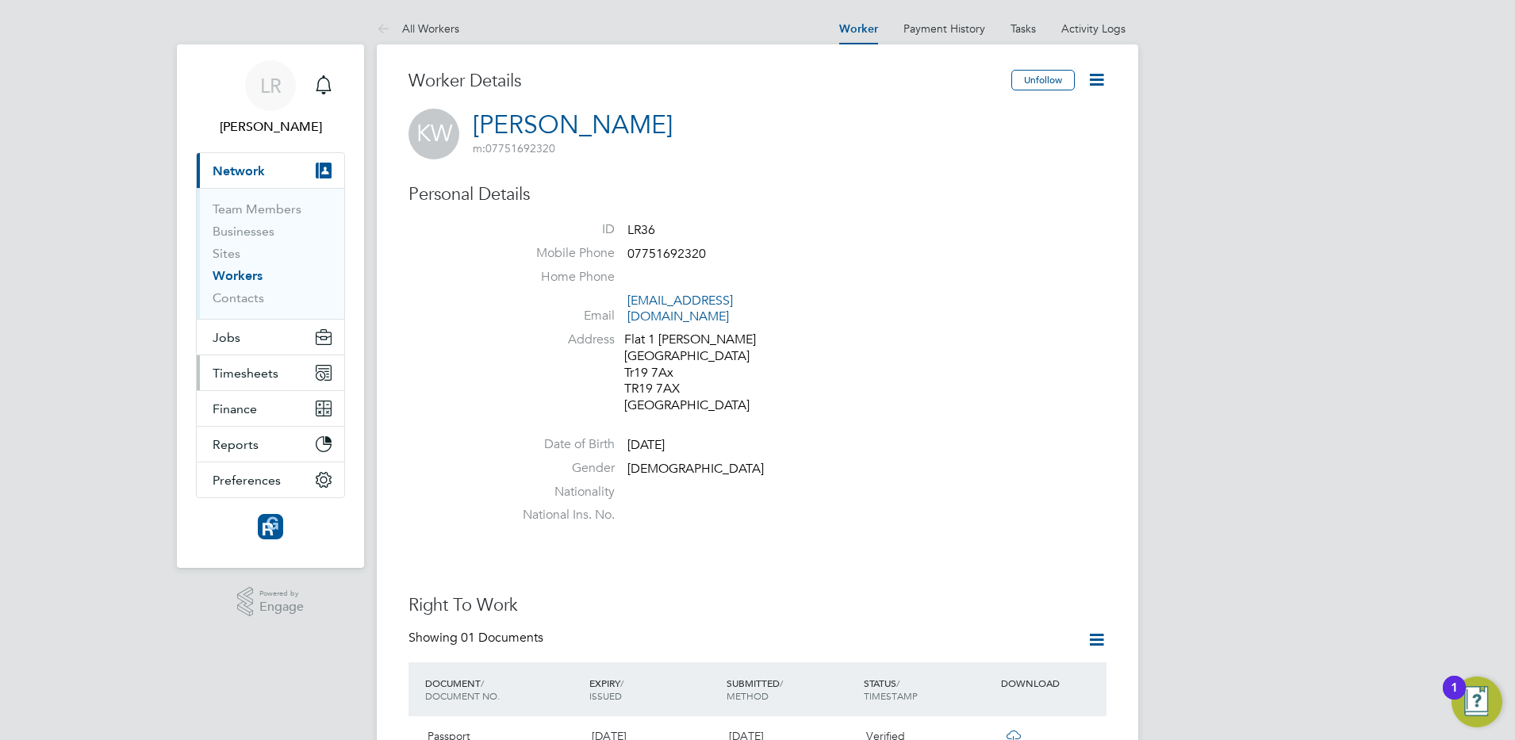
click at [236, 373] on span "Timesheets" at bounding box center [246, 373] width 66 height 15
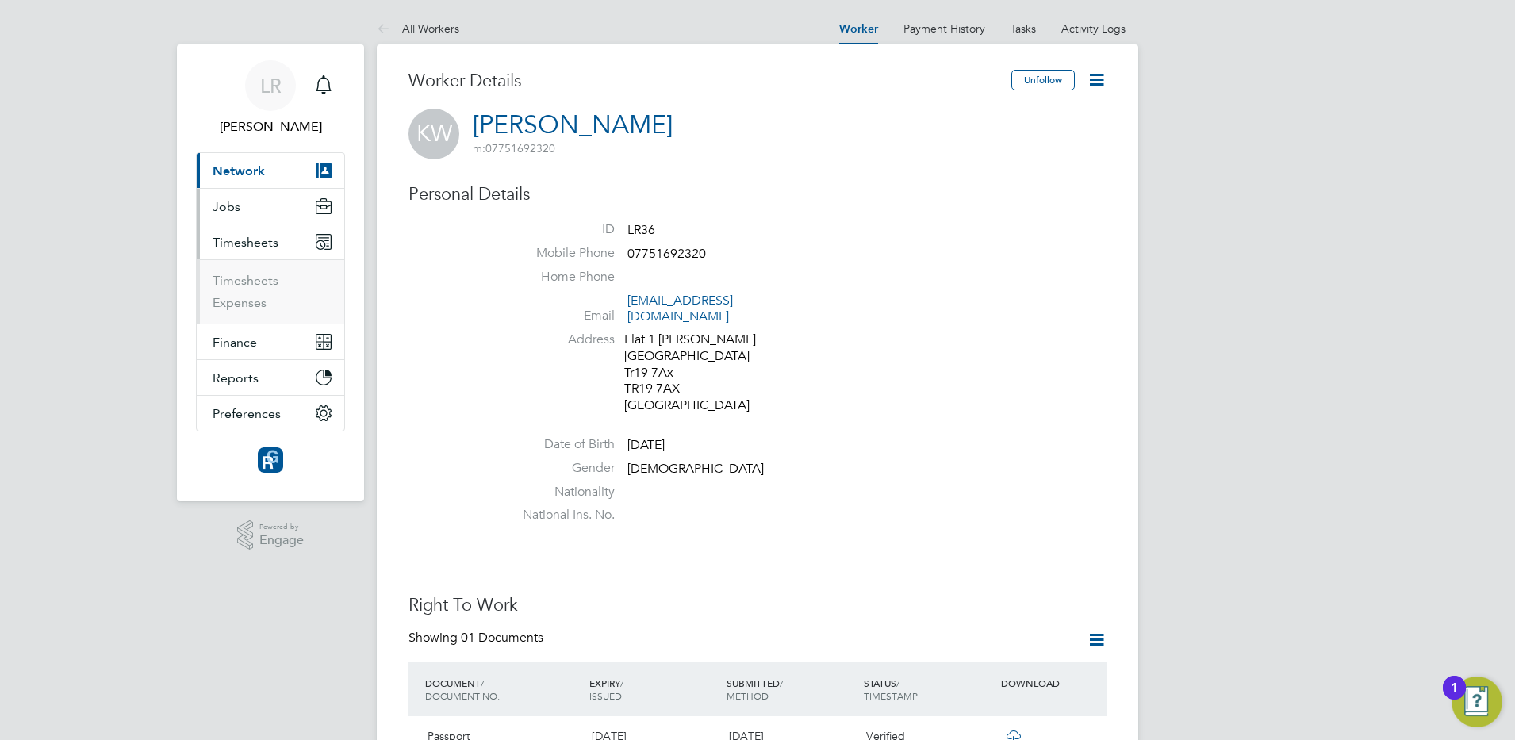
click at [232, 205] on span "Jobs" at bounding box center [227, 206] width 28 height 15
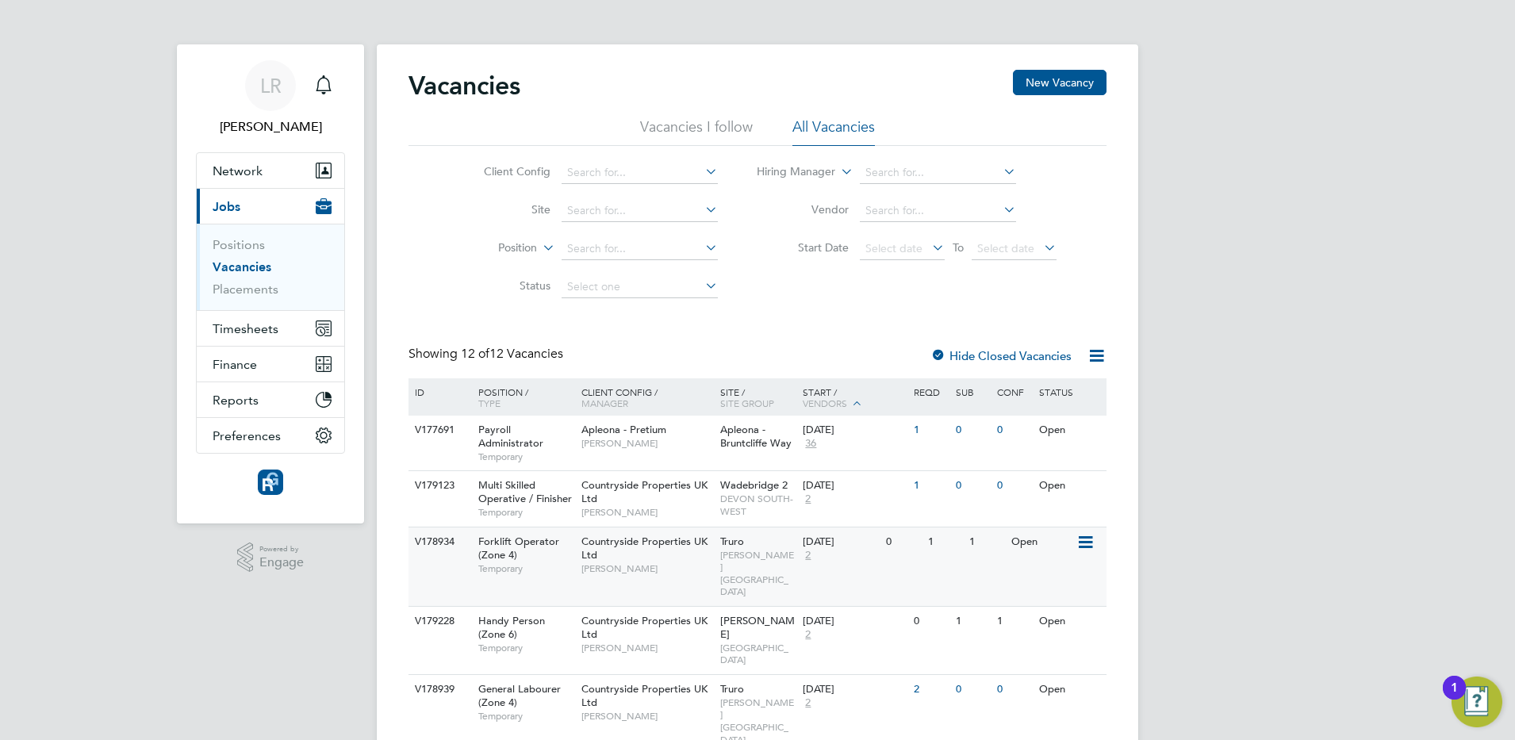
scroll to position [40, 0]
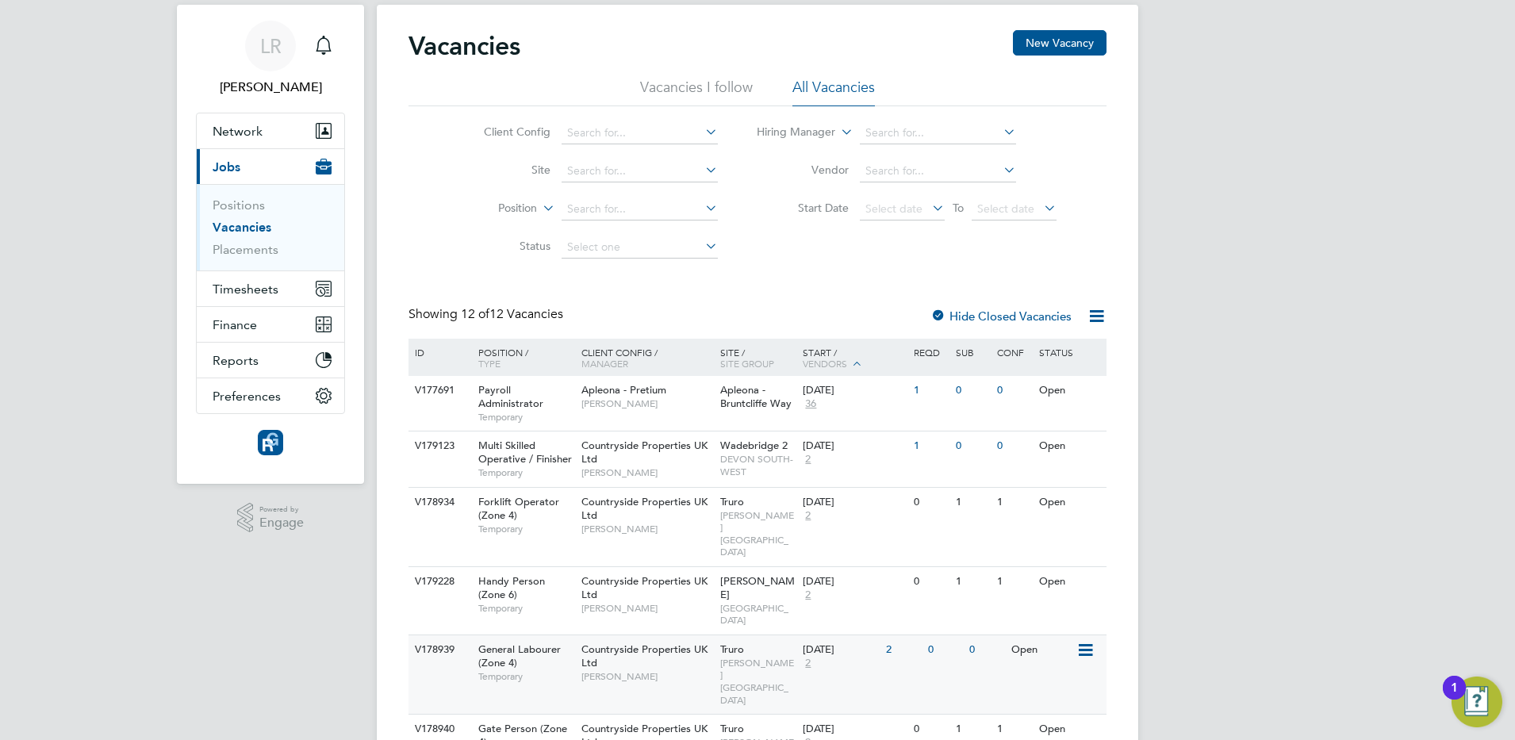
click at [937, 634] on div "V178939 General Labourer (Zone 4) Temporary Countryside Properties UK Ltd [PERS…" at bounding box center [757, 673] width 698 height 79
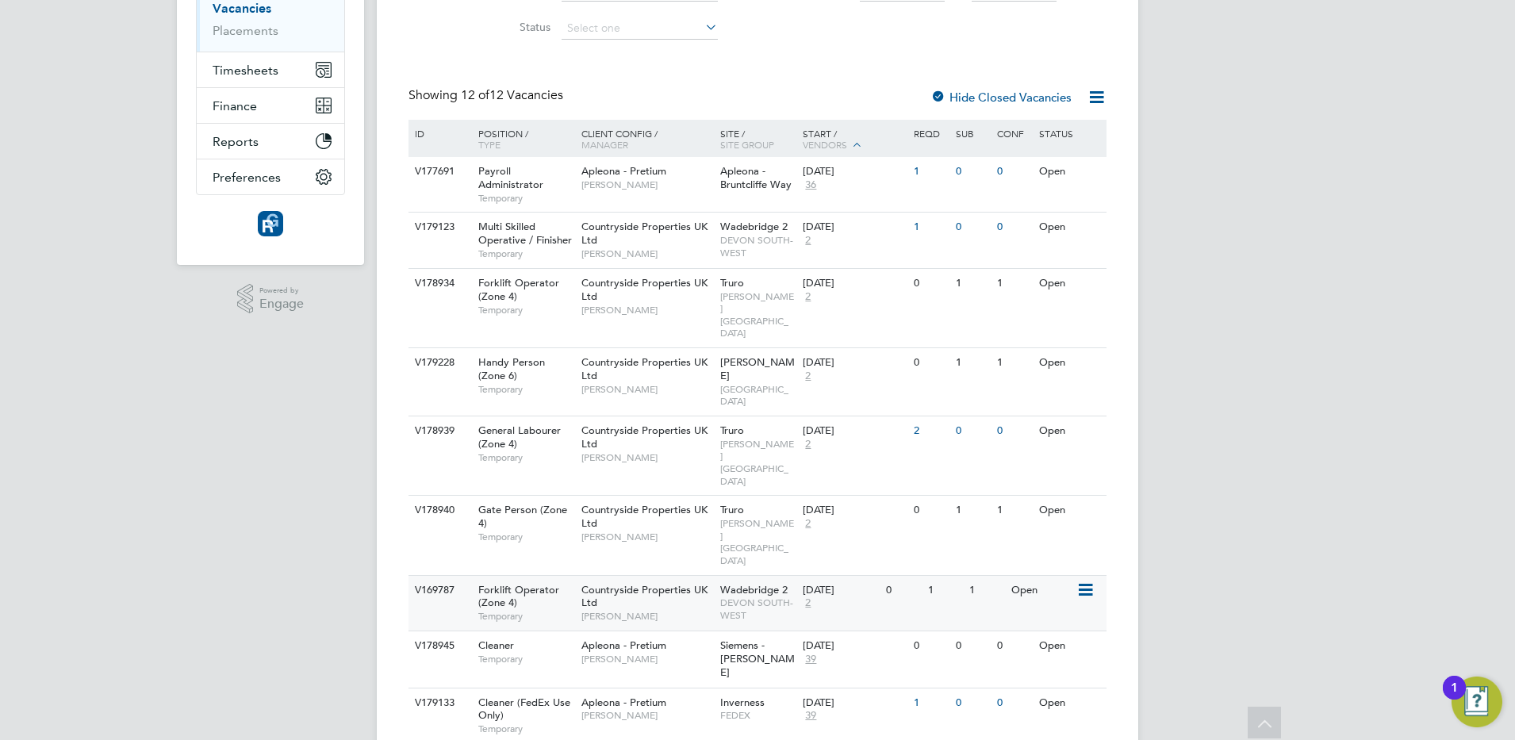
scroll to position [219, 0]
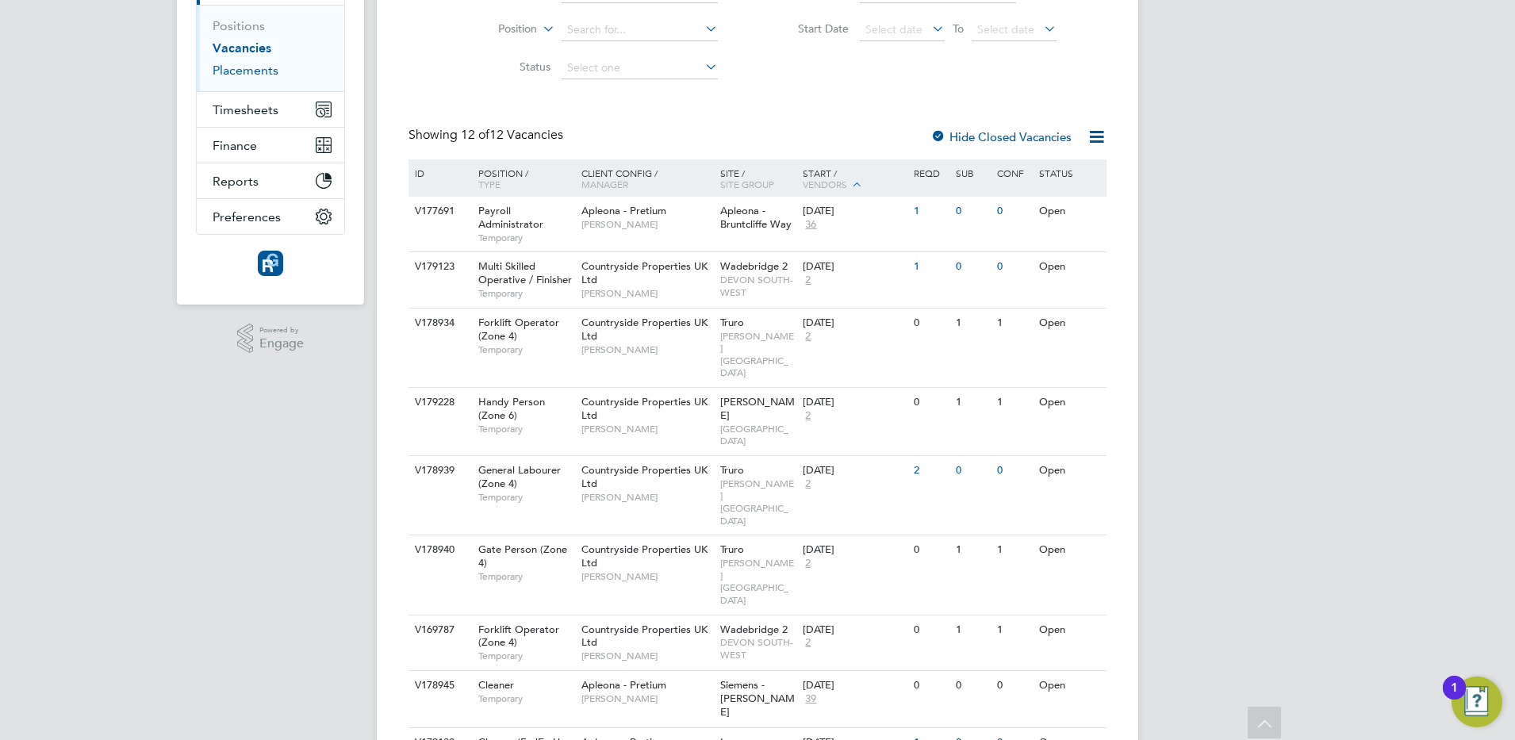
click at [240, 73] on link "Placements" at bounding box center [246, 70] width 66 height 15
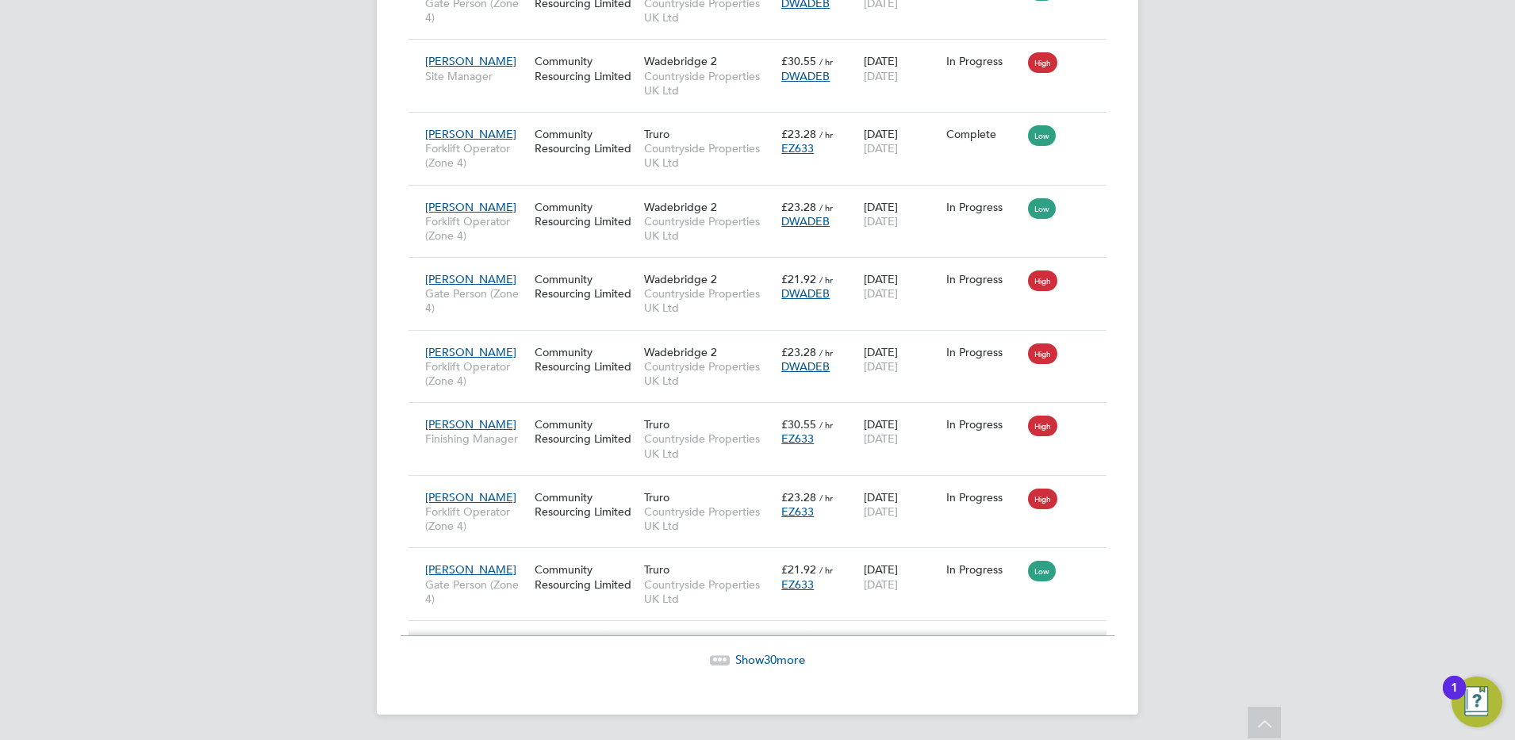
click at [770, 653] on span "30" at bounding box center [770, 659] width 13 height 15
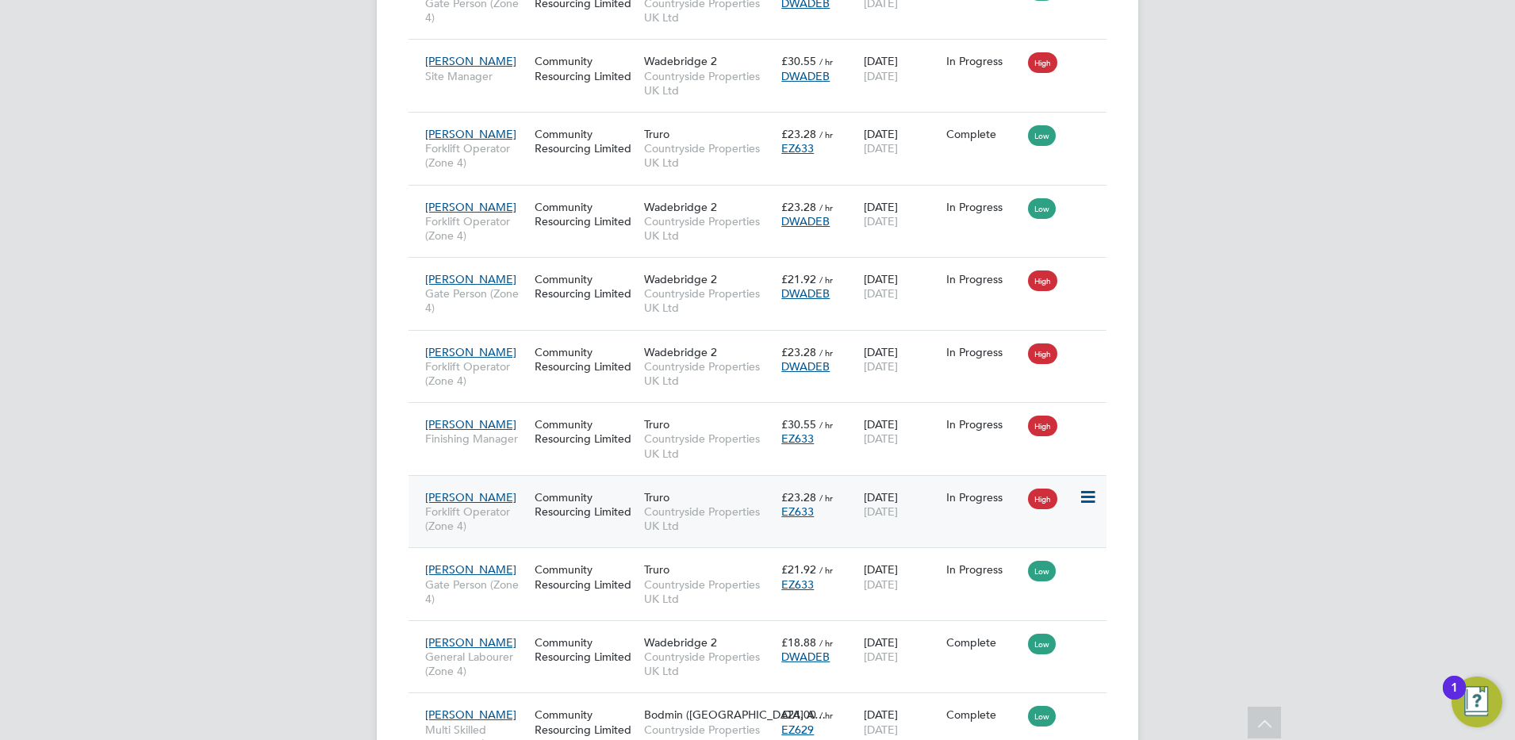
click at [966, 512] on div "[PERSON_NAME] Forklift Operator (Zone 4) Community Resourcing Limited Truro Cou…" at bounding box center [757, 511] width 698 height 73
click at [1044, 496] on span "High" at bounding box center [1042, 499] width 29 height 21
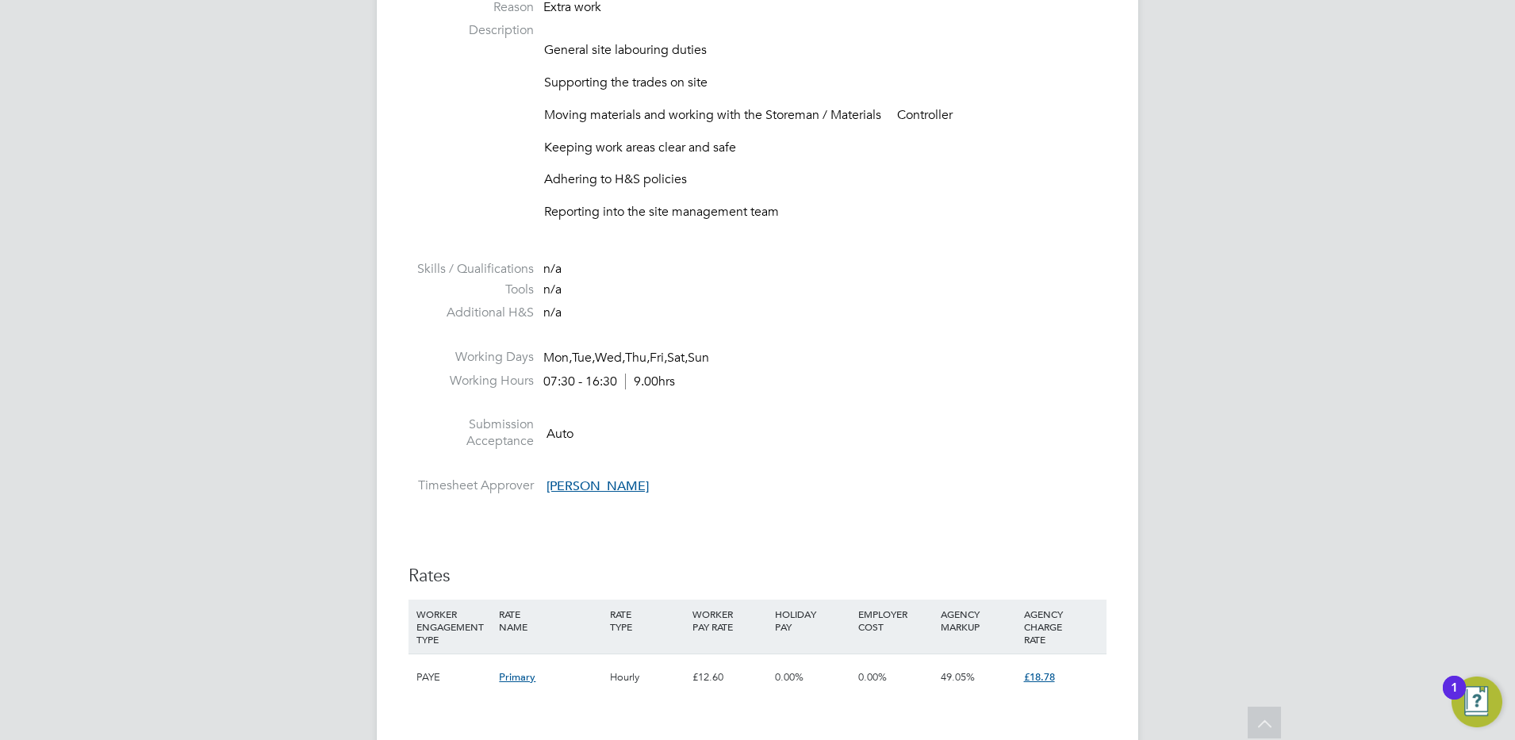
scroll to position [1295, 0]
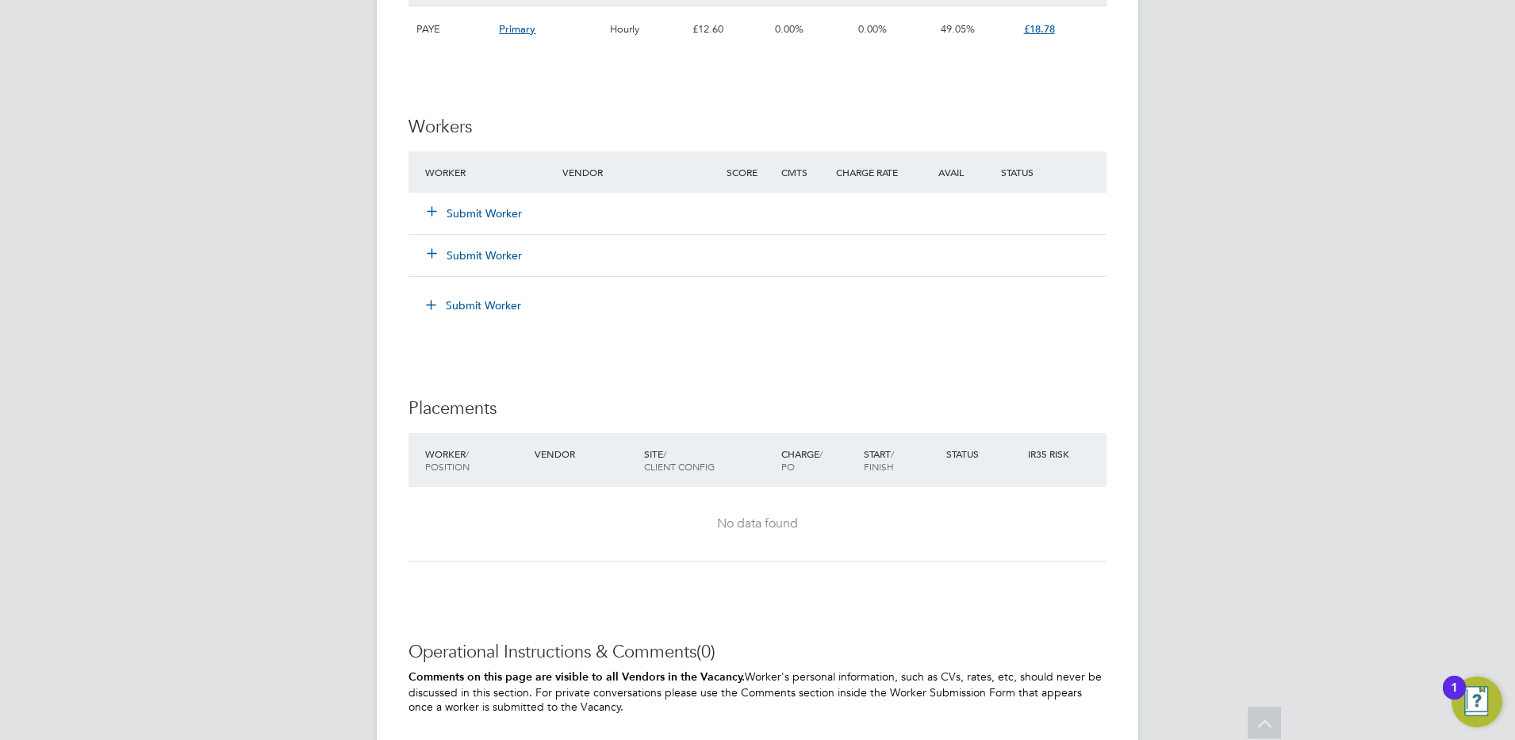
click at [459, 206] on button "Submit Worker" at bounding box center [474, 213] width 95 height 16
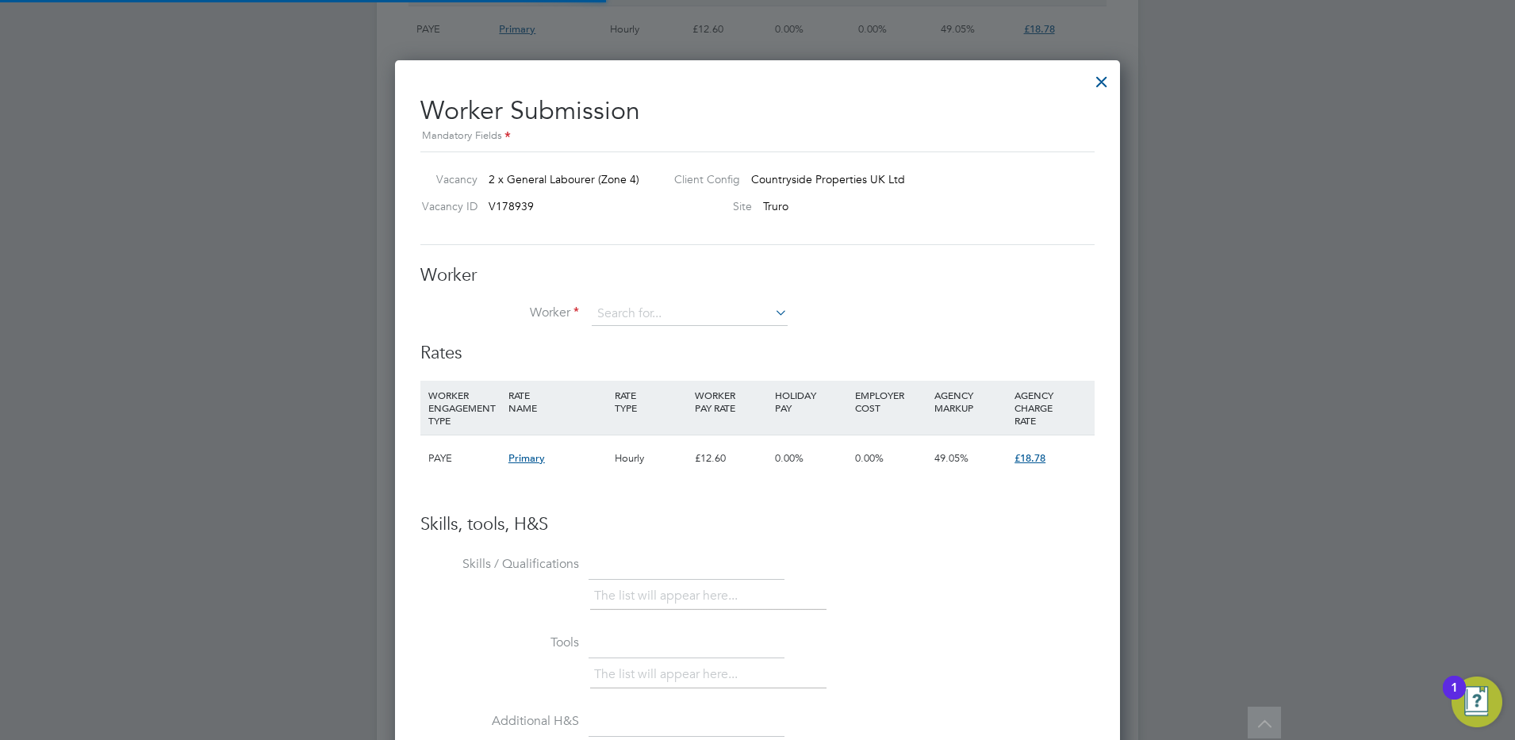
scroll to position [963, 726]
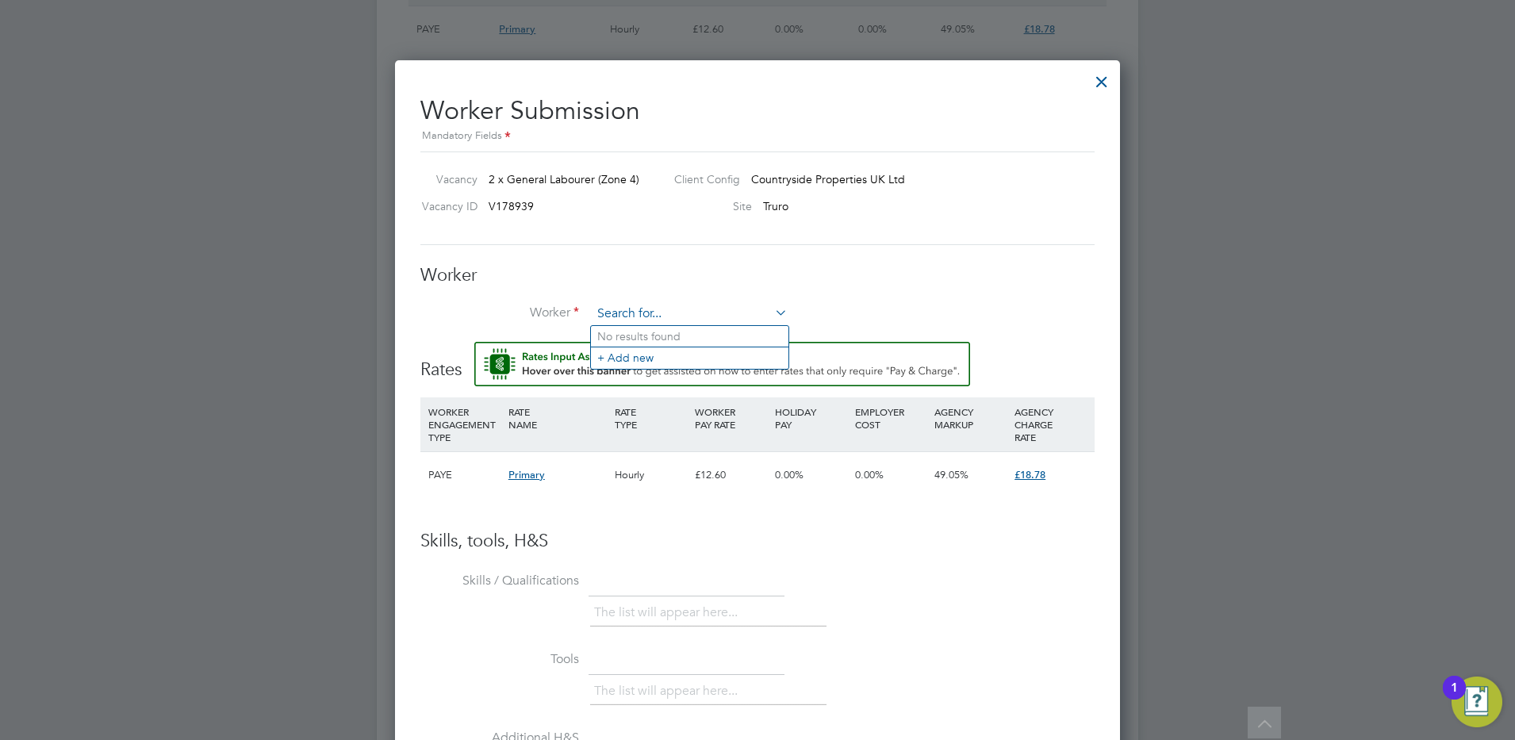
click at [646, 316] on input at bounding box center [690, 314] width 196 height 24
type input "piran"
click at [639, 355] on li "+ Add new" at bounding box center [689, 357] width 197 height 21
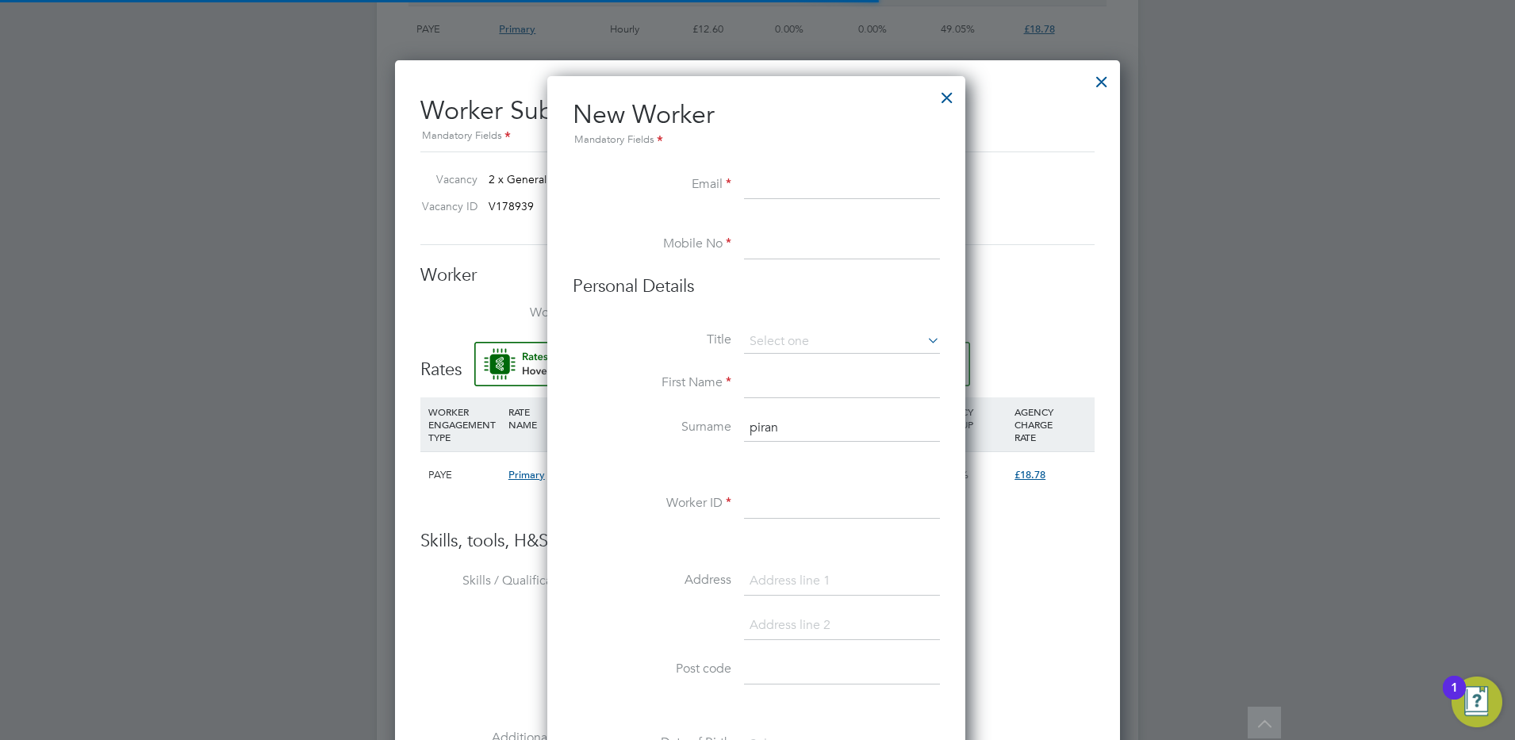
scroll to position [1350, 420]
type input "pir"
click at [948, 93] on div at bounding box center [947, 93] width 29 height 29
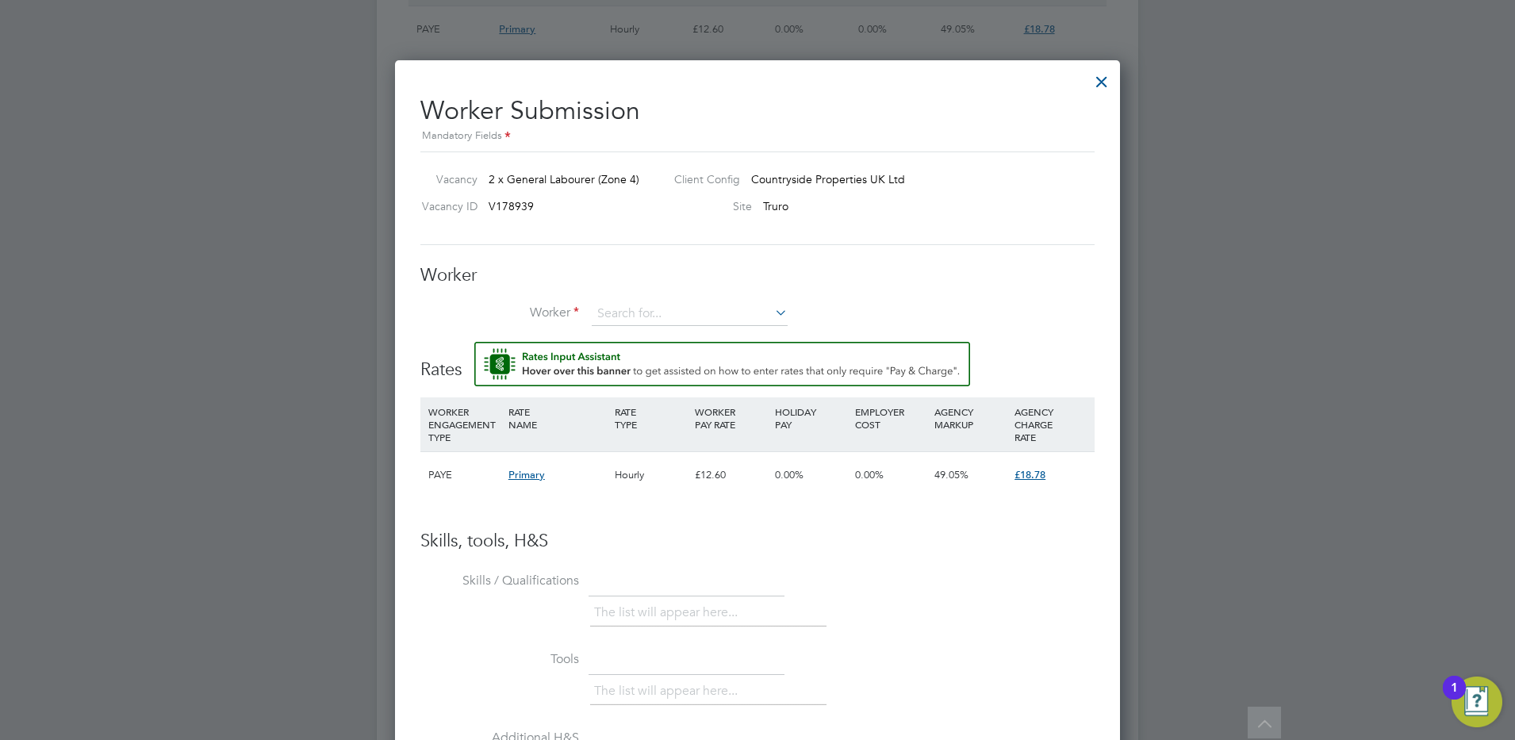
click at [1105, 79] on div at bounding box center [1101, 77] width 29 height 29
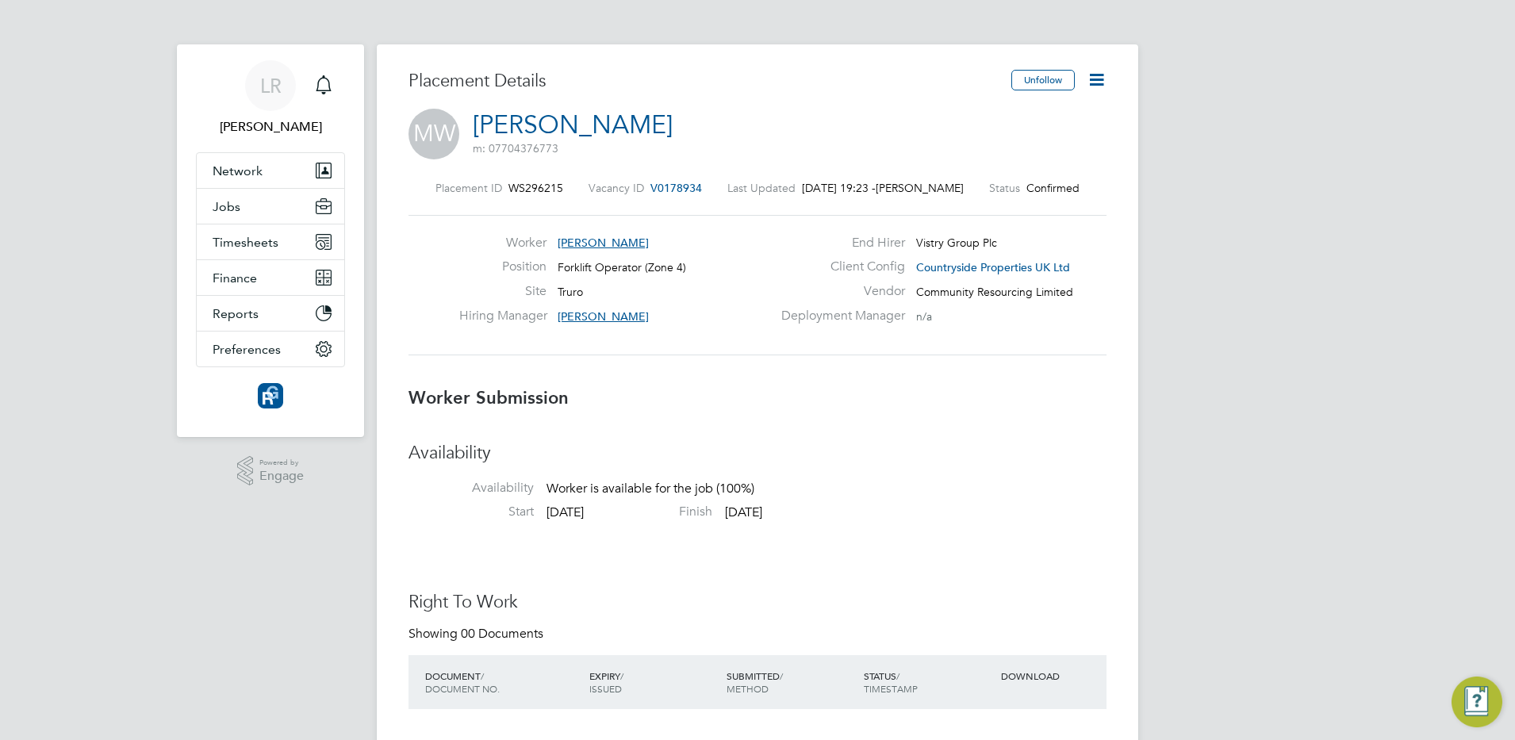
click at [1093, 79] on icon at bounding box center [1097, 80] width 20 height 20
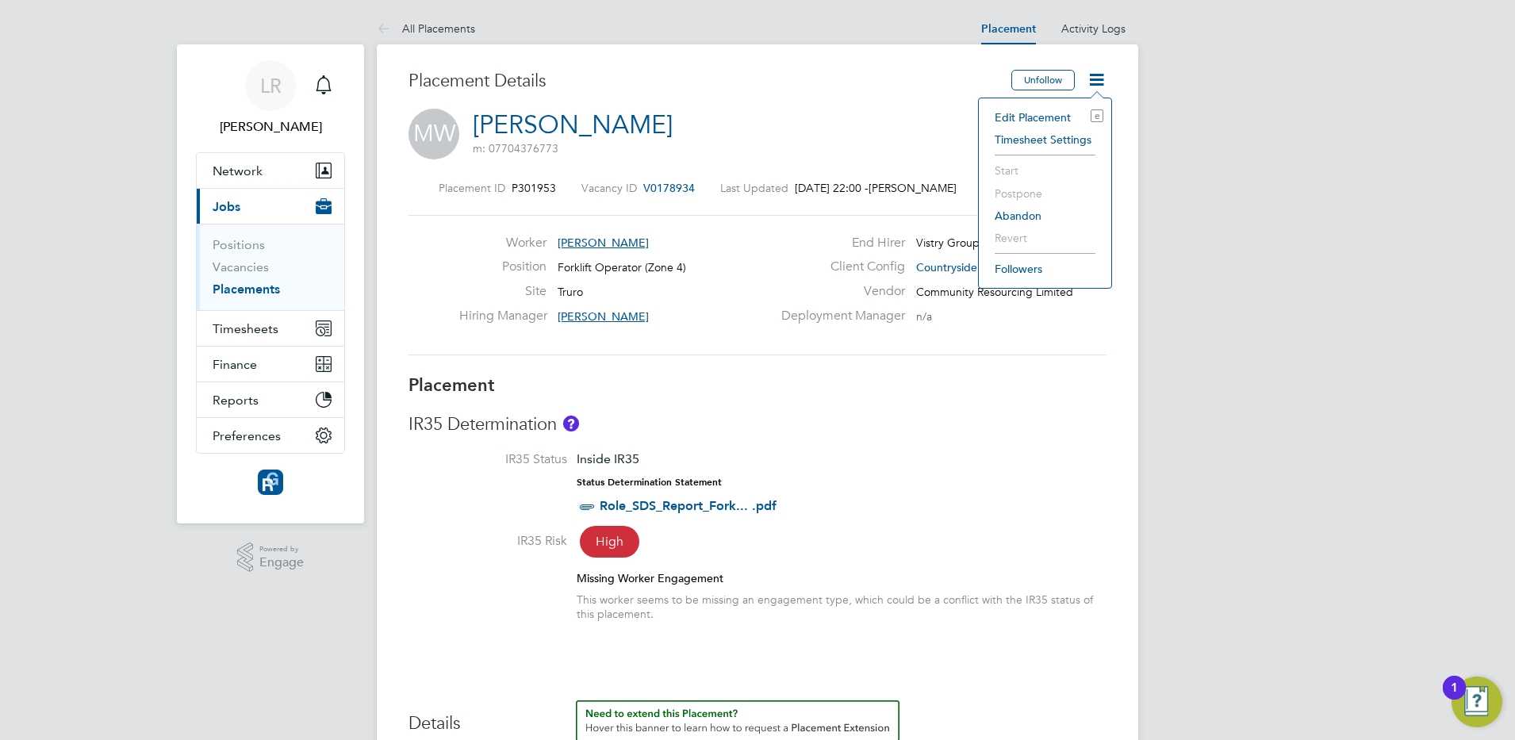
click at [657, 279] on div "Position Forklift Operator (Zone 4)" at bounding box center [615, 271] width 312 height 25
click at [532, 127] on link "[PERSON_NAME]" at bounding box center [573, 124] width 200 height 31
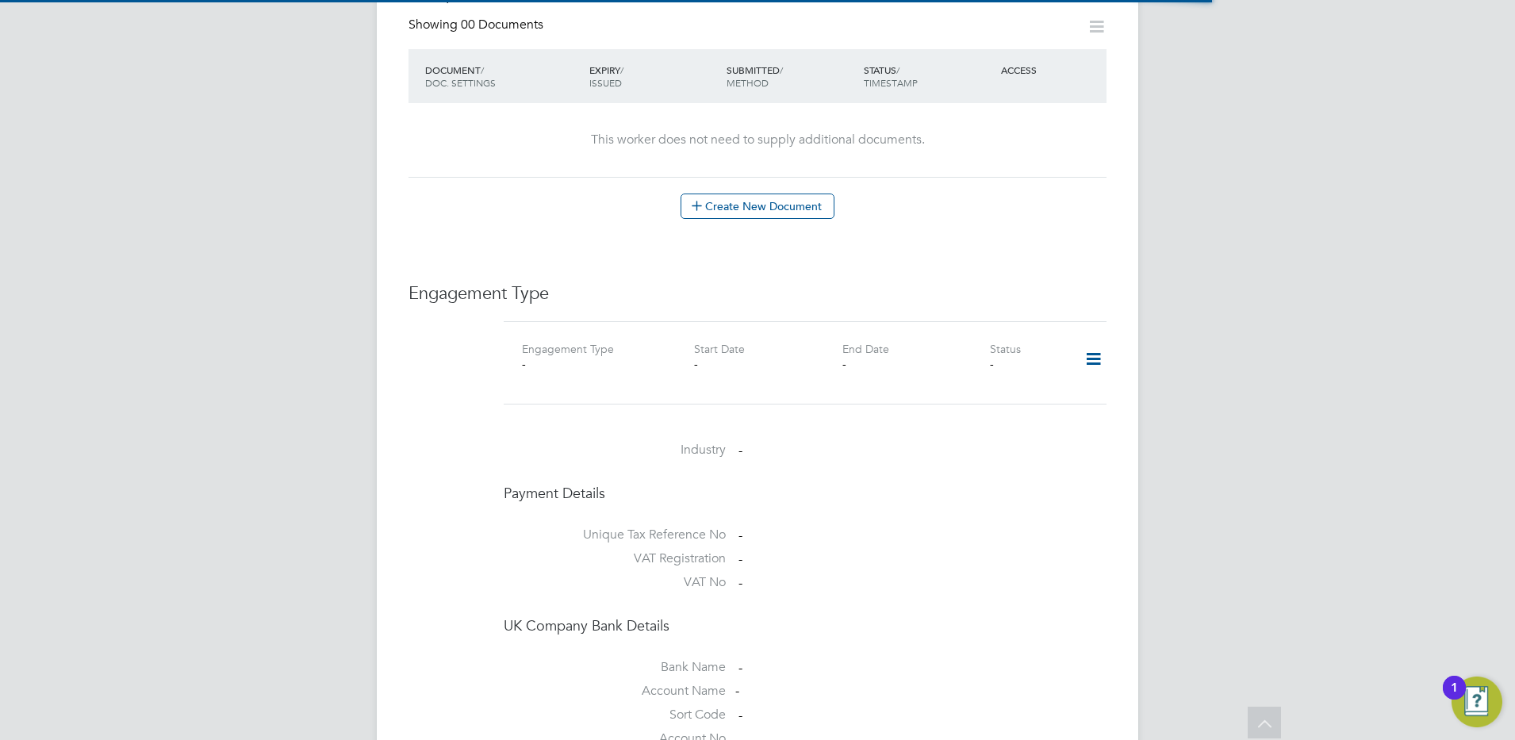
scroll to position [952, 0]
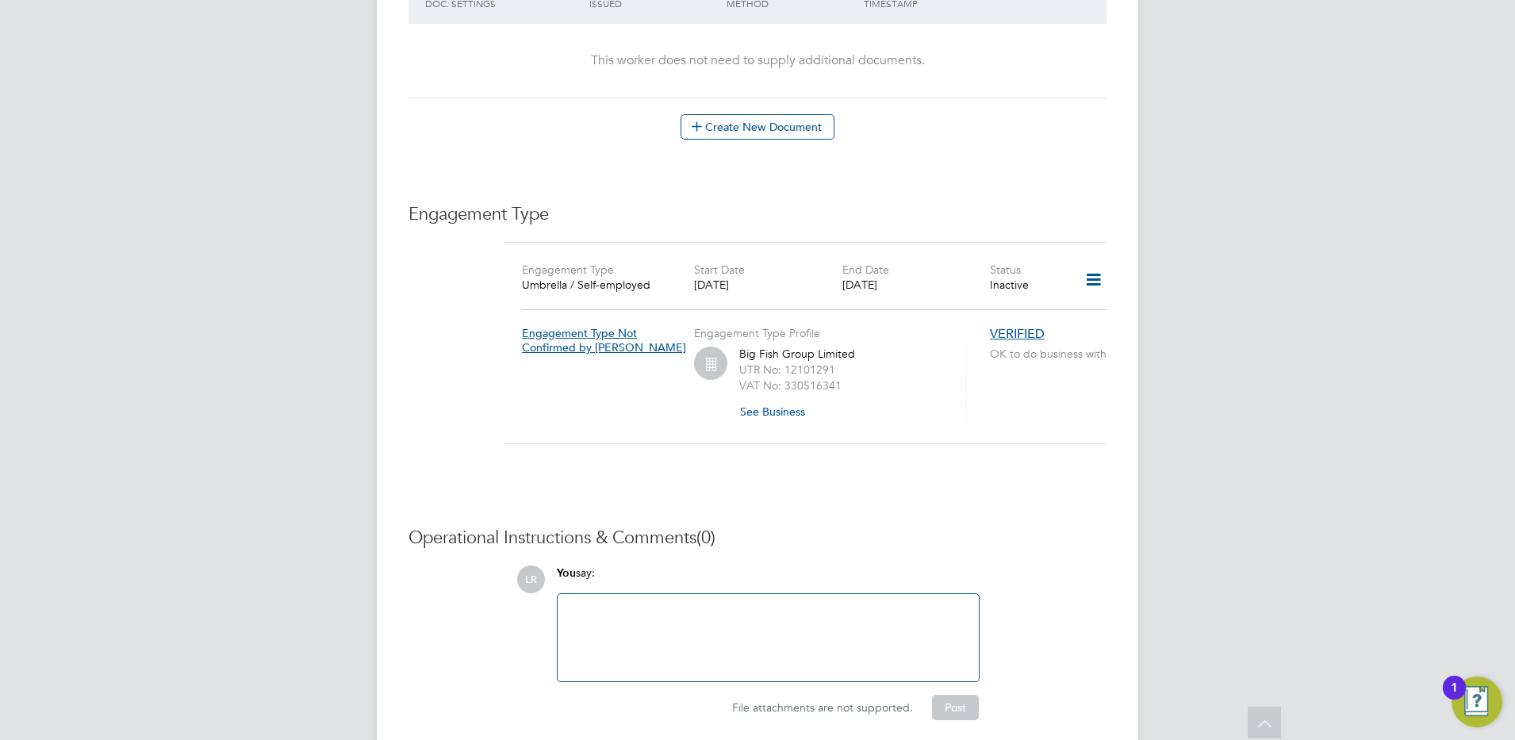
click at [1102, 262] on icon at bounding box center [1093, 280] width 28 height 36
click at [960, 312] on li "Add Engagement Type" at bounding box center [1010, 316] width 182 height 22
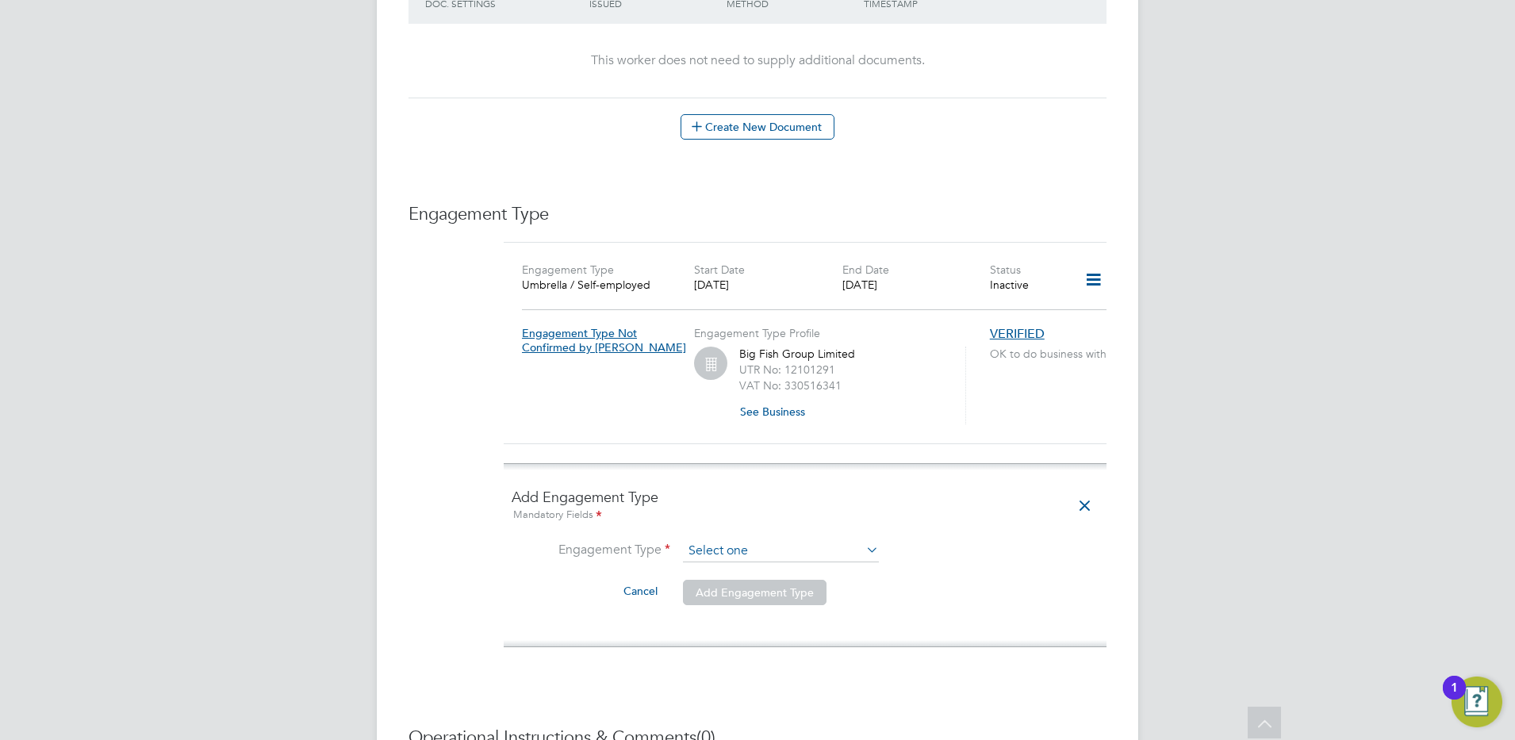
click at [709, 540] on input at bounding box center [781, 551] width 196 height 22
click at [703, 604] on li "Umbrella" at bounding box center [780, 608] width 197 height 23
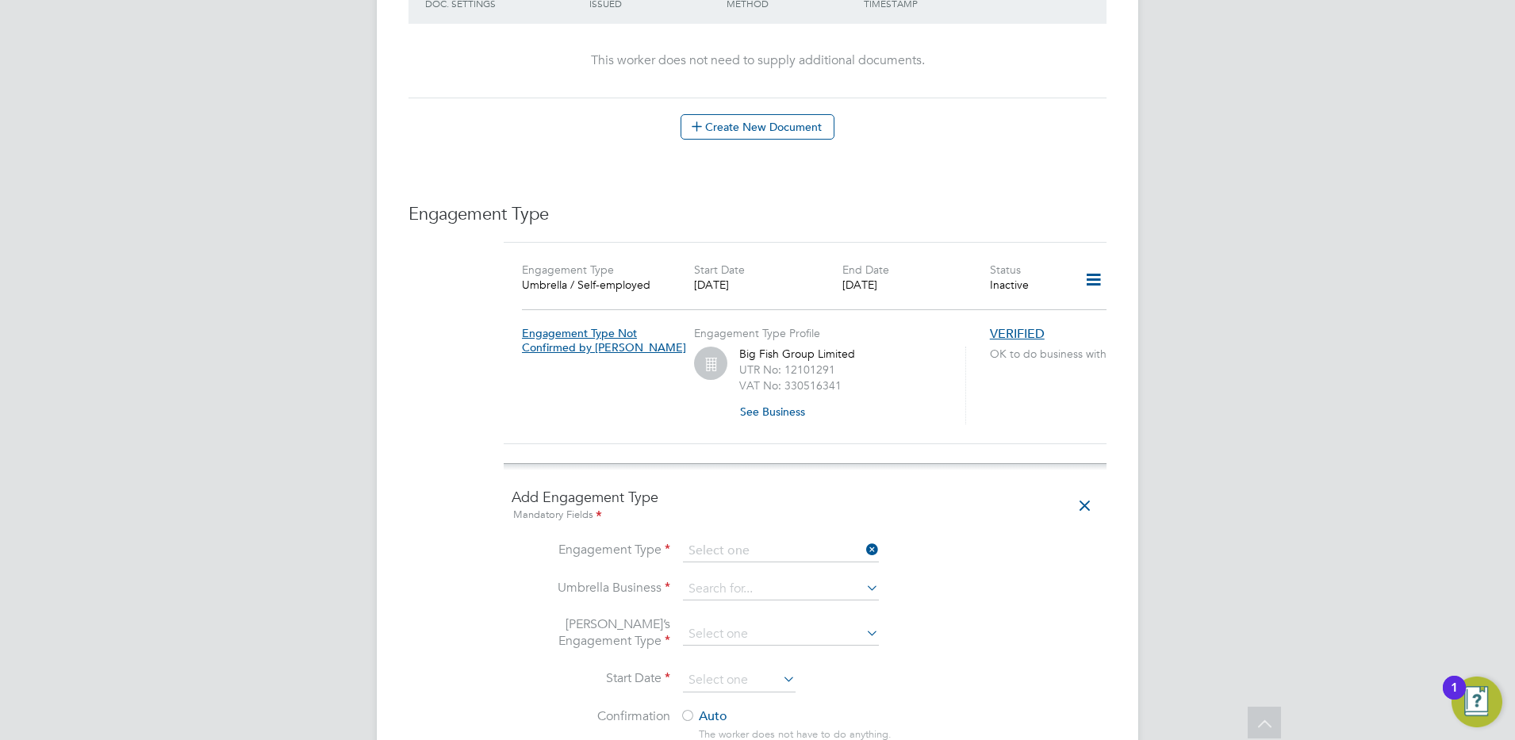
type input "Umbrella"
click at [723, 578] on input at bounding box center [781, 589] width 196 height 22
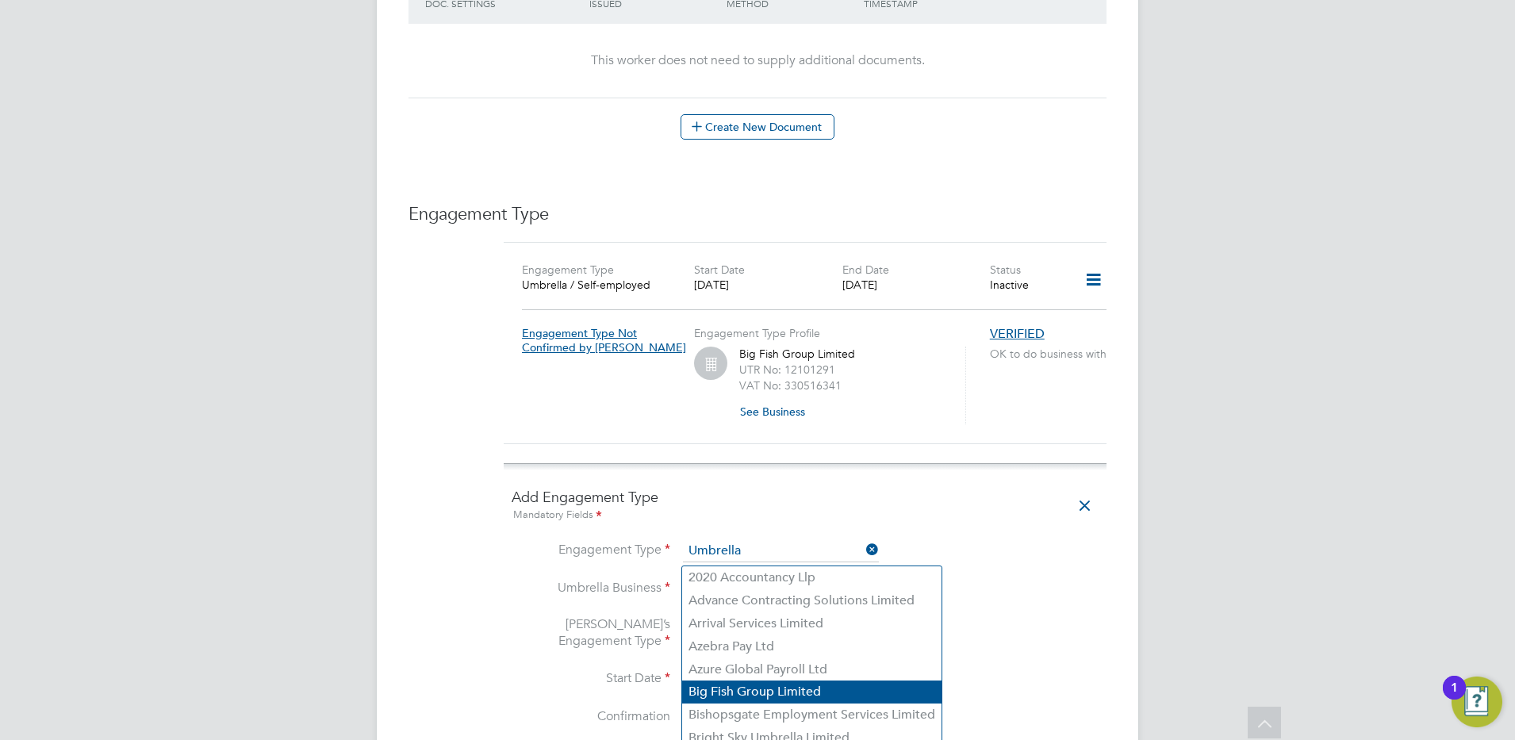
click at [723, 687] on li "Big Fish Group Limited" at bounding box center [811, 691] width 259 height 23
type input "Big Fish Group Limited"
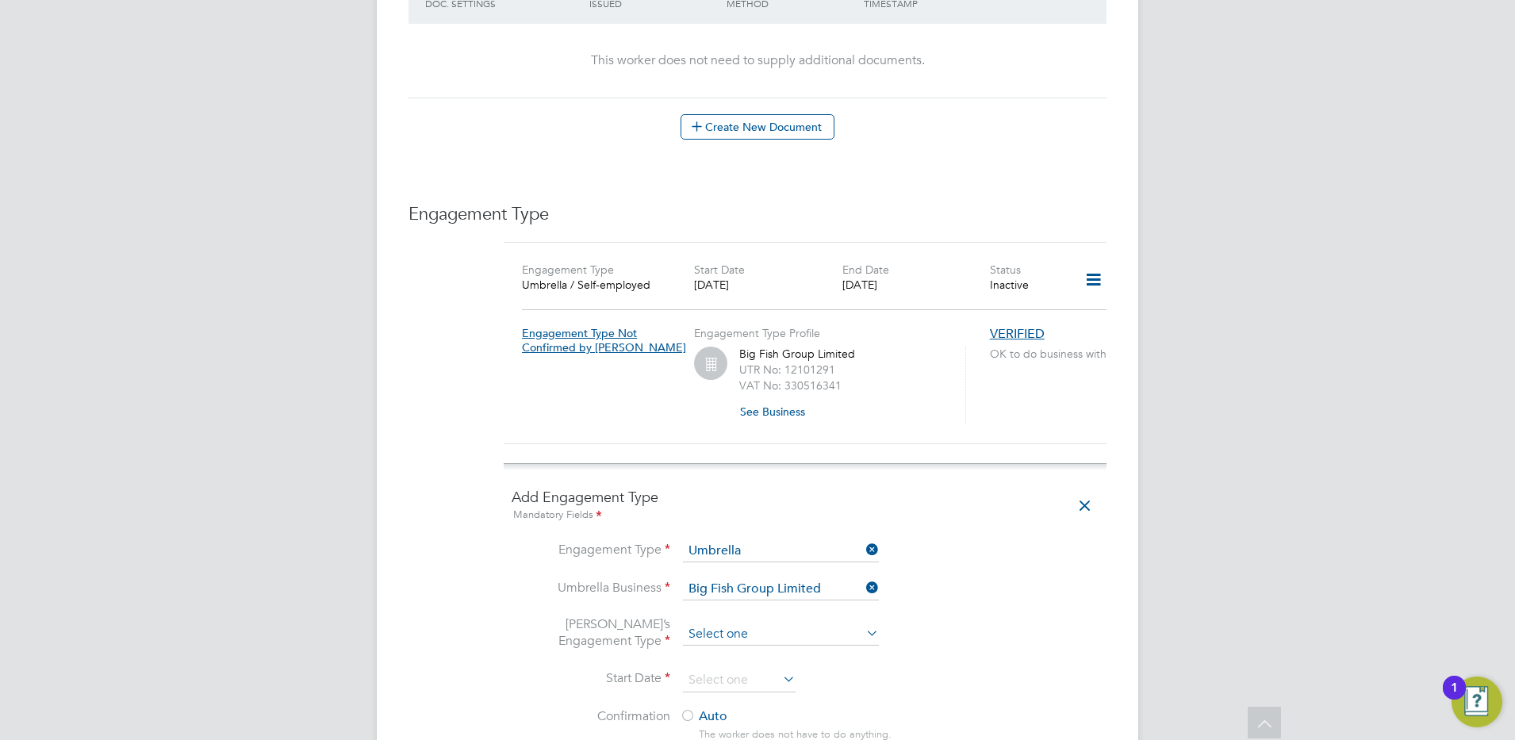
click at [723, 623] on input at bounding box center [781, 634] width 196 height 22
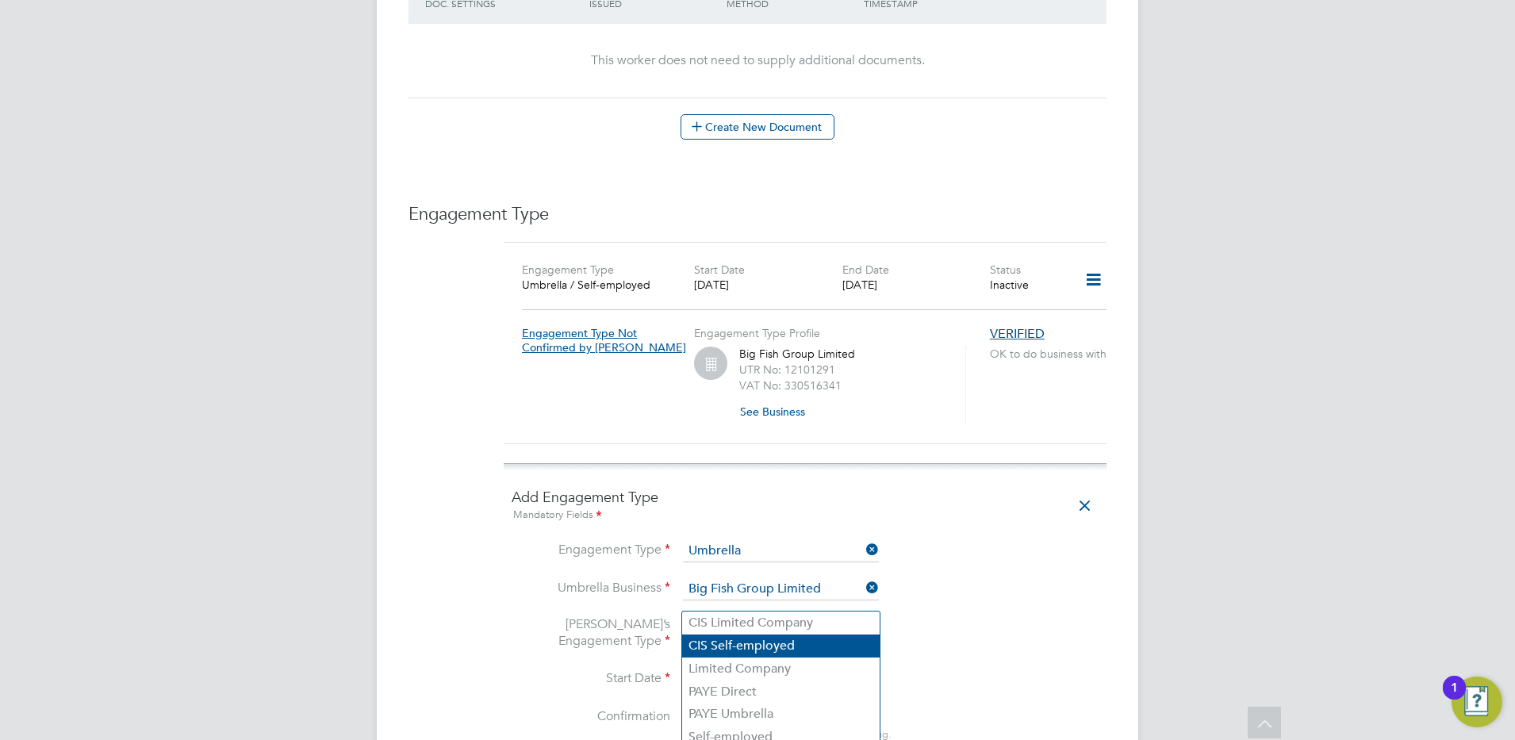
click at [721, 645] on li "CIS Self-employed" at bounding box center [780, 645] width 197 height 23
type input "CIS Self-employed"
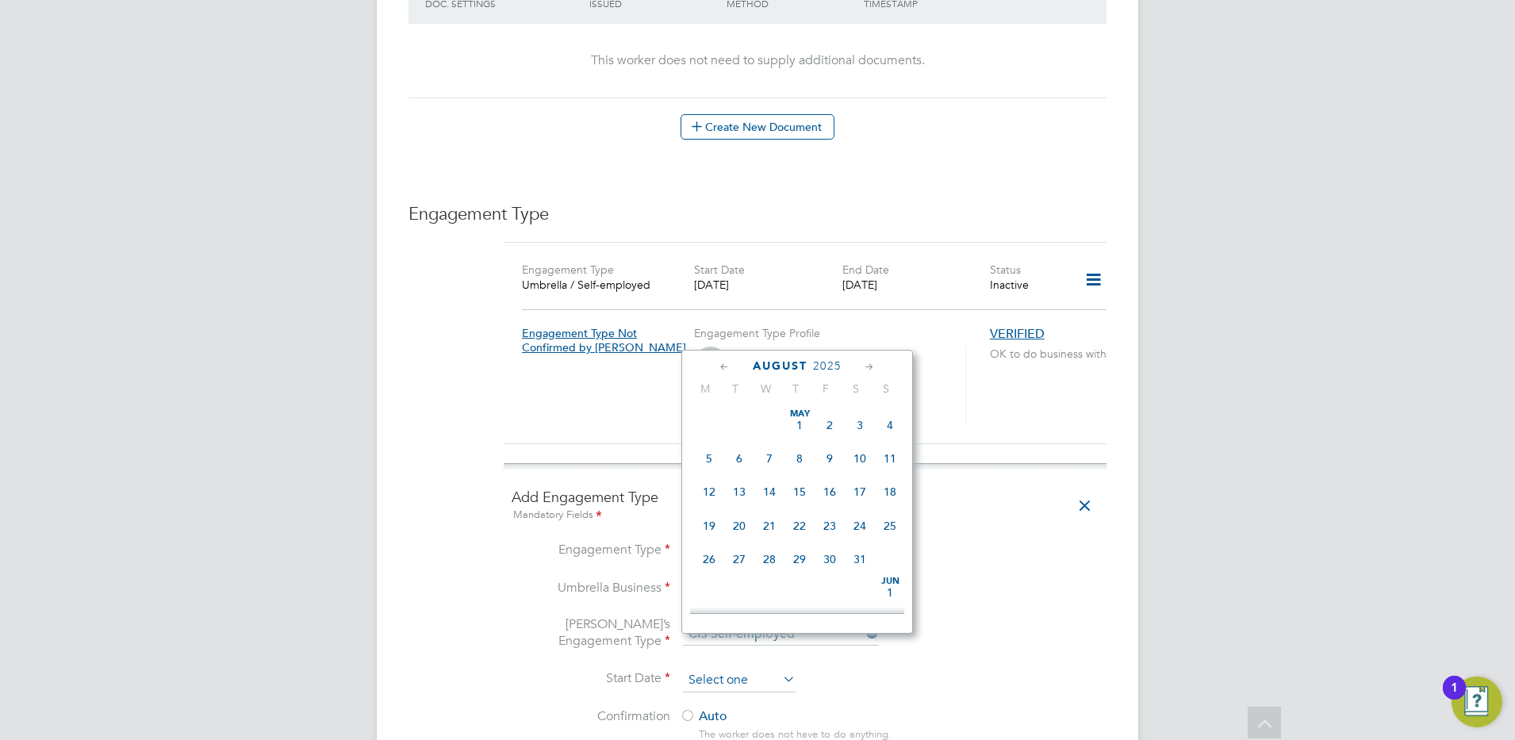
click at [717, 669] on input at bounding box center [739, 681] width 113 height 24
click at [711, 453] on span "18" at bounding box center [709, 444] width 30 height 30
type input "[DATE]"
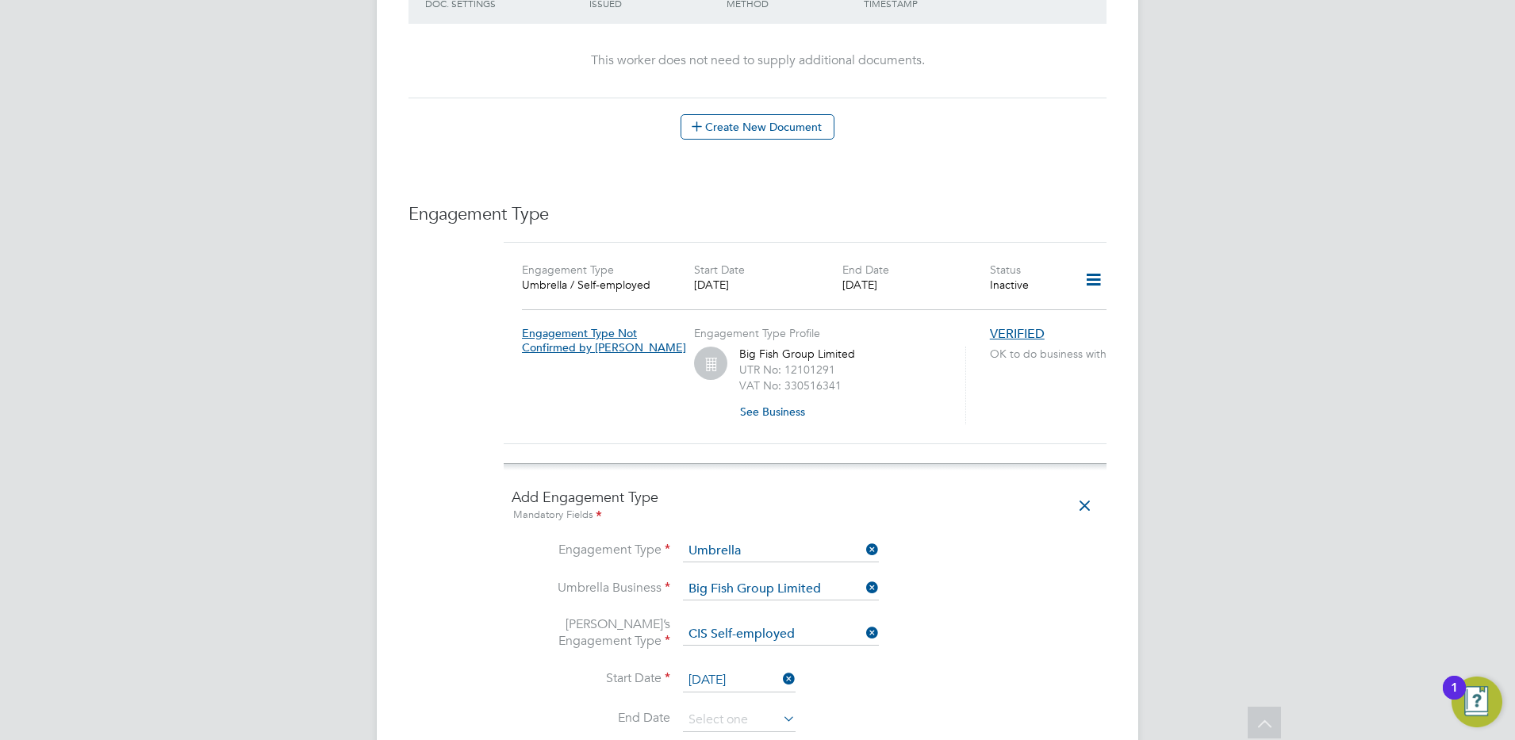
scroll to position [991, 0]
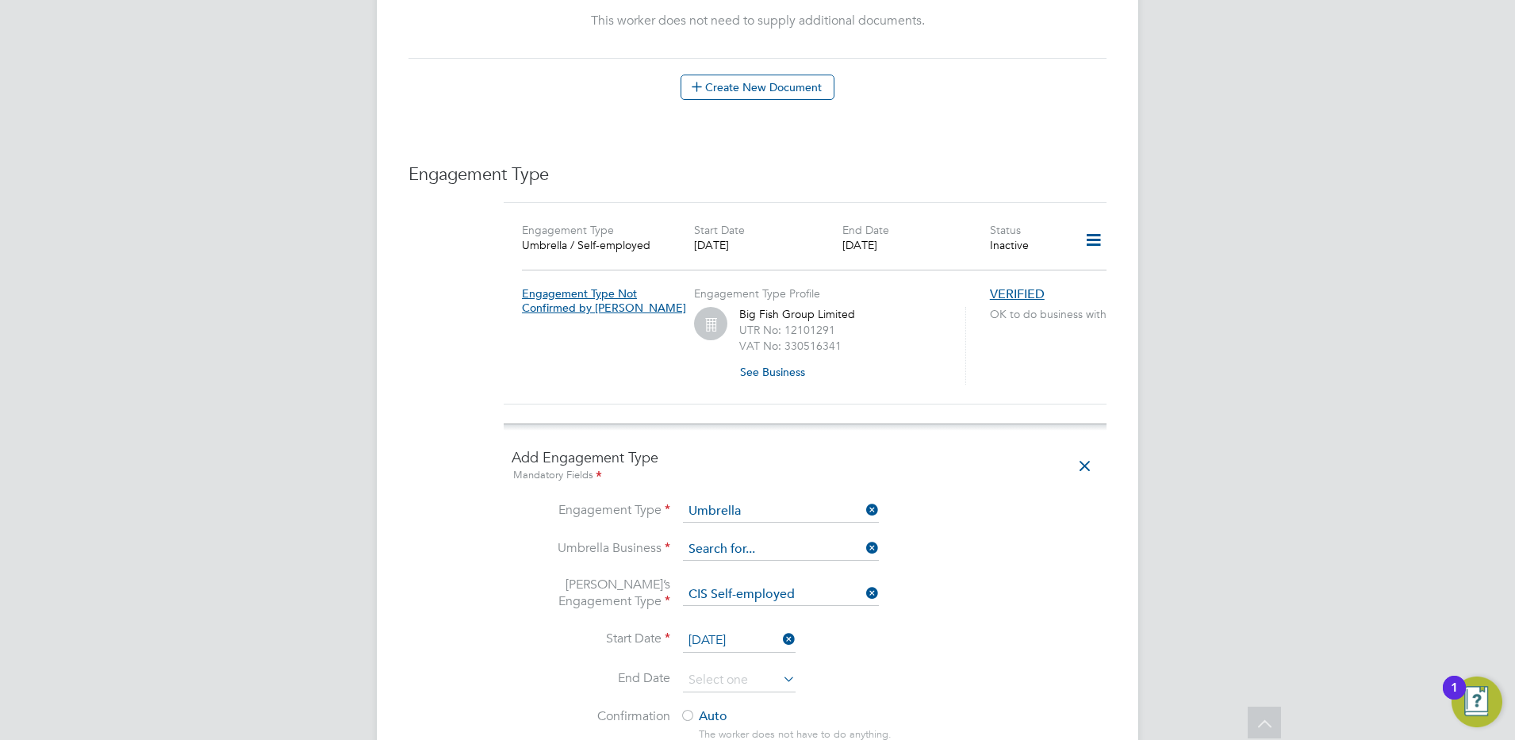
click at [722, 539] on input at bounding box center [781, 550] width 196 height 22
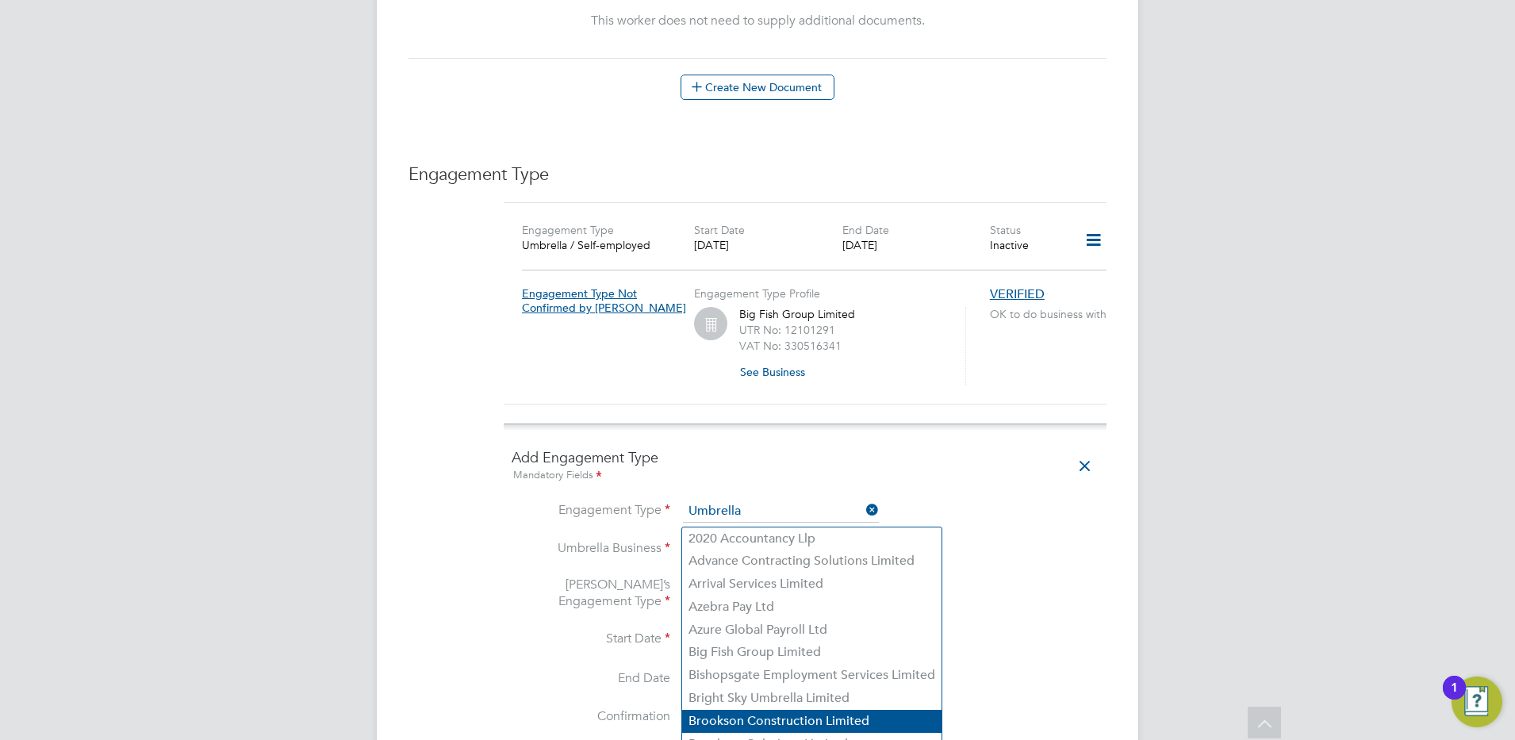
click at [714, 723] on li "Brookson Construction Limited" at bounding box center [811, 721] width 259 height 23
type input "Brookson Construction Limited"
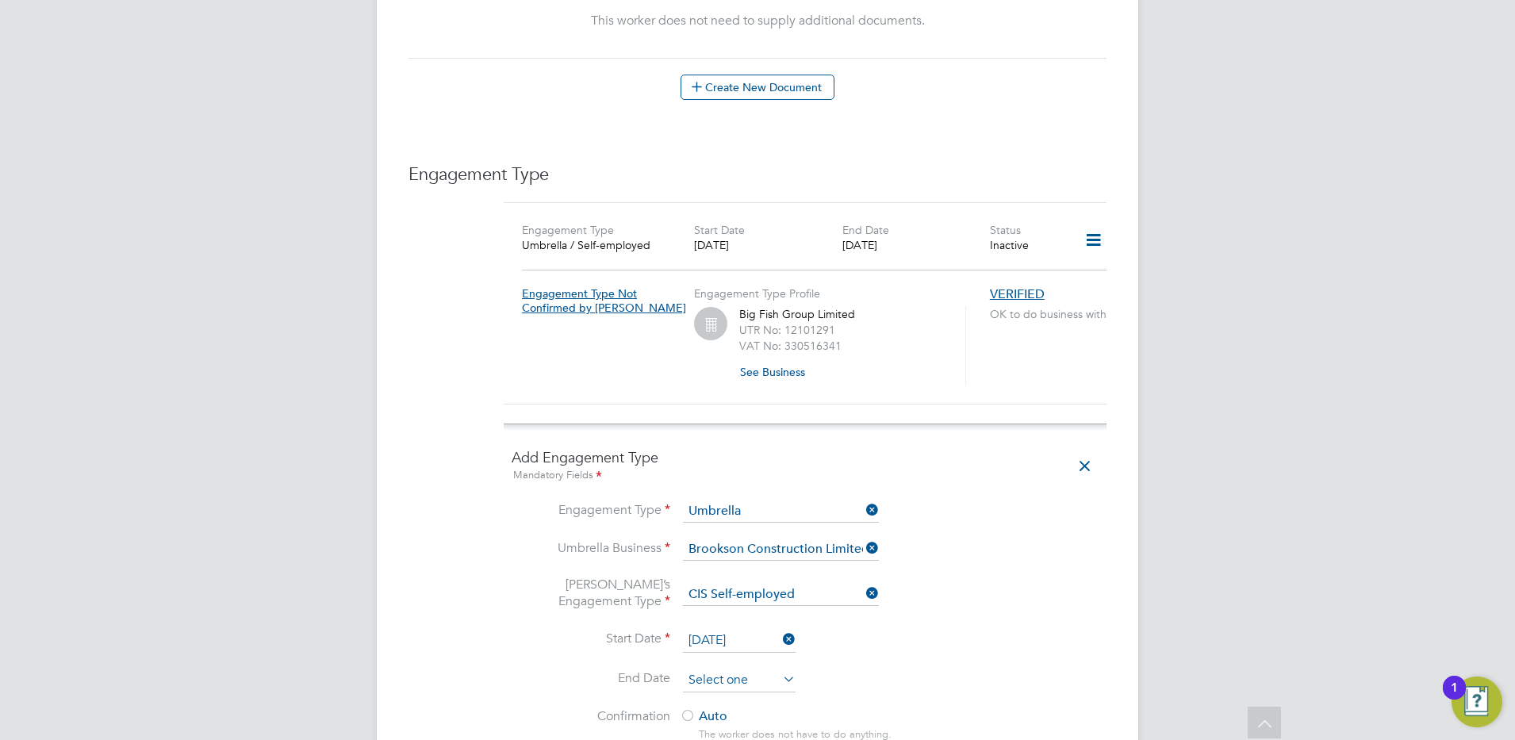
click at [702, 669] on input at bounding box center [739, 681] width 113 height 24
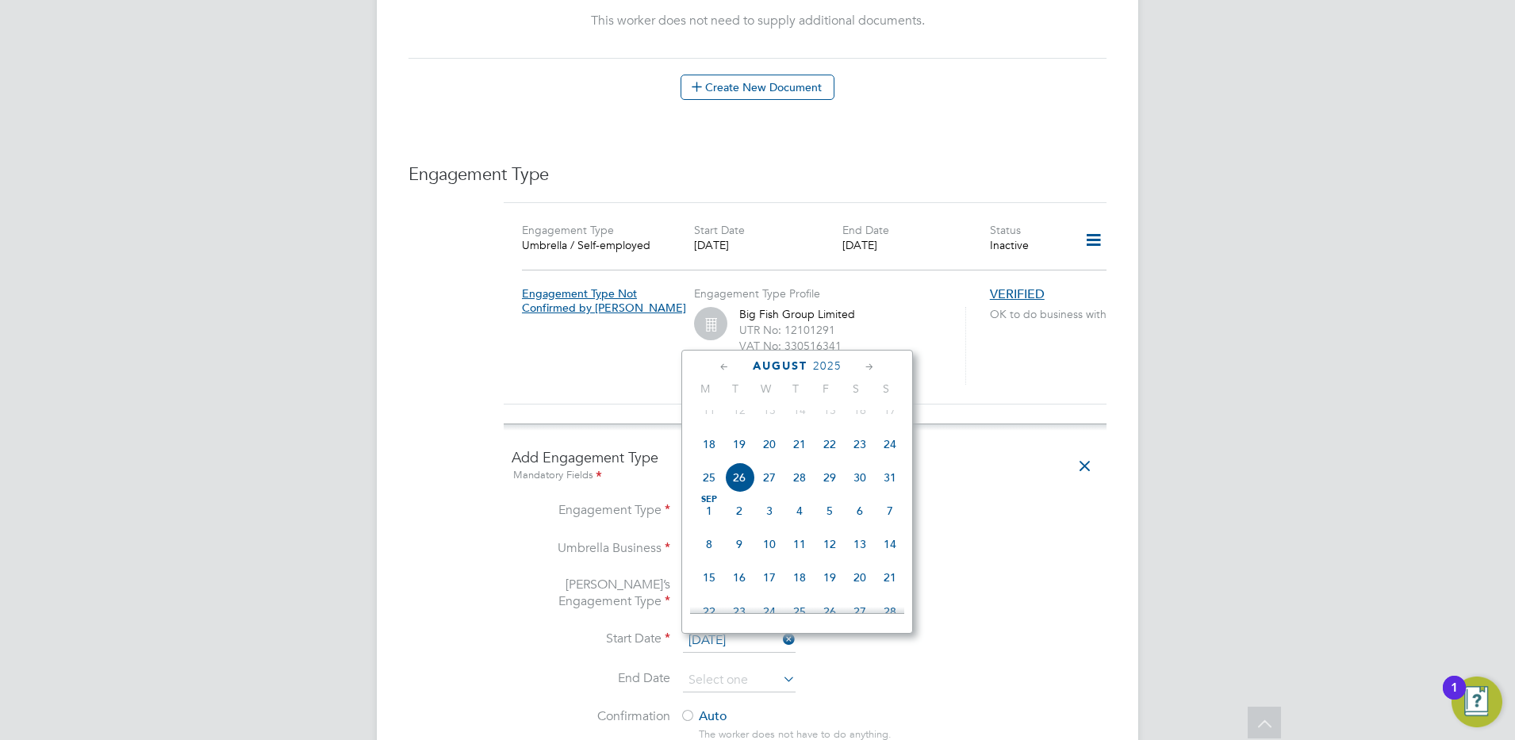
click at [893, 592] on span "21" at bounding box center [890, 577] width 30 height 30
type input "21 Sep 2025"
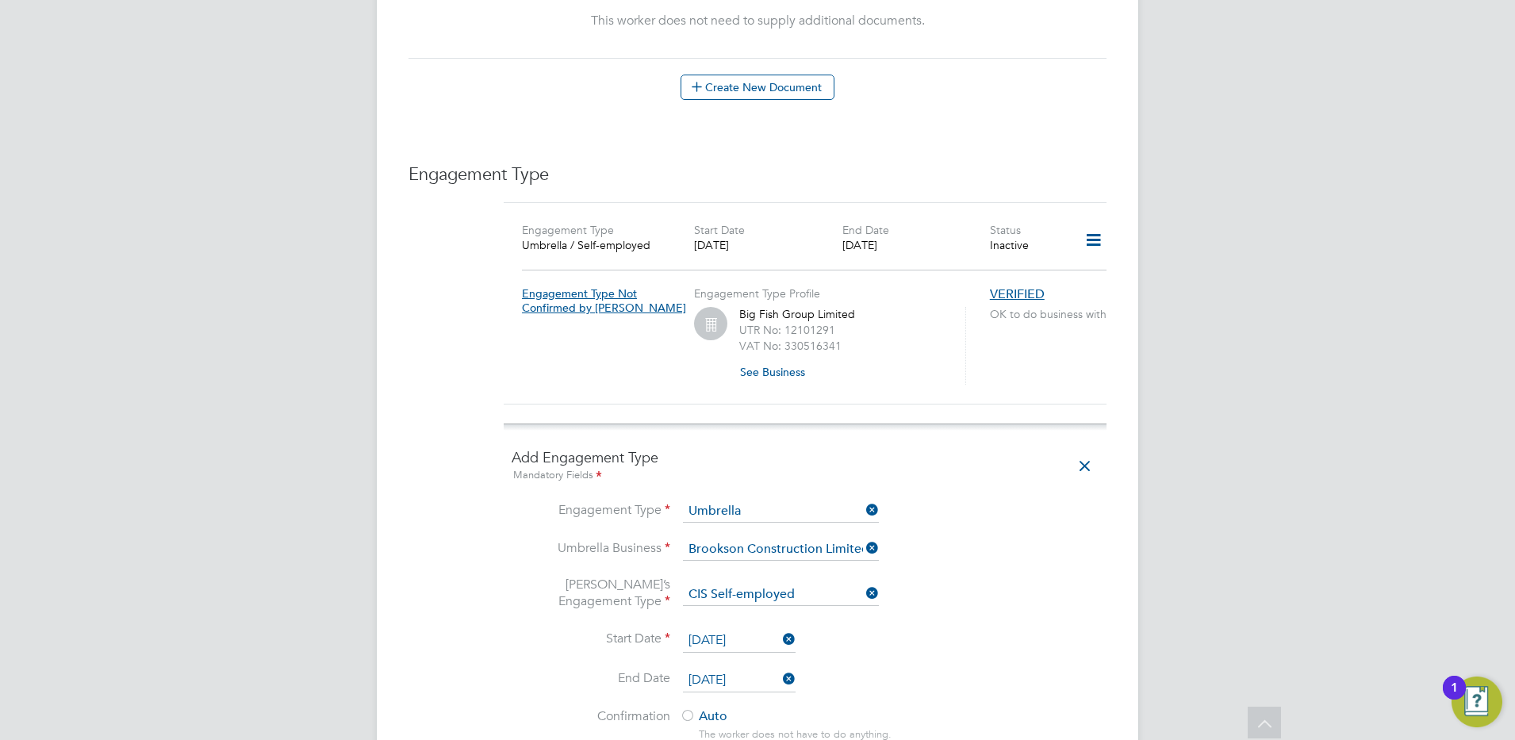
click at [1028, 629] on li "Start Date 18 Aug 2025" at bounding box center [805, 649] width 587 height 40
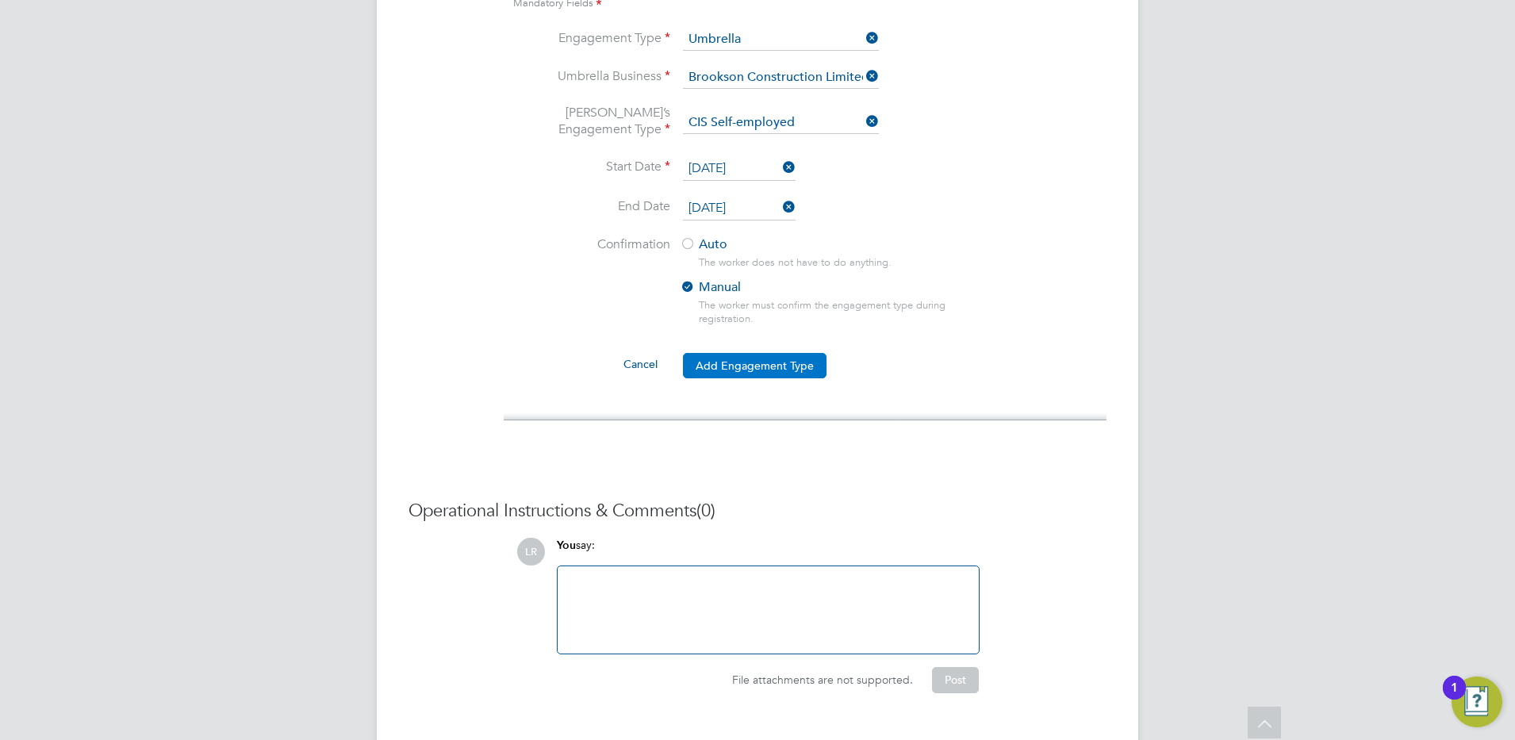
click at [733, 353] on button "Add Engagement Type" at bounding box center [755, 365] width 144 height 25
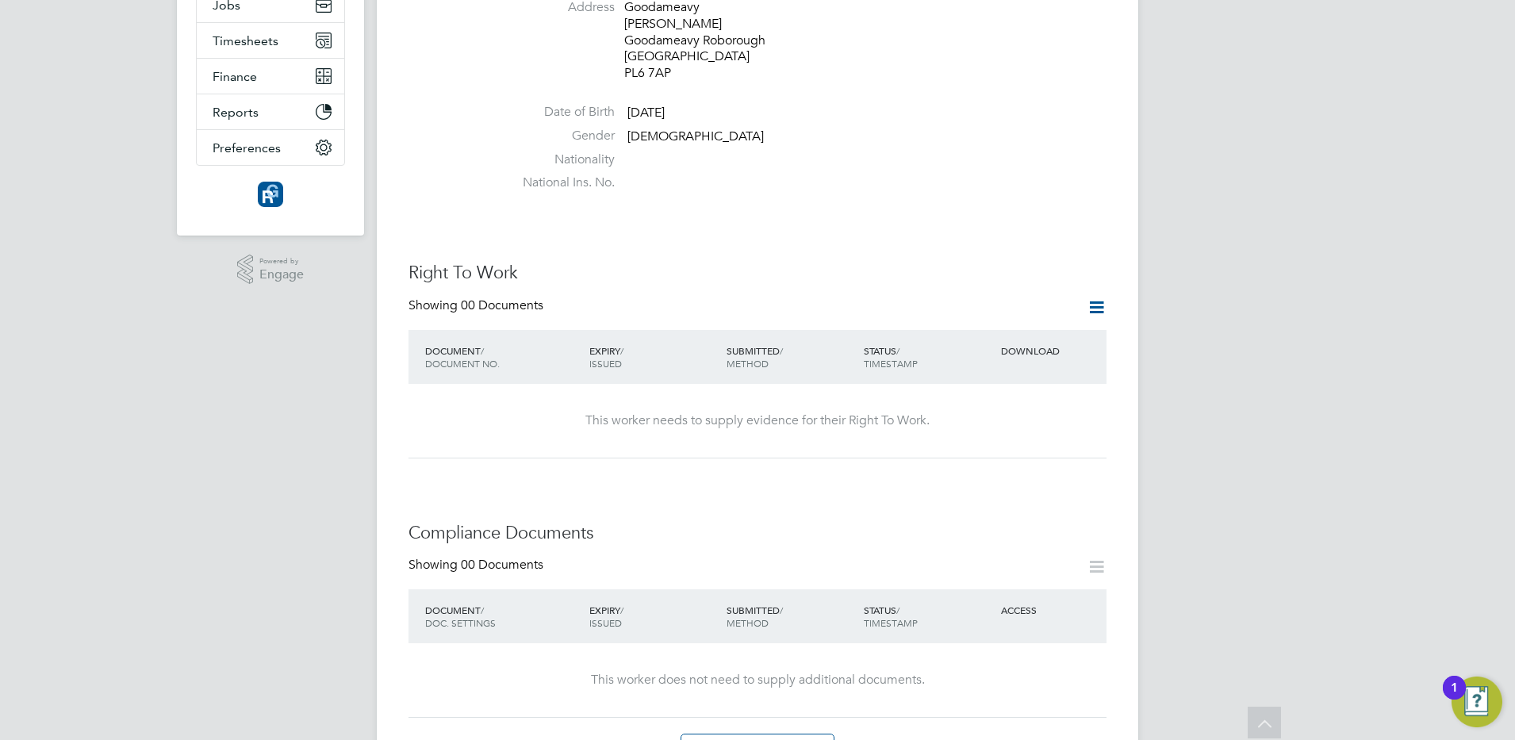
scroll to position [996, 0]
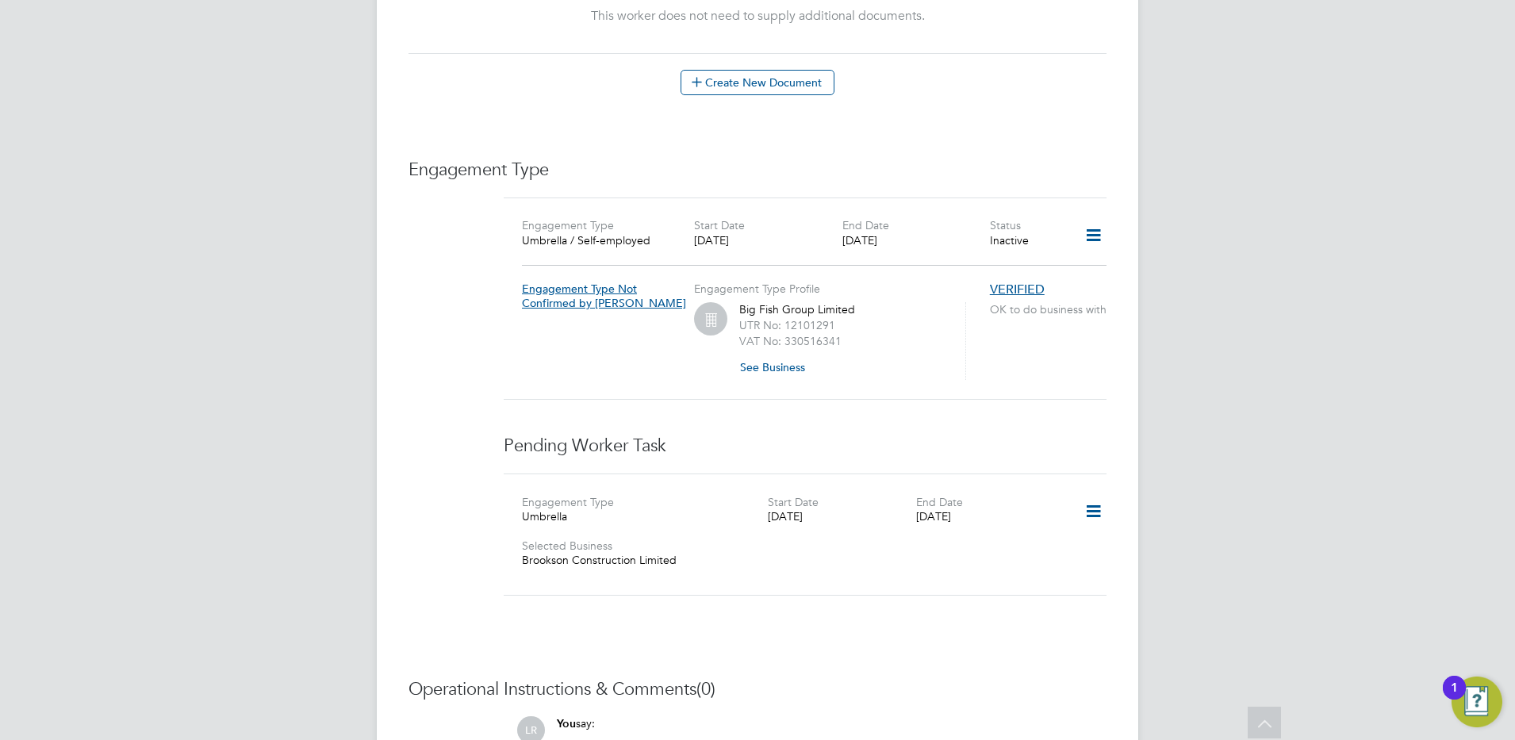
click at [1091, 493] on icon at bounding box center [1093, 511] width 28 height 36
click at [997, 347] on div "Engagement Type Umbrella / Self-employed Start Date 04 Jun 2025 End Date 07 Jun…" at bounding box center [805, 298] width 603 height 203
